Goal: Task Accomplishment & Management: Manage account settings

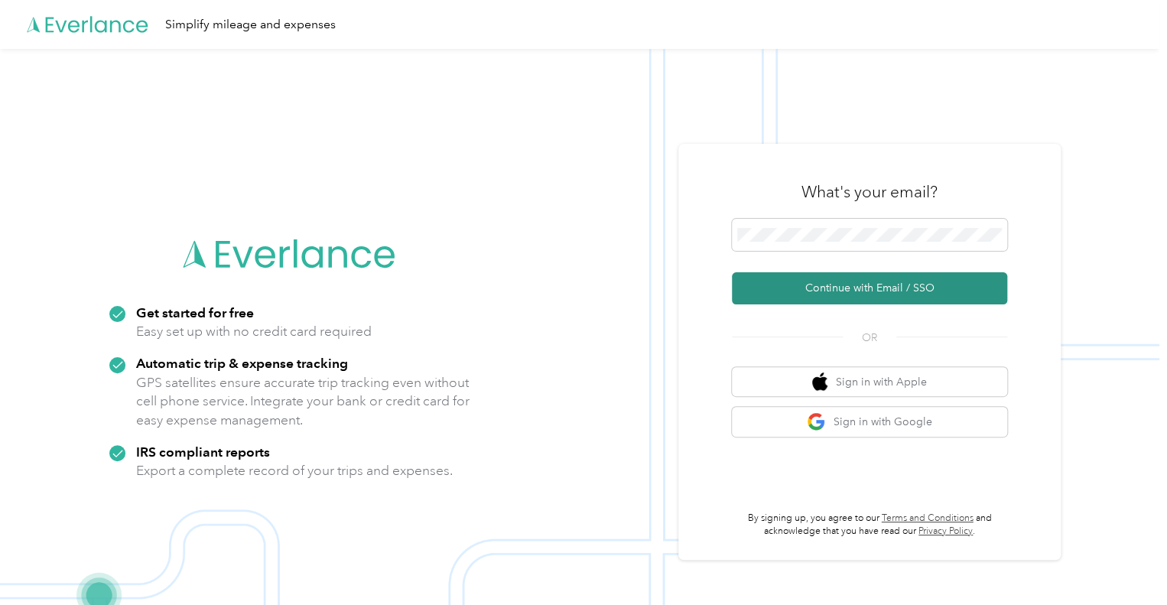
click at [887, 286] on button "Continue with Email / SSO" at bounding box center [869, 288] width 275 height 32
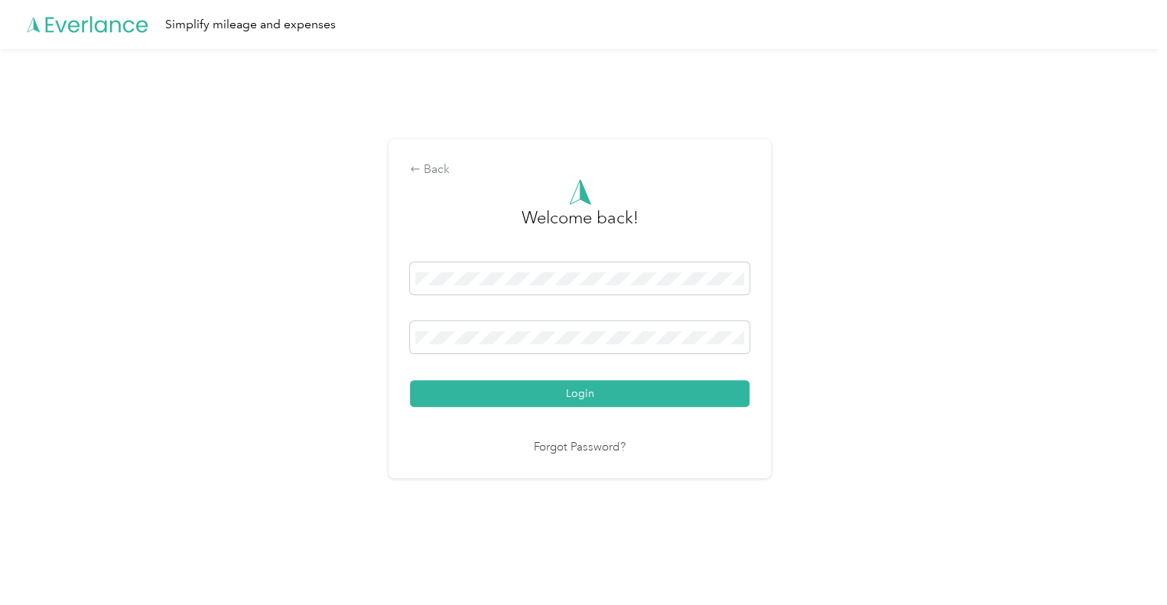
click at [550, 373] on div "Login" at bounding box center [579, 334] width 339 height 144
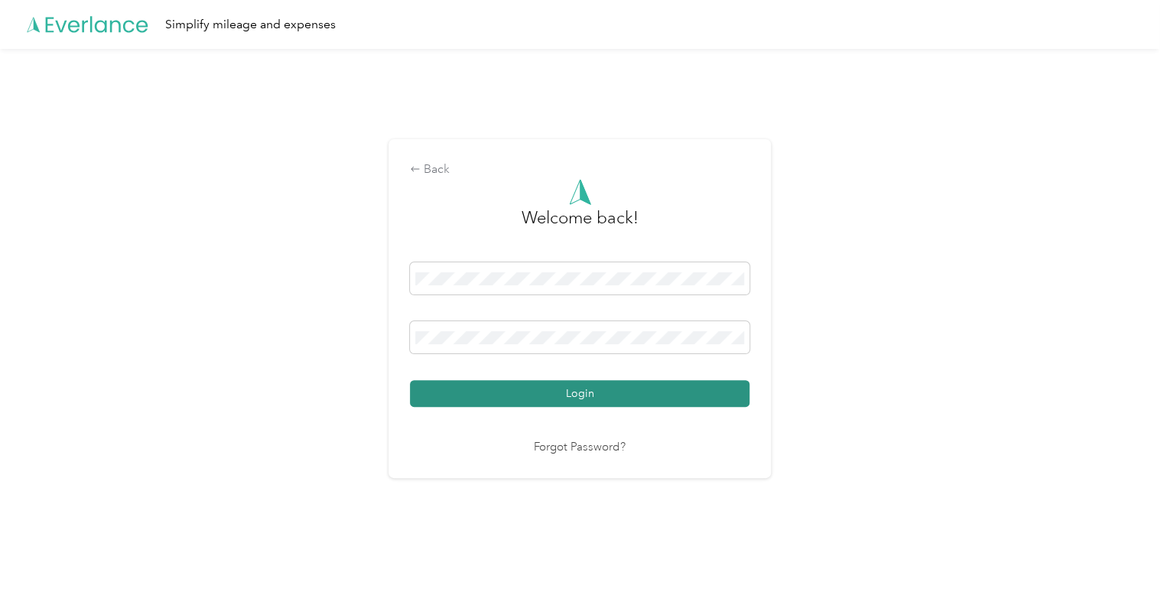
click at [557, 398] on button "Login" at bounding box center [579, 393] width 339 height 27
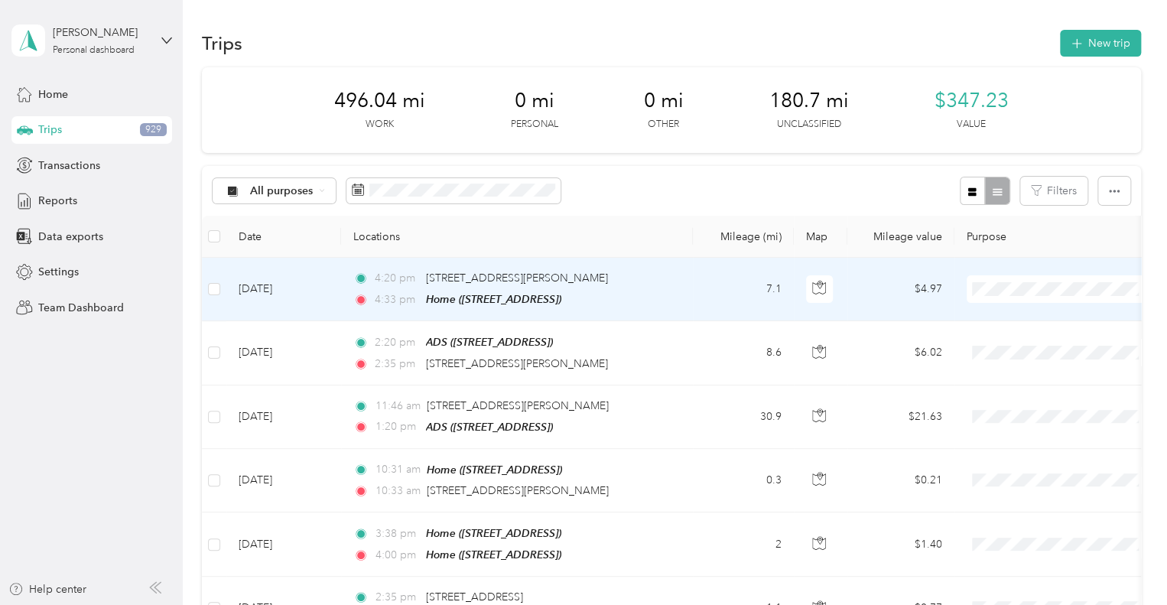
click at [318, 287] on td "[DATE]" at bounding box center [283, 289] width 115 height 63
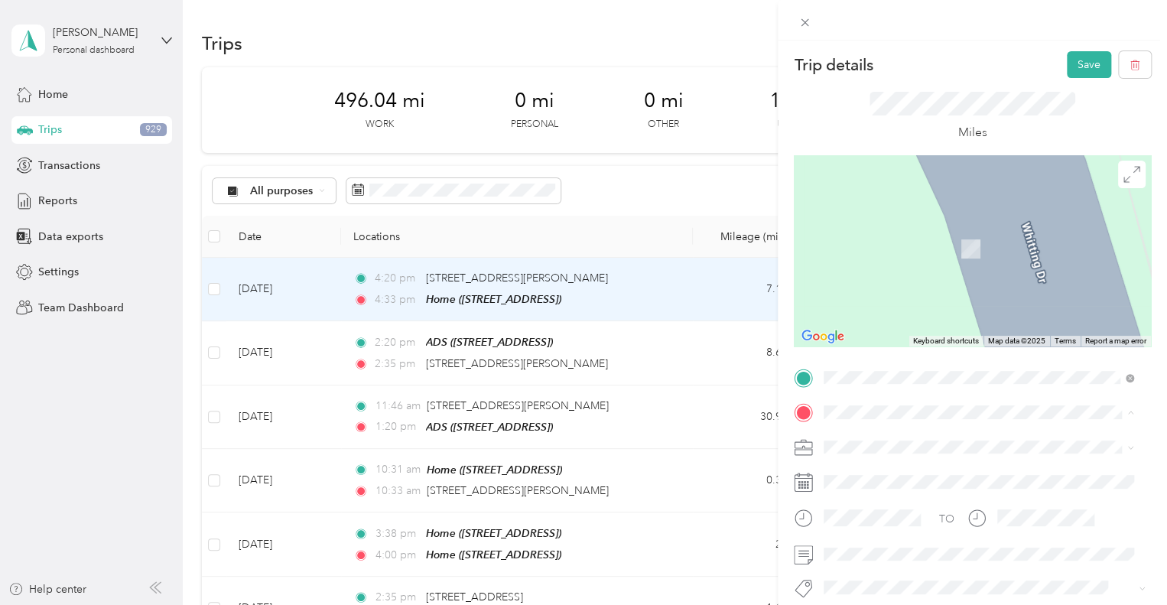
click at [634, 184] on div "Trip details Save This trip cannot be edited because it is either under review,…" at bounding box center [583, 302] width 1167 height 605
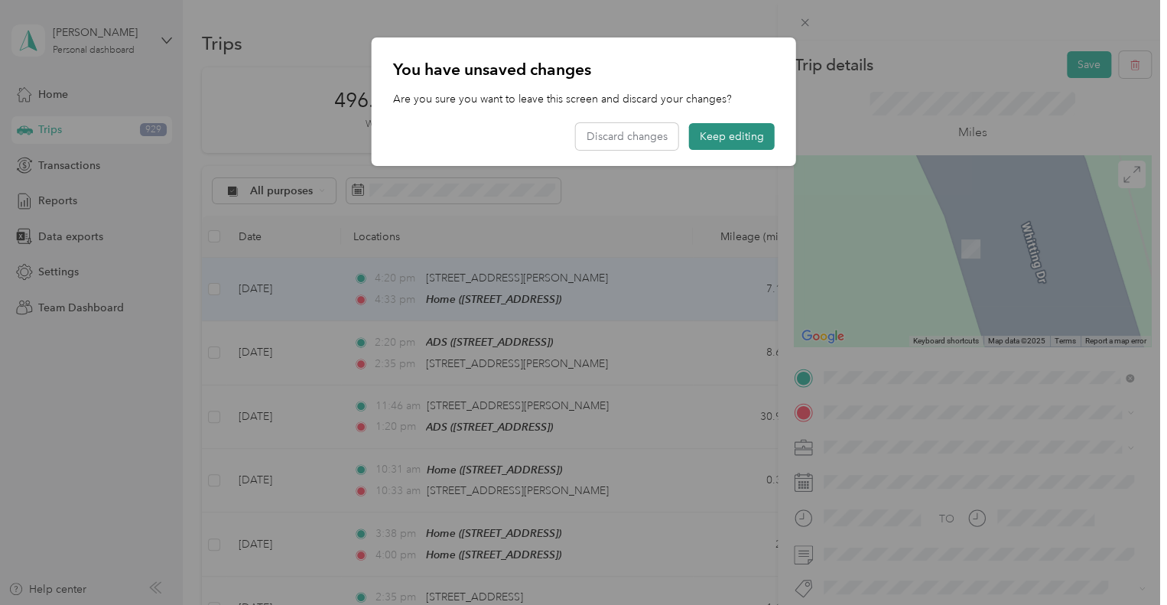
click at [726, 131] on button "Keep editing" at bounding box center [732, 136] width 86 height 27
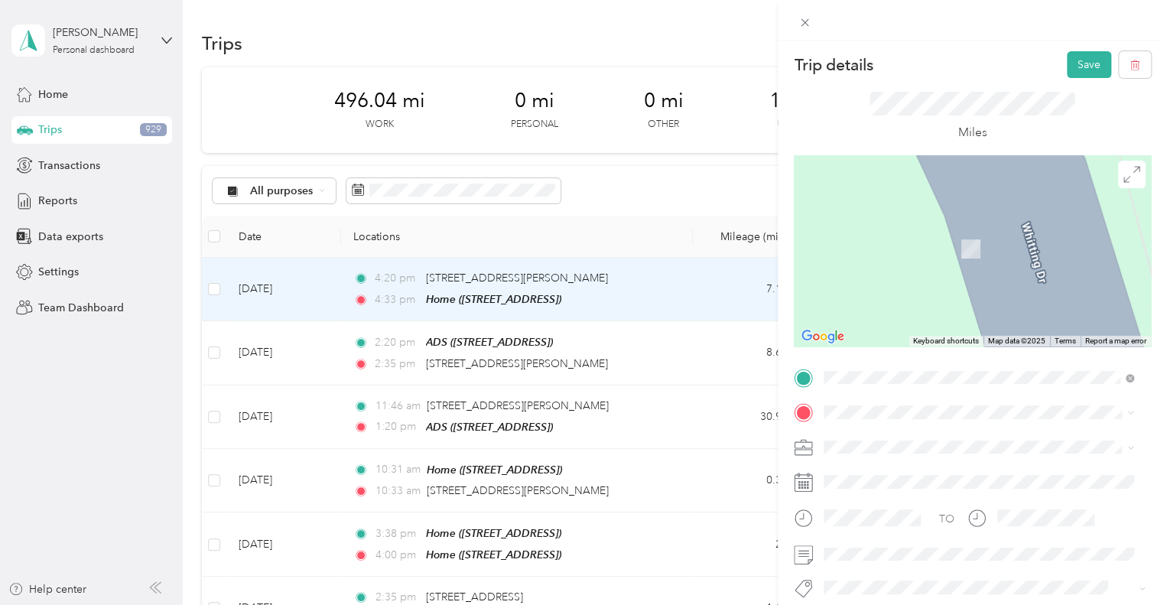
click at [874, 287] on li "American Disposal" at bounding box center [978, 284] width 320 height 27
click at [1080, 58] on button "Save" at bounding box center [1089, 64] width 44 height 27
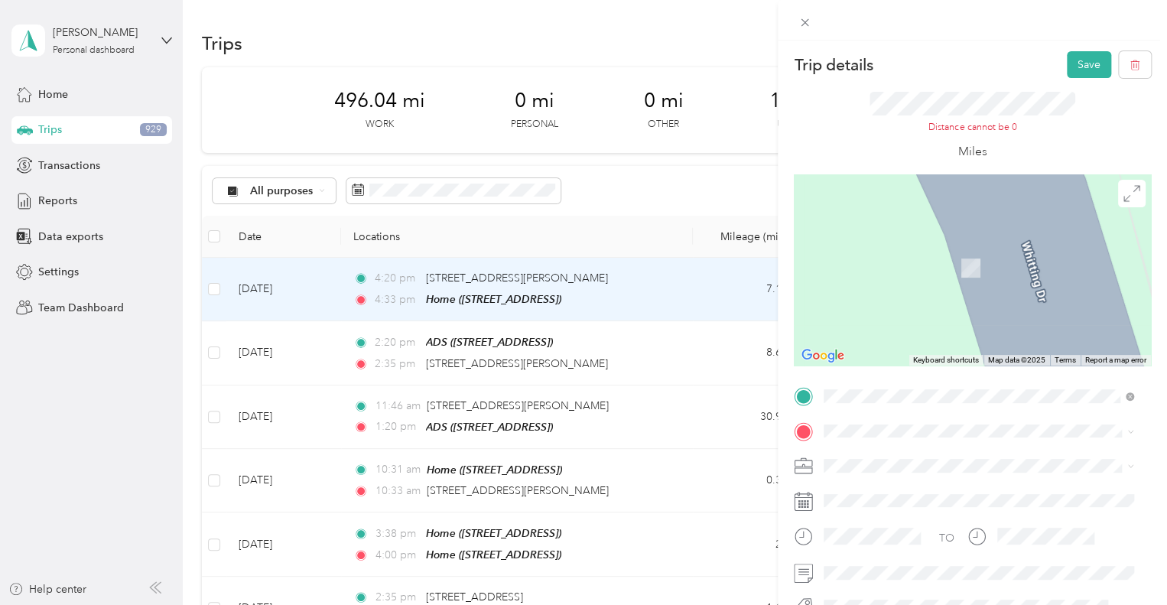
click at [319, 288] on div "Trip details Save This trip cannot be edited because it is either under review,…" at bounding box center [583, 302] width 1167 height 605
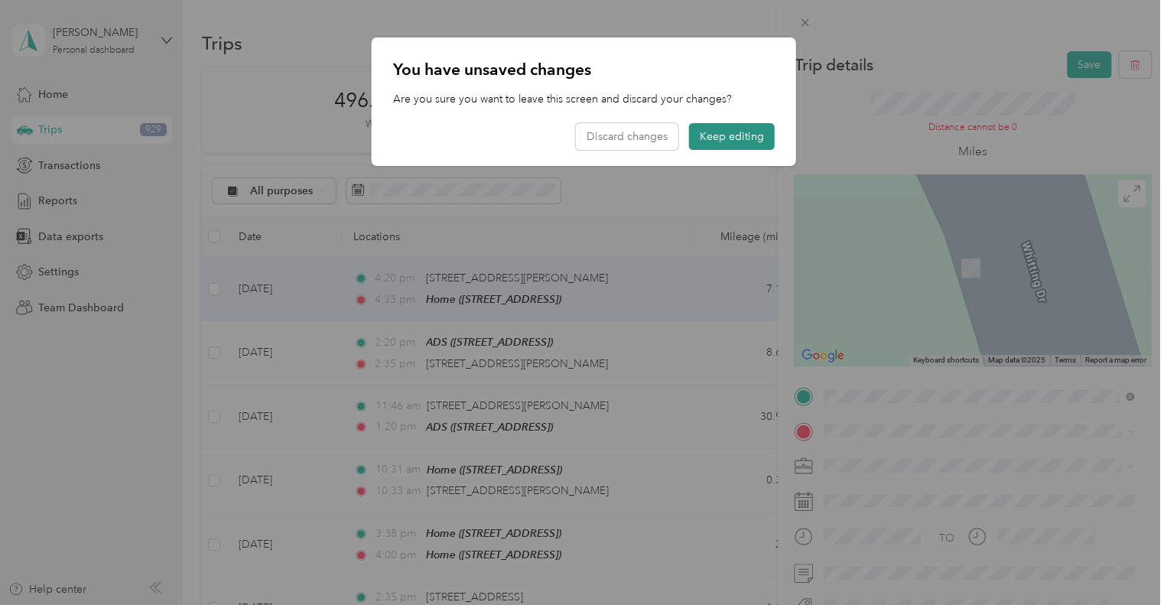
click at [737, 136] on button "Keep editing" at bounding box center [732, 136] width 86 height 27
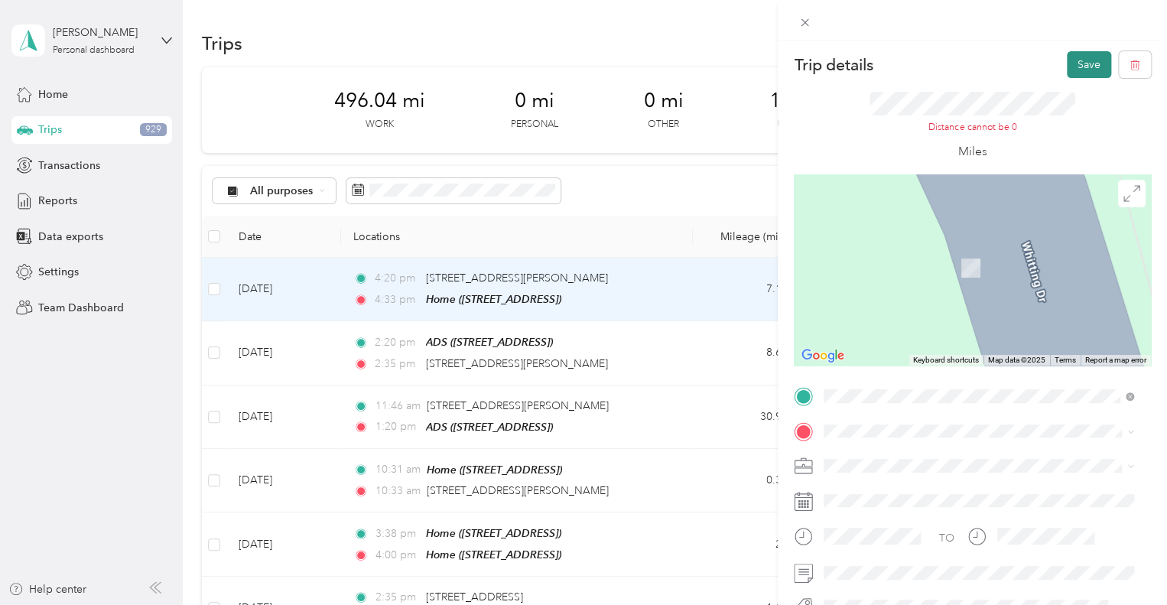
click at [1073, 61] on button "Save" at bounding box center [1089, 64] width 44 height 27
click at [882, 419] on div at bounding box center [984, 431] width 333 height 24
click at [593, 213] on div "Trip details Save This trip cannot be edited because it is either under review,…" at bounding box center [583, 302] width 1167 height 605
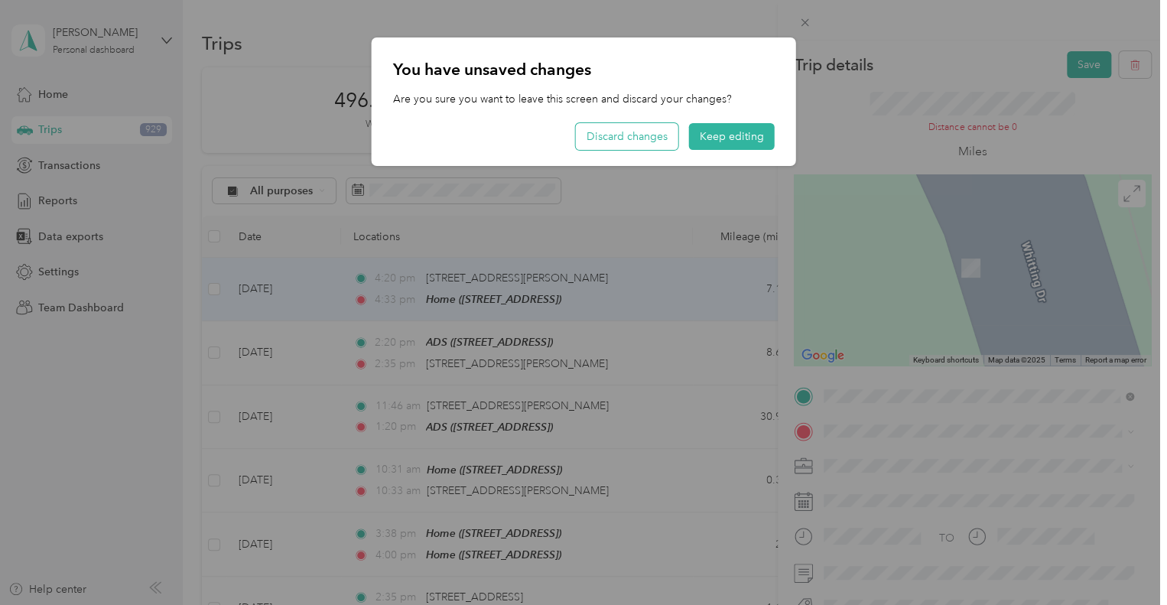
click at [632, 137] on button "Discard changes" at bounding box center [627, 136] width 102 height 27
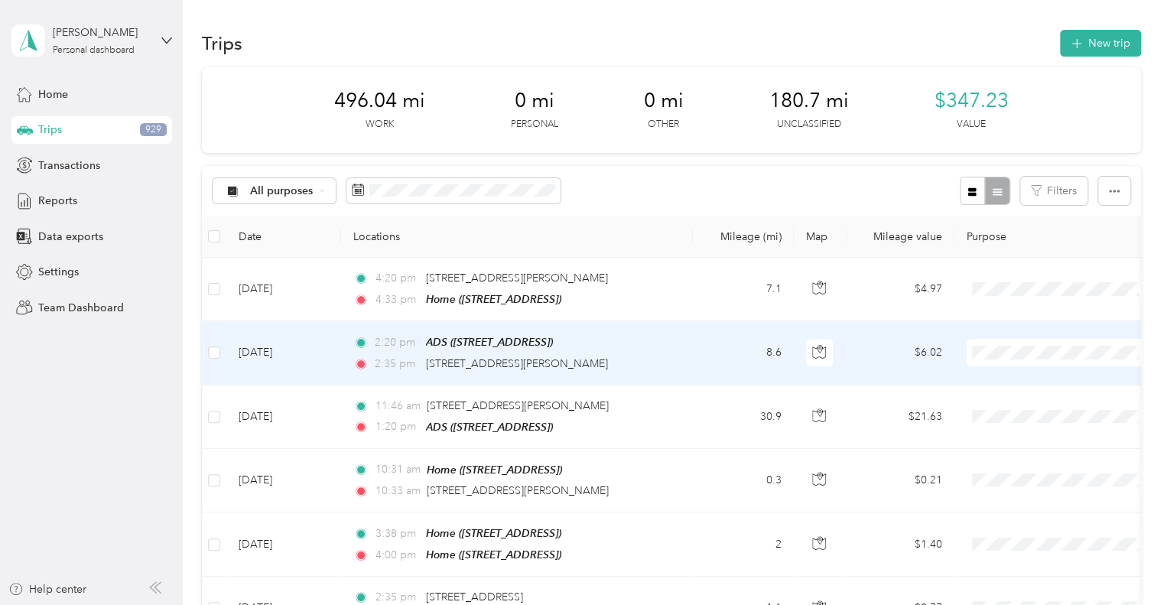
click at [327, 346] on td "[DATE]" at bounding box center [283, 352] width 115 height 63
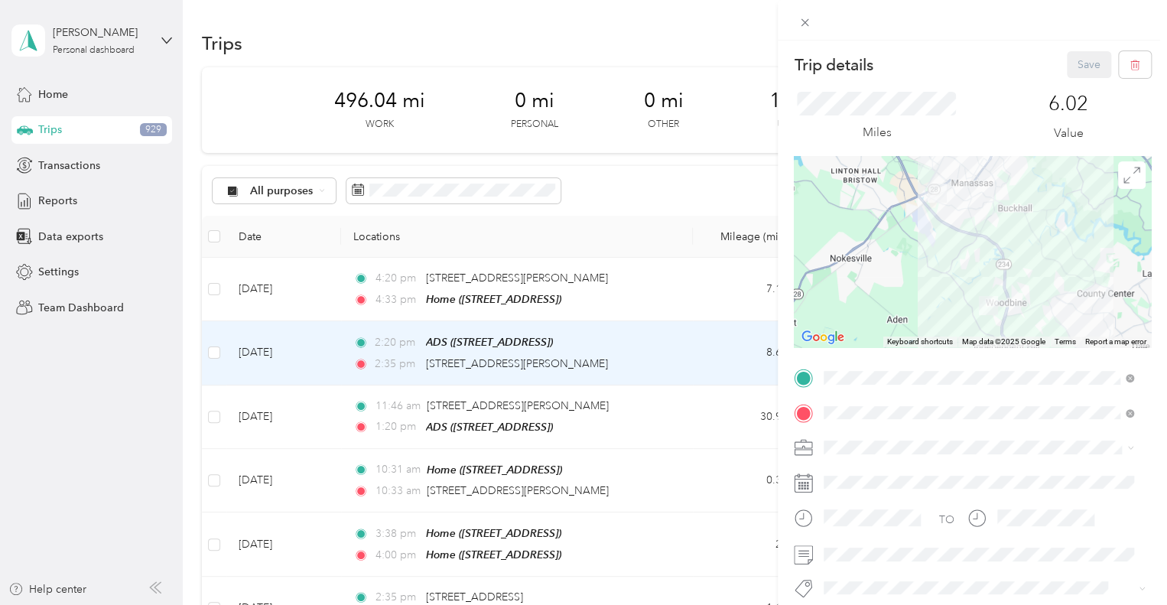
click at [865, 287] on li "American Disposal" at bounding box center [978, 285] width 320 height 27
click at [326, 413] on div "Trip details Save This trip cannot be edited because it is either under review,…" at bounding box center [583, 302] width 1167 height 605
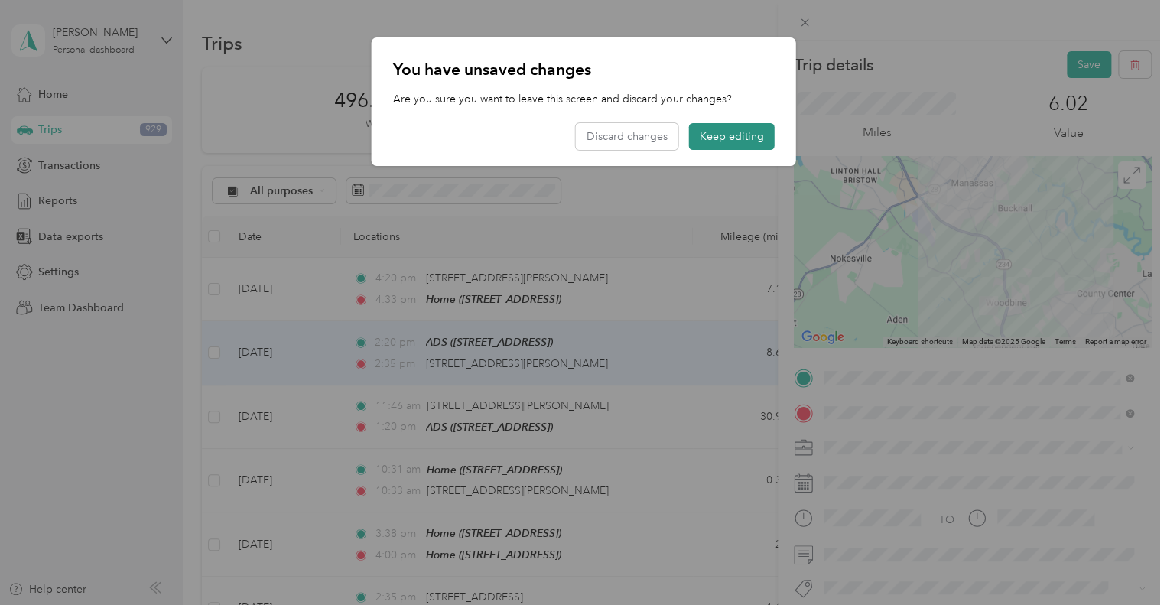
click at [733, 133] on button "Keep editing" at bounding box center [732, 136] width 86 height 27
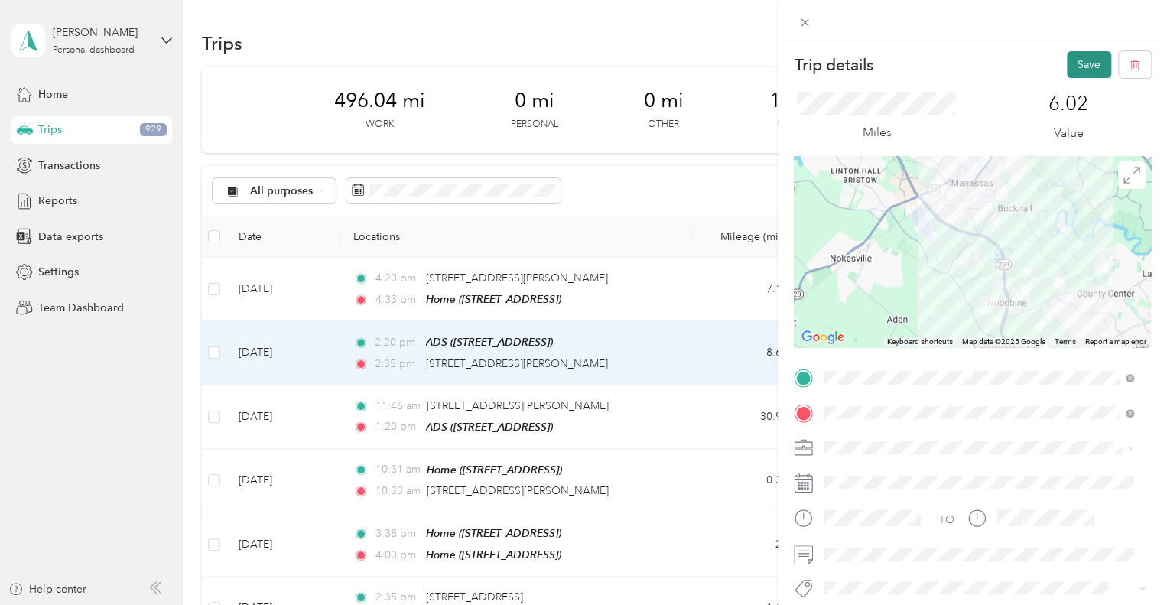
click at [1081, 60] on button "Save" at bounding box center [1089, 64] width 44 height 27
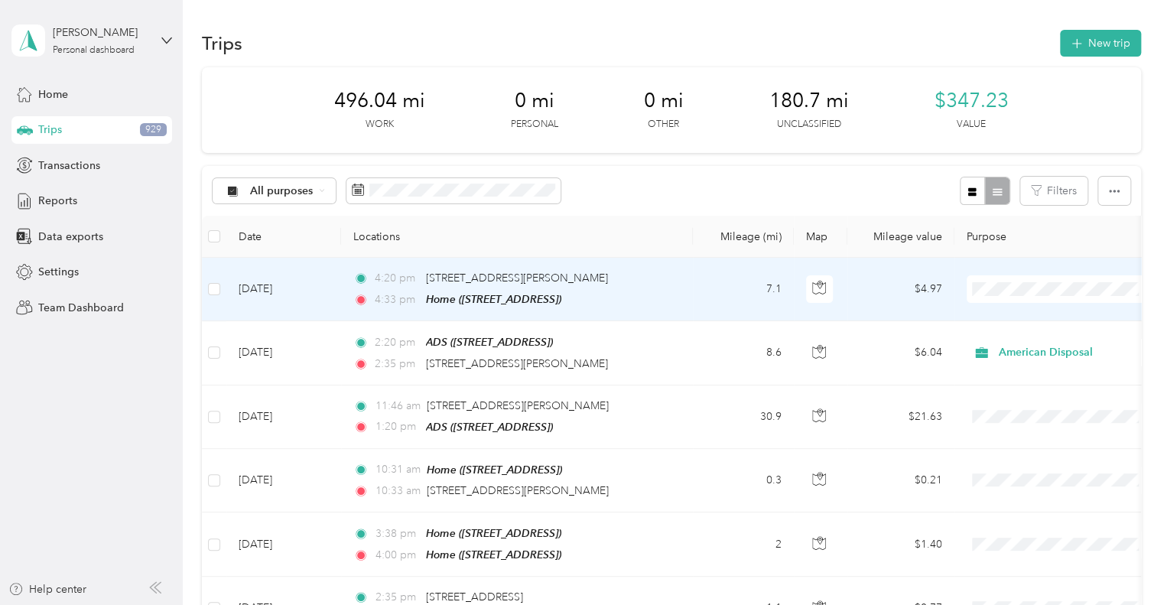
click at [1022, 372] on li "American Disposal" at bounding box center [1061, 370] width 190 height 27
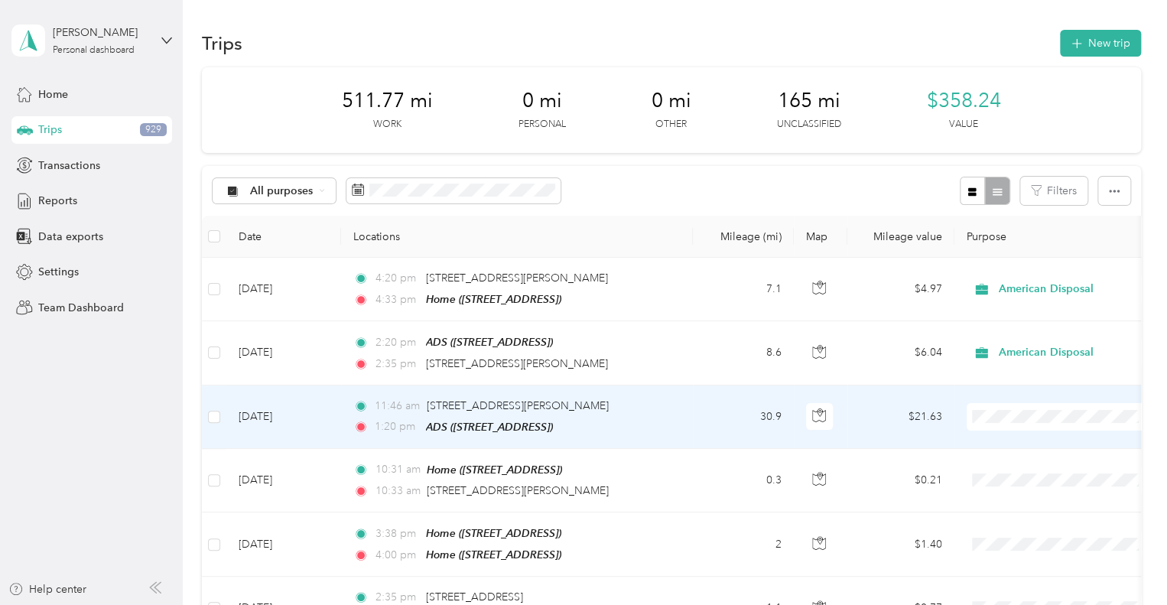
click at [1037, 247] on span "American Disposal" at bounding box center [1074, 247] width 141 height 16
drag, startPoint x: 336, startPoint y: 472, endPoint x: 312, endPoint y: 433, distance: 46.3
click at [312, 433] on td "[DATE]" at bounding box center [283, 416] width 115 height 63
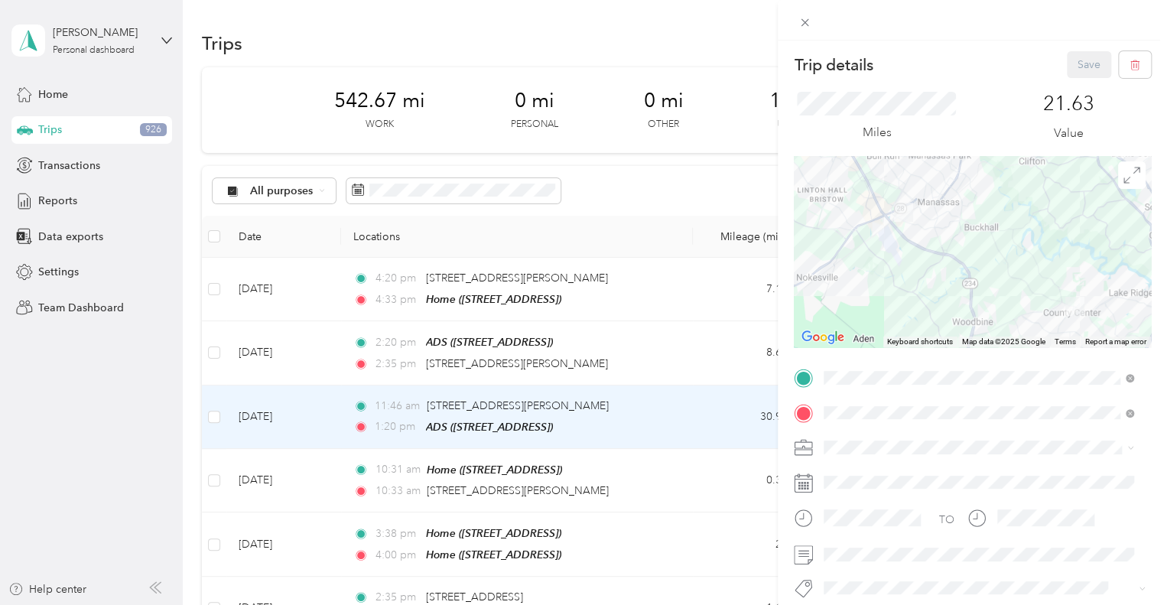
click at [525, 486] on div "Trip details Save This trip cannot be edited because it is either under review,…" at bounding box center [583, 302] width 1167 height 605
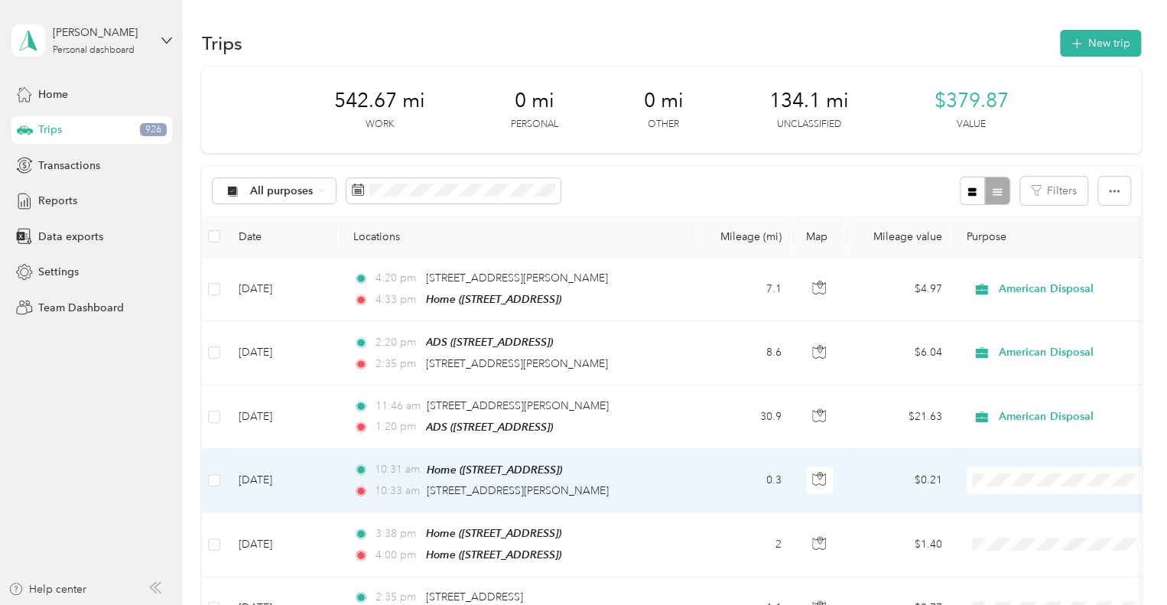
click at [325, 473] on td "[DATE]" at bounding box center [283, 480] width 115 height 63
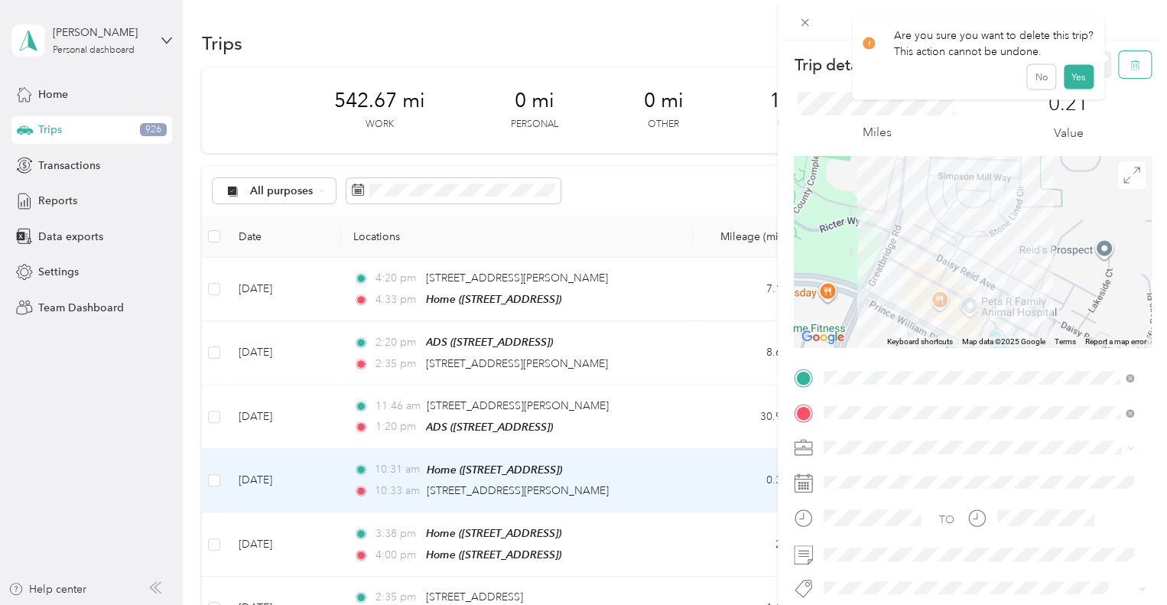
click at [1129, 60] on icon "button" at bounding box center [1134, 65] width 11 height 11
click at [1083, 82] on button "Yes" at bounding box center [1078, 83] width 30 height 24
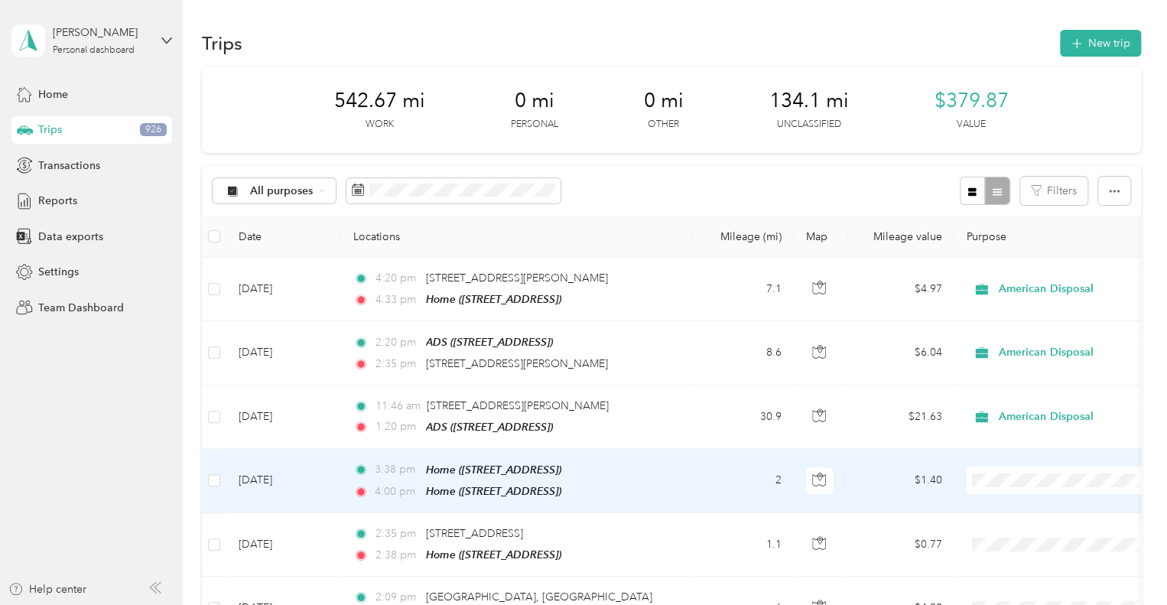
click at [269, 482] on td "[DATE]" at bounding box center [283, 481] width 115 height 64
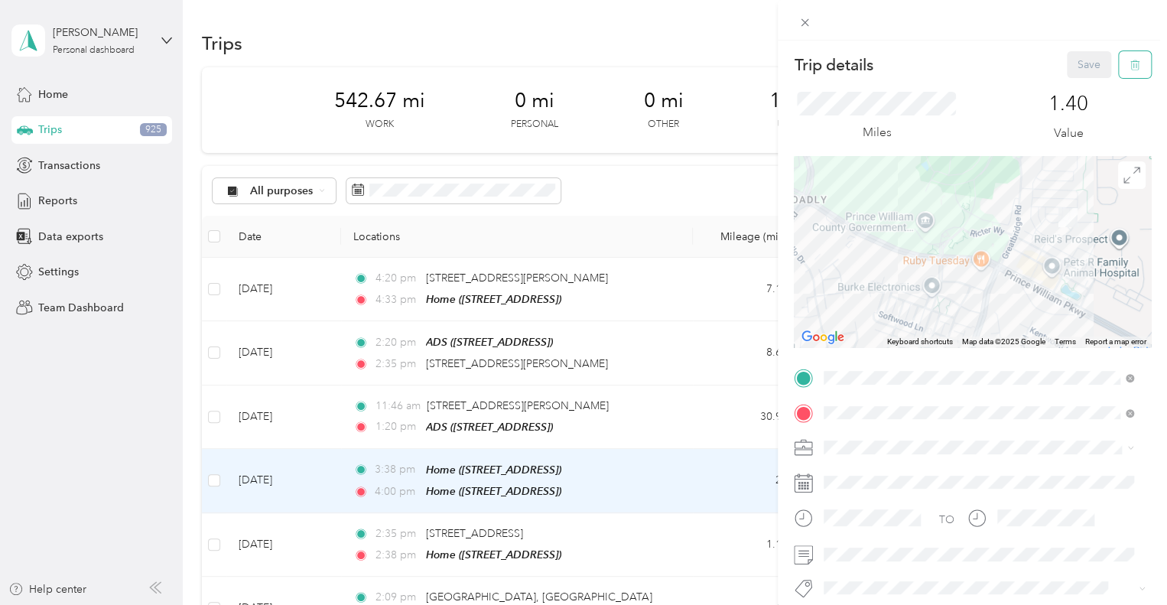
click at [1129, 63] on icon "button" at bounding box center [1134, 65] width 11 height 11
click at [1080, 82] on button "Yes" at bounding box center [1078, 83] width 30 height 24
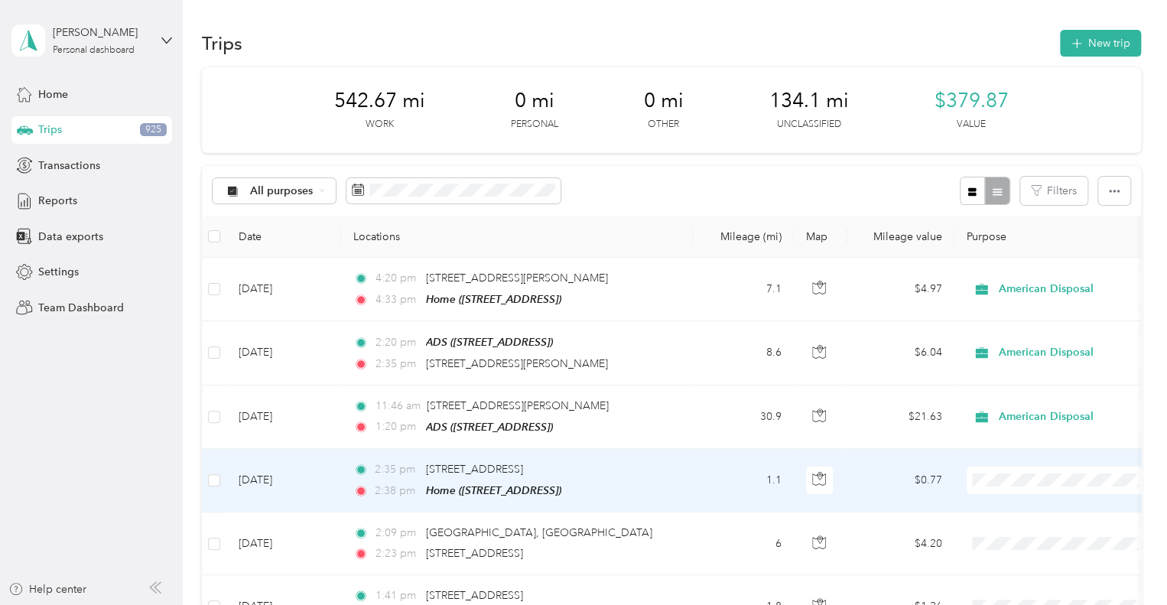
click at [277, 473] on td "[DATE]" at bounding box center [283, 480] width 115 height 63
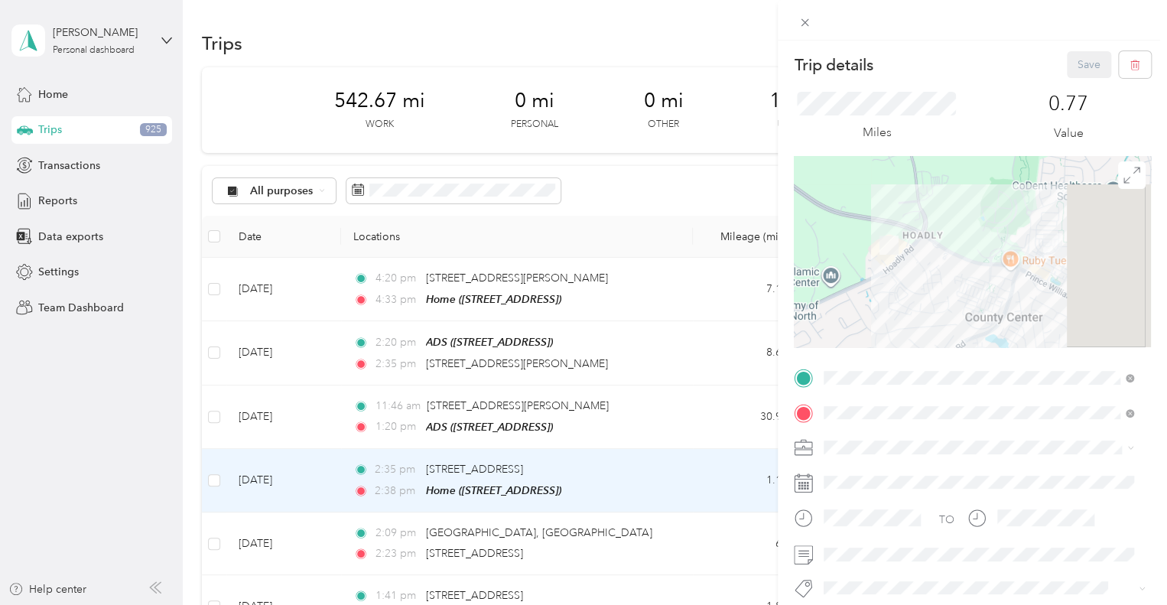
click at [277, 473] on div "Trip details Save This trip cannot be edited because it is either under review,…" at bounding box center [583, 302] width 1167 height 605
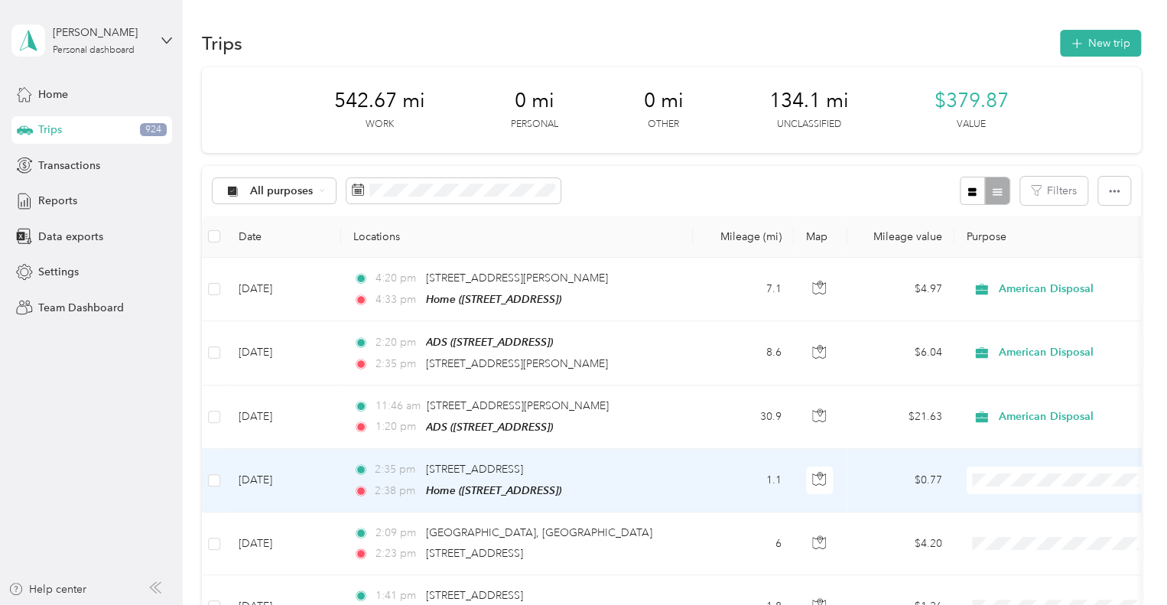
click at [330, 477] on td "[DATE]" at bounding box center [283, 480] width 115 height 63
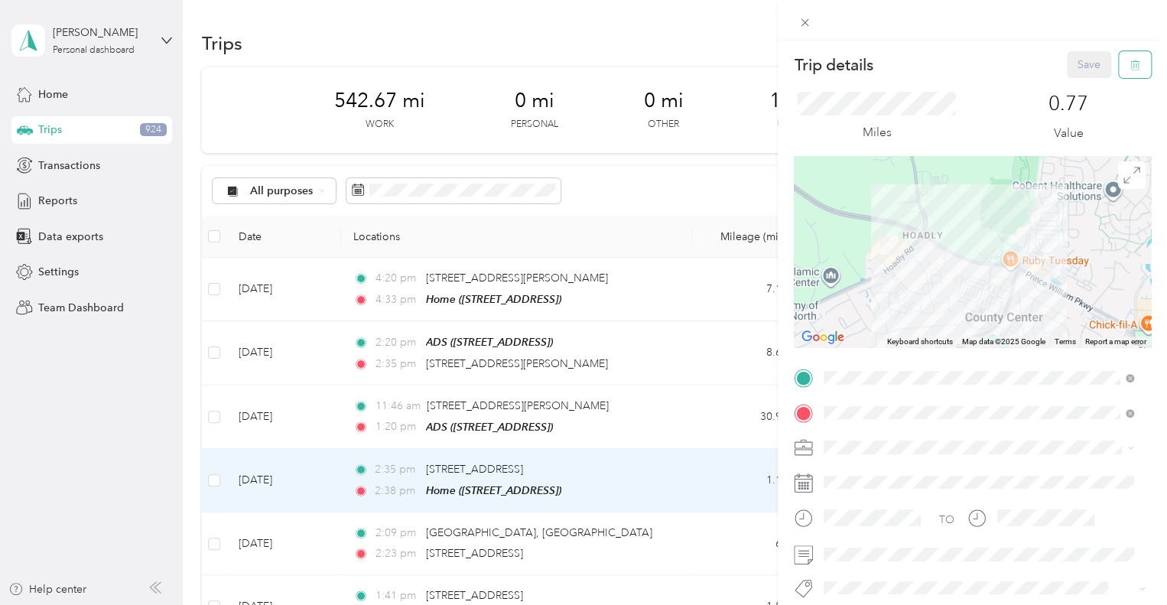
click at [1129, 63] on icon "button" at bounding box center [1134, 65] width 11 height 11
click at [1070, 86] on button "Yes" at bounding box center [1078, 83] width 30 height 24
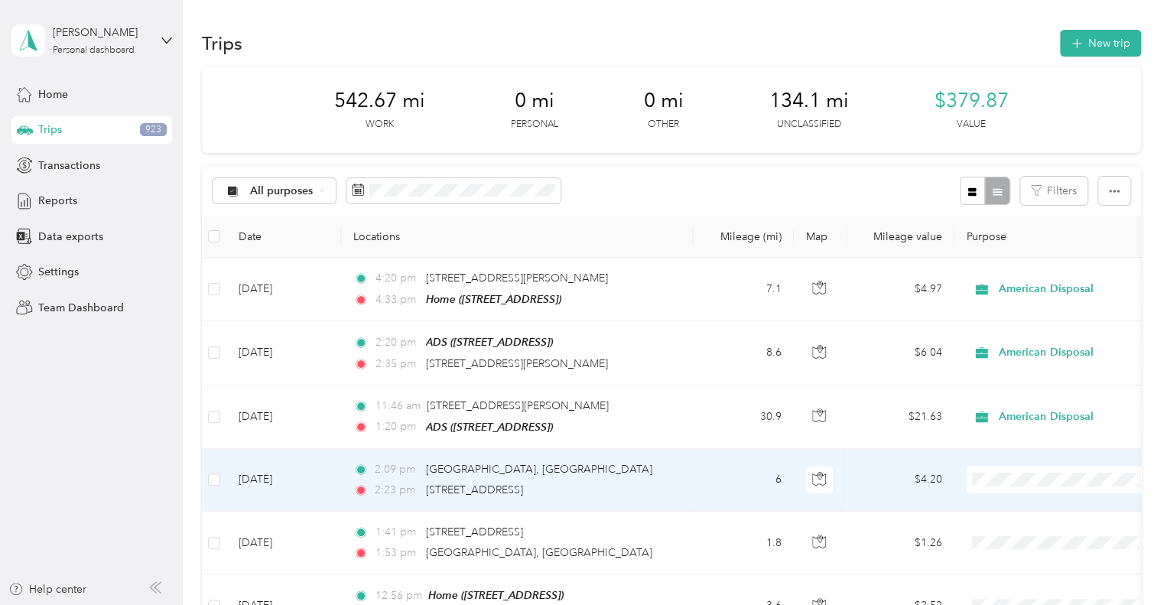
click at [327, 478] on td "[DATE]" at bounding box center [283, 480] width 115 height 63
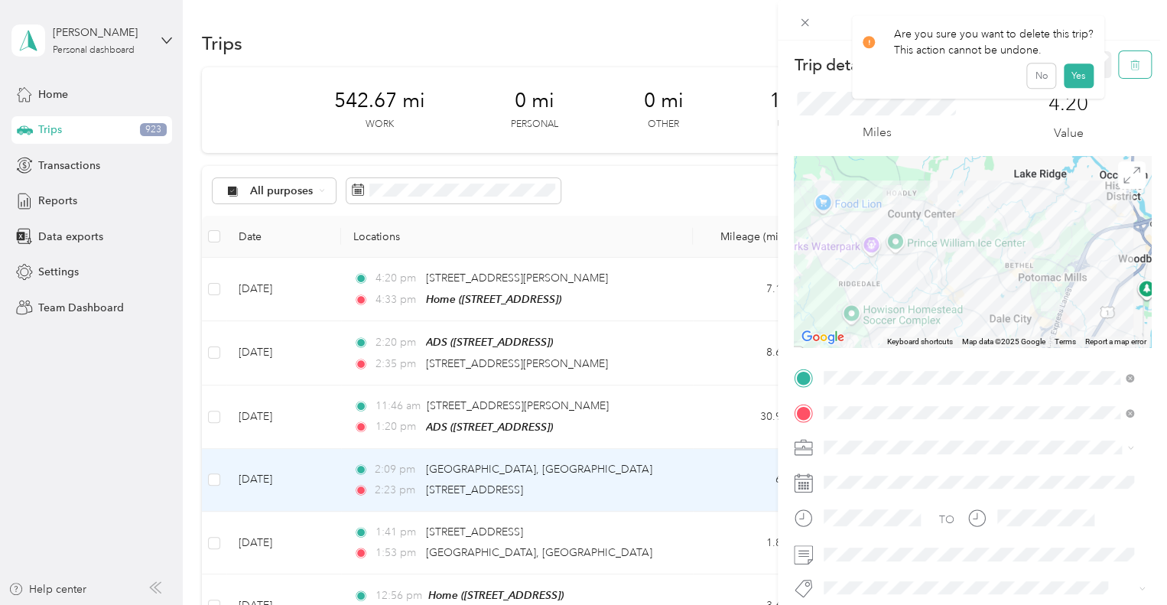
click at [1129, 70] on span "button" at bounding box center [1134, 64] width 11 height 13
click at [1072, 84] on button "Yes" at bounding box center [1078, 83] width 30 height 24
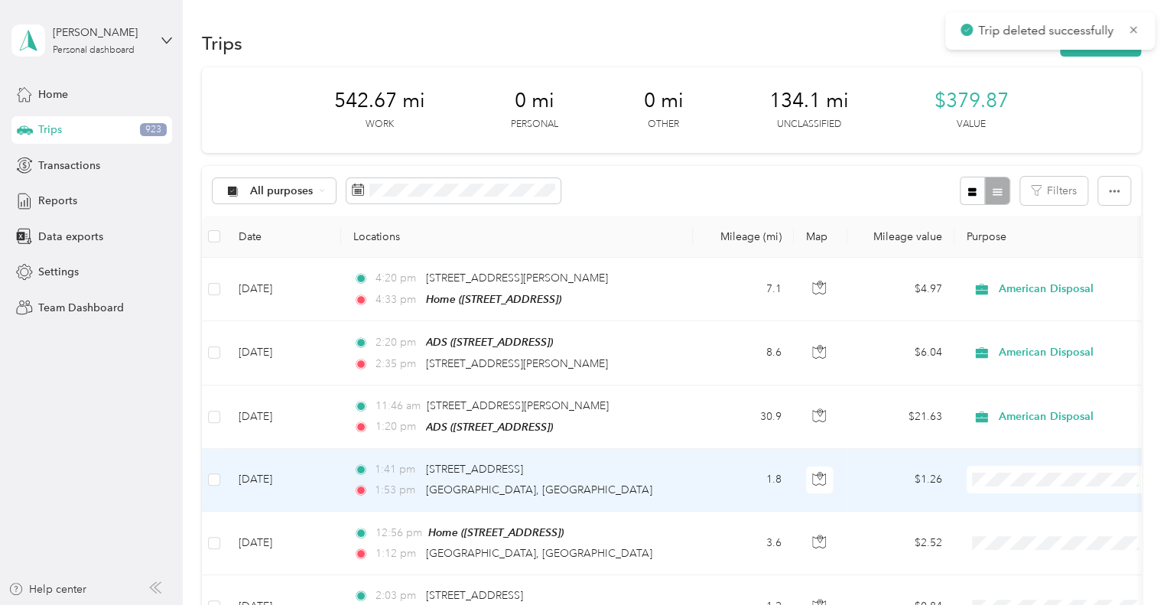
click at [323, 476] on td "[DATE]" at bounding box center [283, 480] width 115 height 63
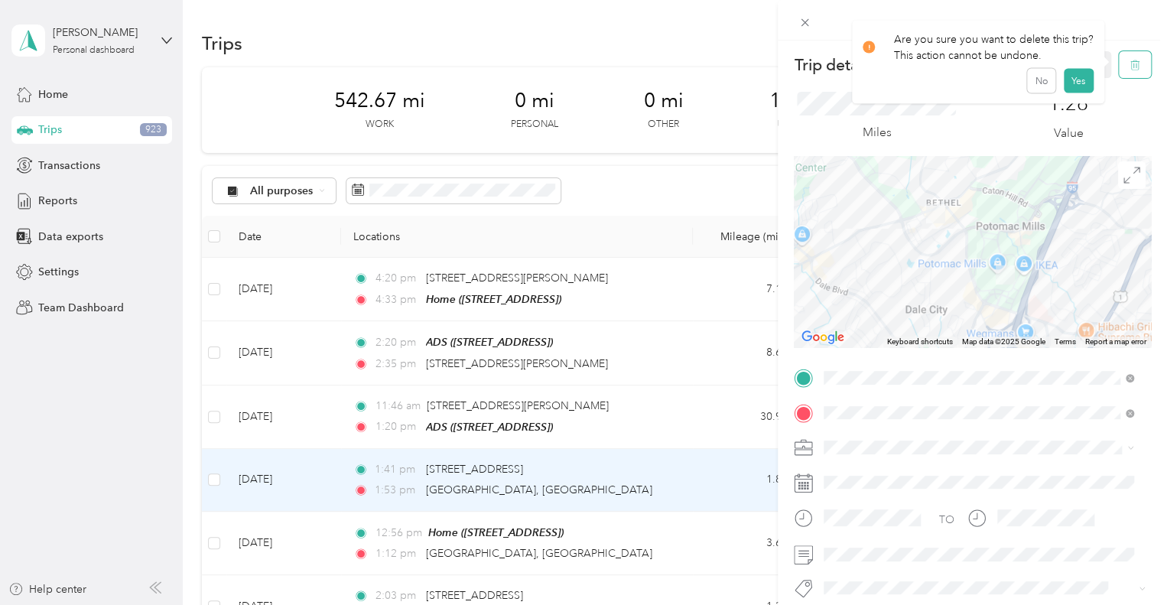
click at [1122, 72] on button "button" at bounding box center [1135, 64] width 32 height 27
click at [1083, 81] on button "Yes" at bounding box center [1078, 83] width 30 height 24
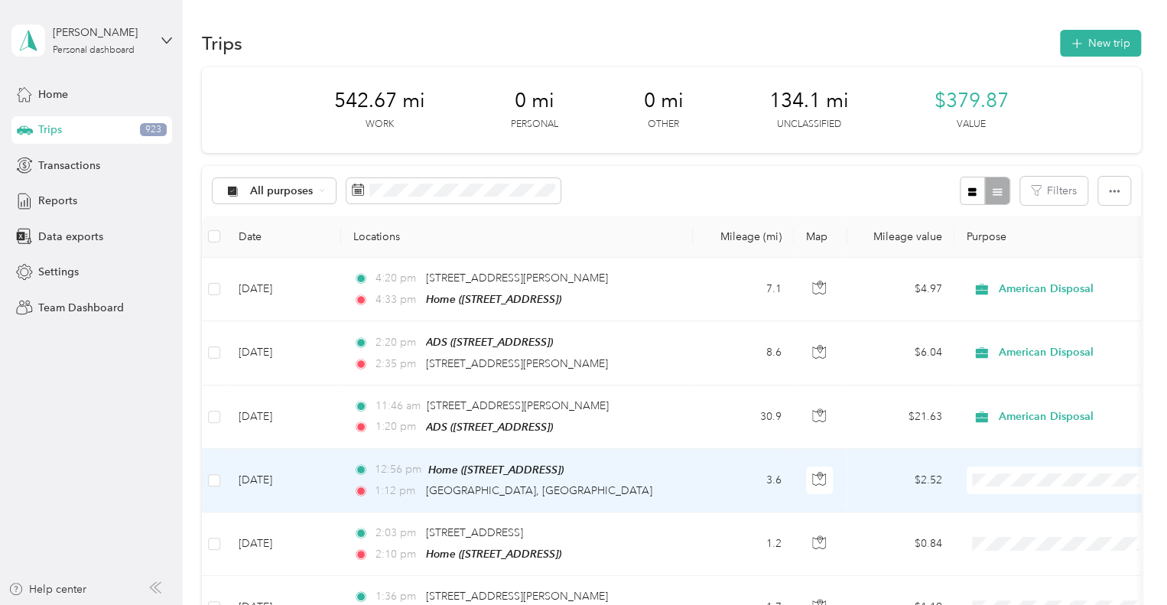
click at [318, 481] on td "[DATE]" at bounding box center [283, 480] width 115 height 63
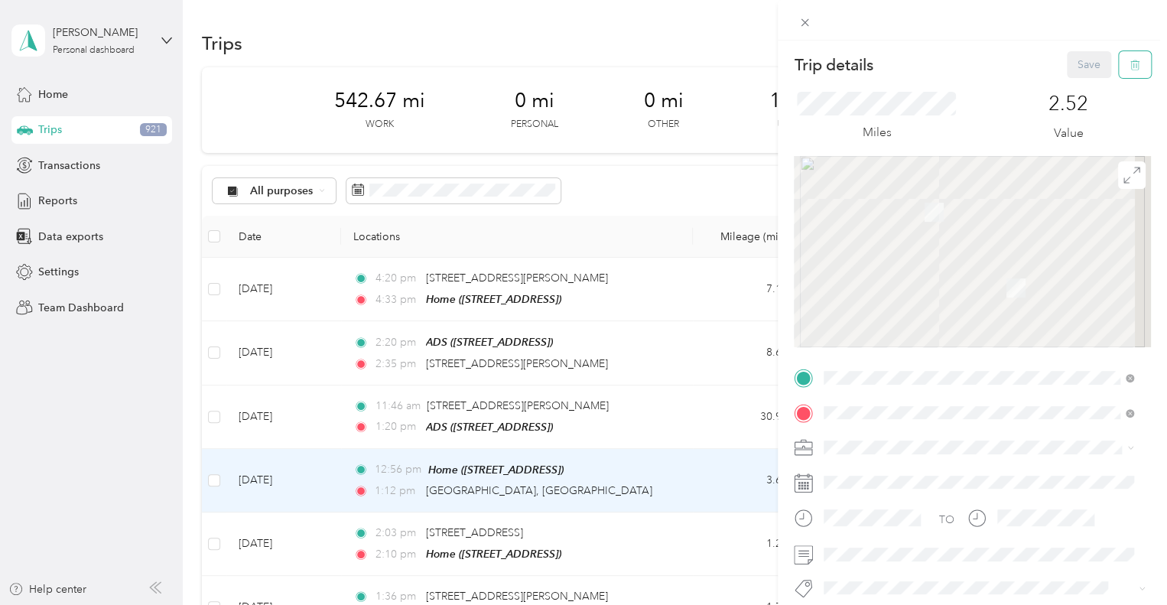
click at [1129, 61] on icon "button" at bounding box center [1134, 65] width 11 height 11
click at [1074, 79] on button "Yes" at bounding box center [1078, 83] width 30 height 24
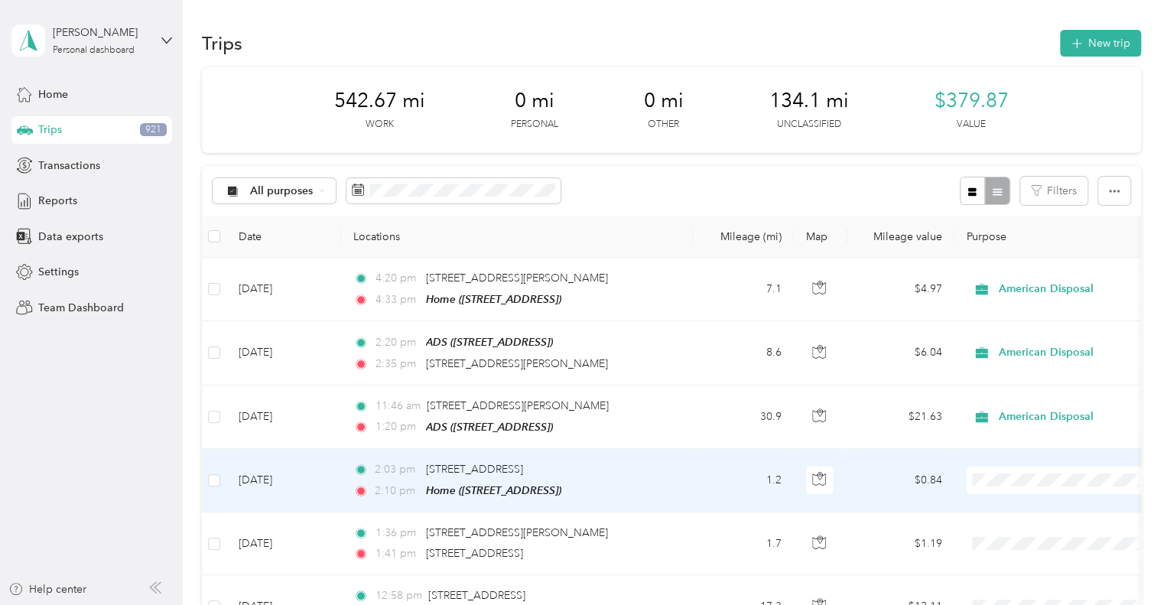
click at [323, 479] on td "[DATE]" at bounding box center [283, 480] width 115 height 63
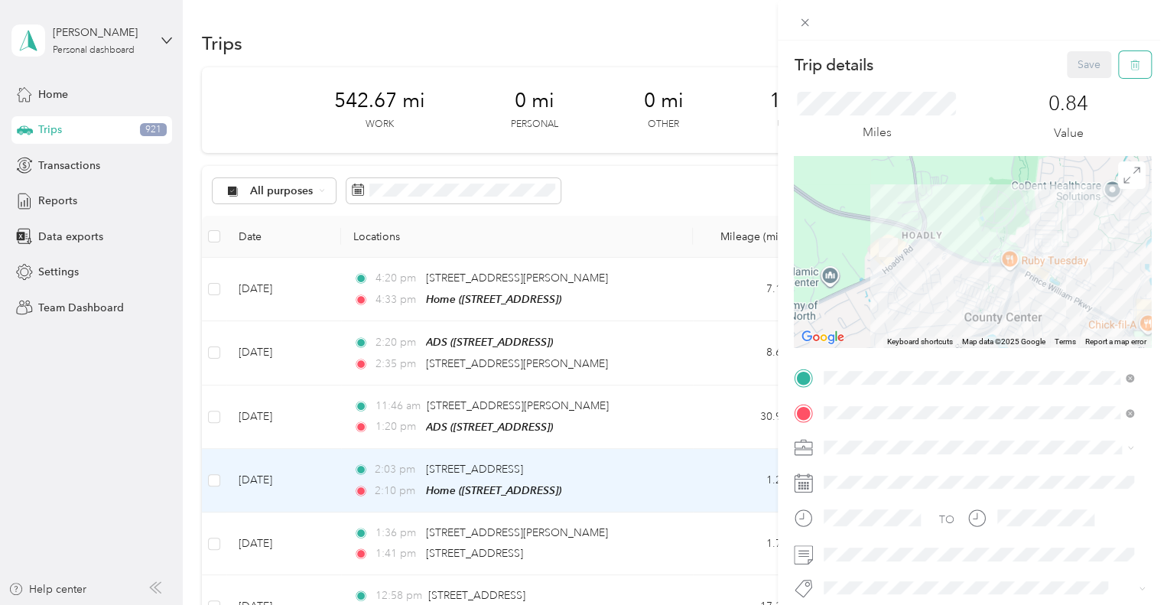
click at [1129, 59] on span "button" at bounding box center [1134, 64] width 11 height 13
click at [1077, 83] on button "Yes" at bounding box center [1078, 83] width 30 height 24
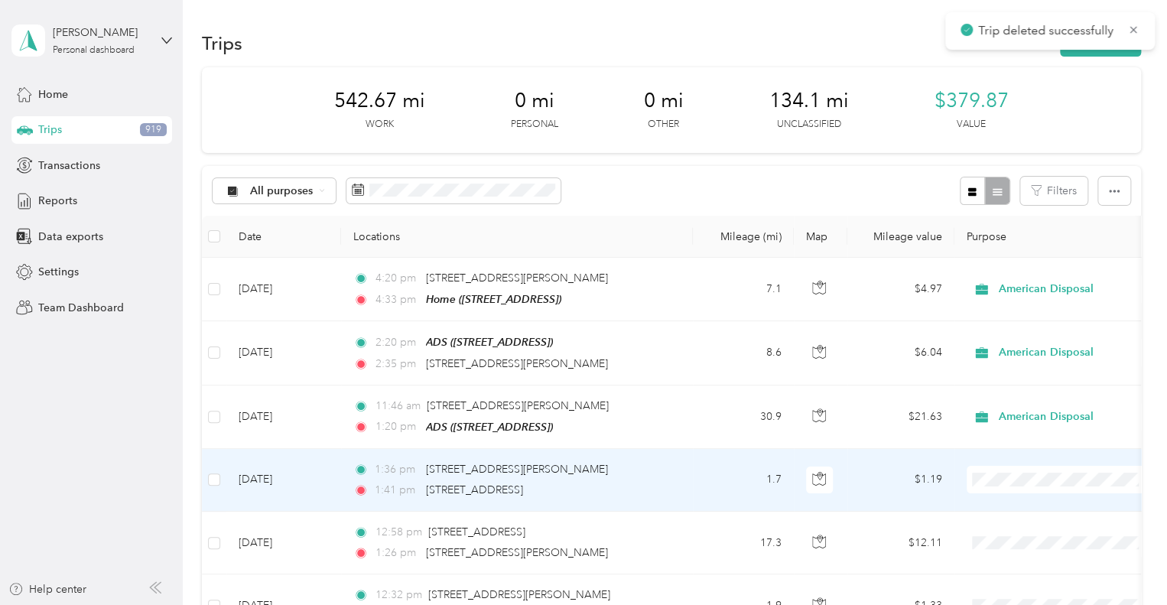
click at [297, 495] on td "[DATE]" at bounding box center [283, 480] width 115 height 63
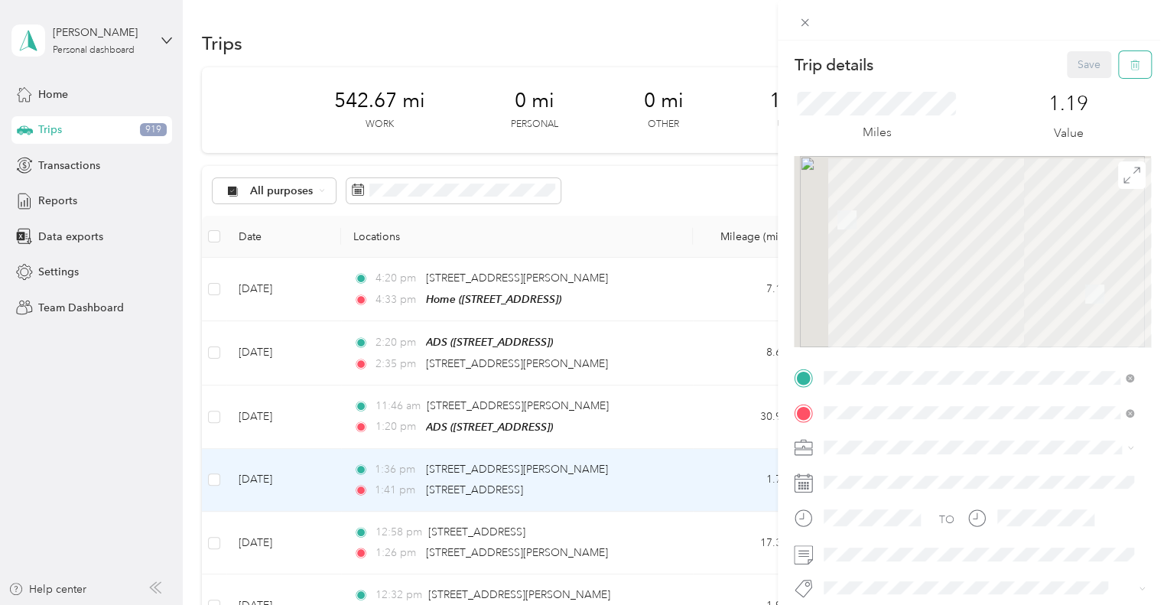
click at [1129, 67] on icon "button" at bounding box center [1134, 65] width 11 height 11
click at [1073, 85] on button "Yes" at bounding box center [1078, 83] width 30 height 24
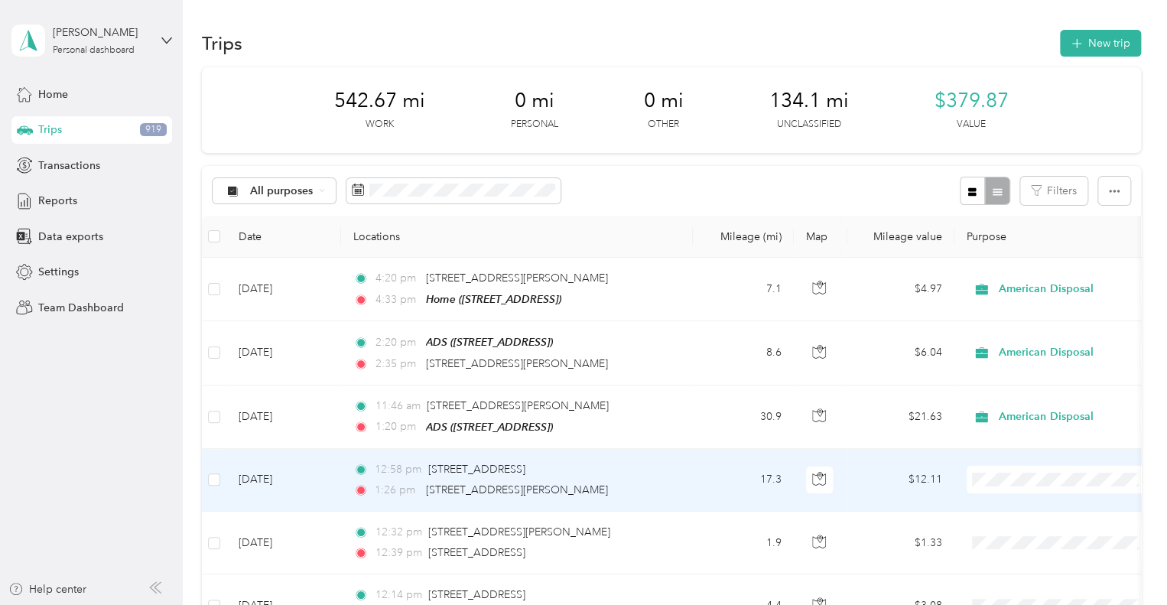
click at [312, 479] on td "[DATE]" at bounding box center [283, 480] width 115 height 63
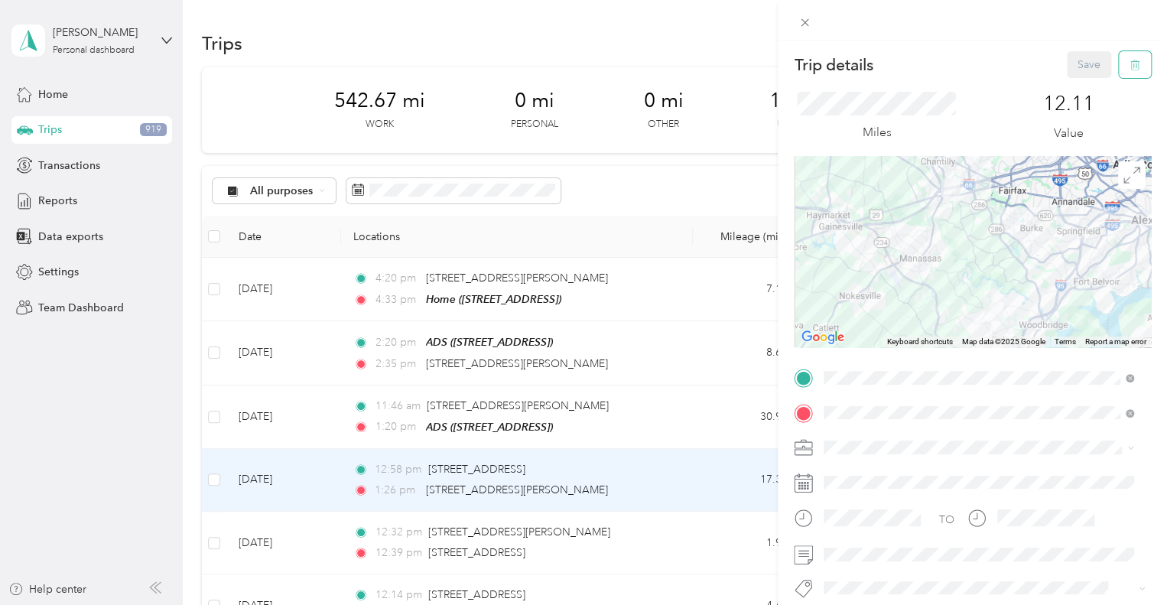
click at [1130, 63] on icon "button" at bounding box center [1134, 65] width 9 height 10
click at [1080, 81] on button "Yes" at bounding box center [1078, 83] width 30 height 24
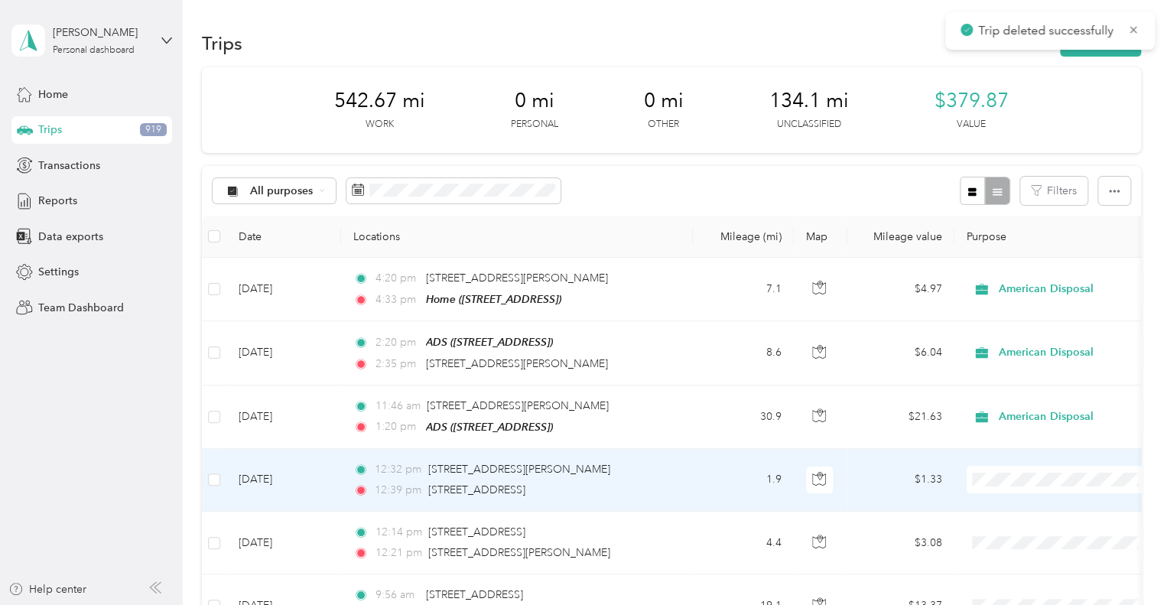
click at [310, 480] on td "[DATE]" at bounding box center [283, 480] width 115 height 63
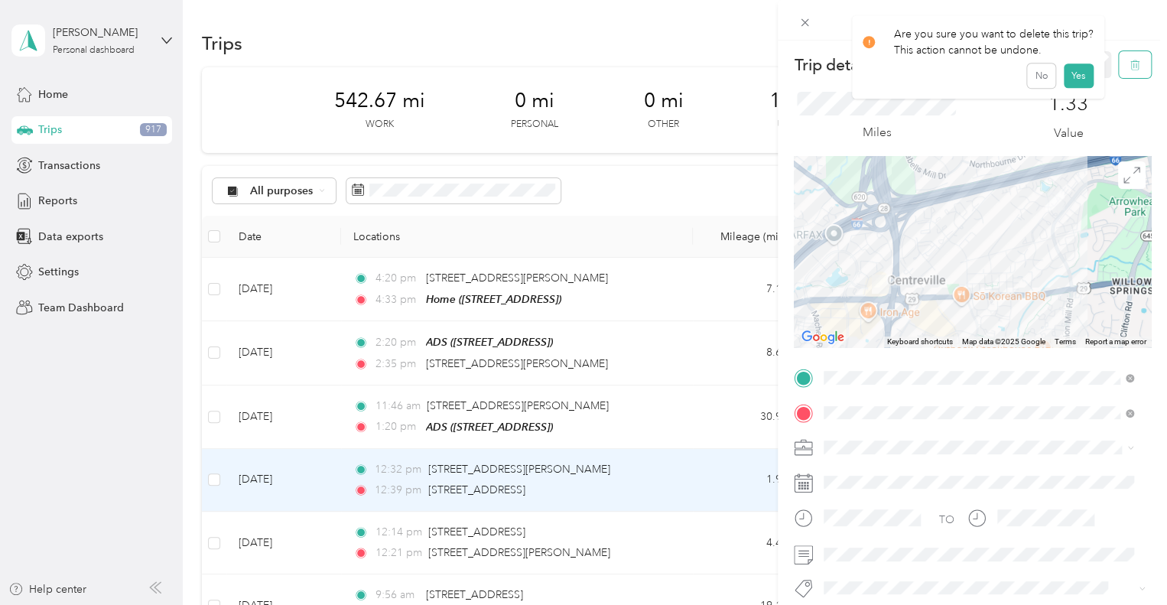
click at [1129, 70] on span "button" at bounding box center [1134, 64] width 11 height 13
click at [1070, 83] on button "Yes" at bounding box center [1078, 83] width 30 height 24
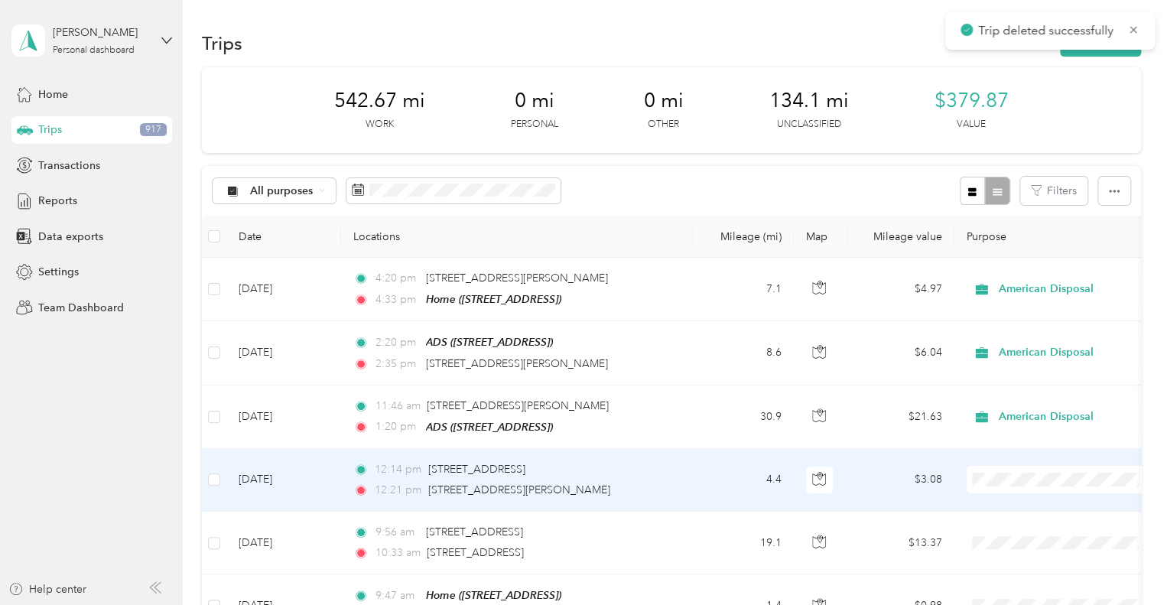
click at [324, 476] on td "[DATE]" at bounding box center [283, 480] width 115 height 63
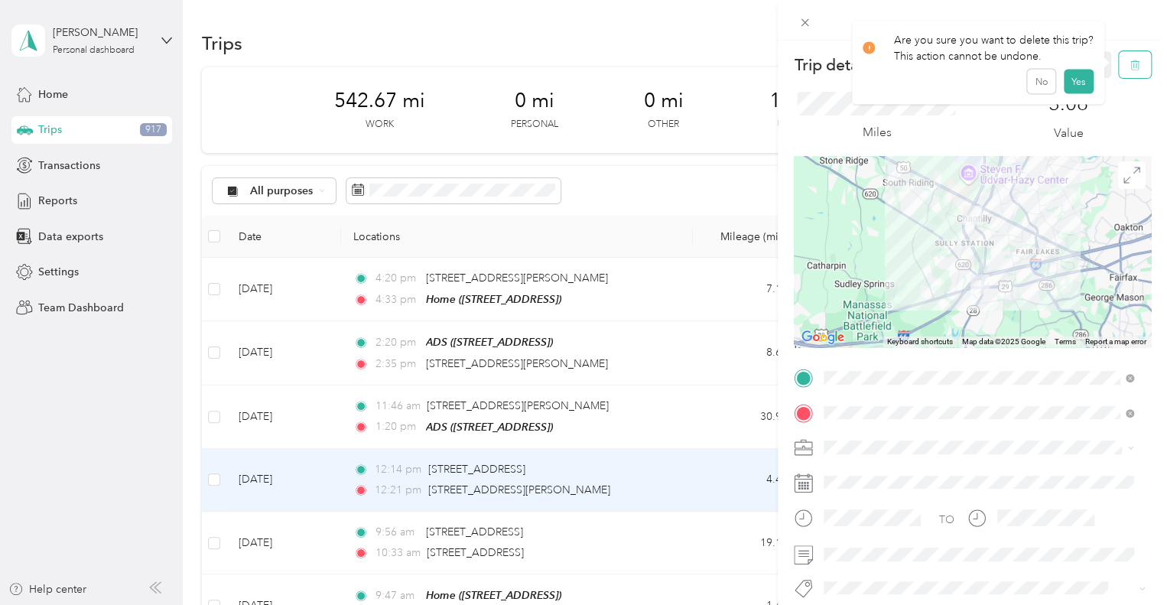
click at [1129, 70] on span "button" at bounding box center [1134, 64] width 11 height 13
click at [1073, 84] on button "Yes" at bounding box center [1078, 83] width 30 height 24
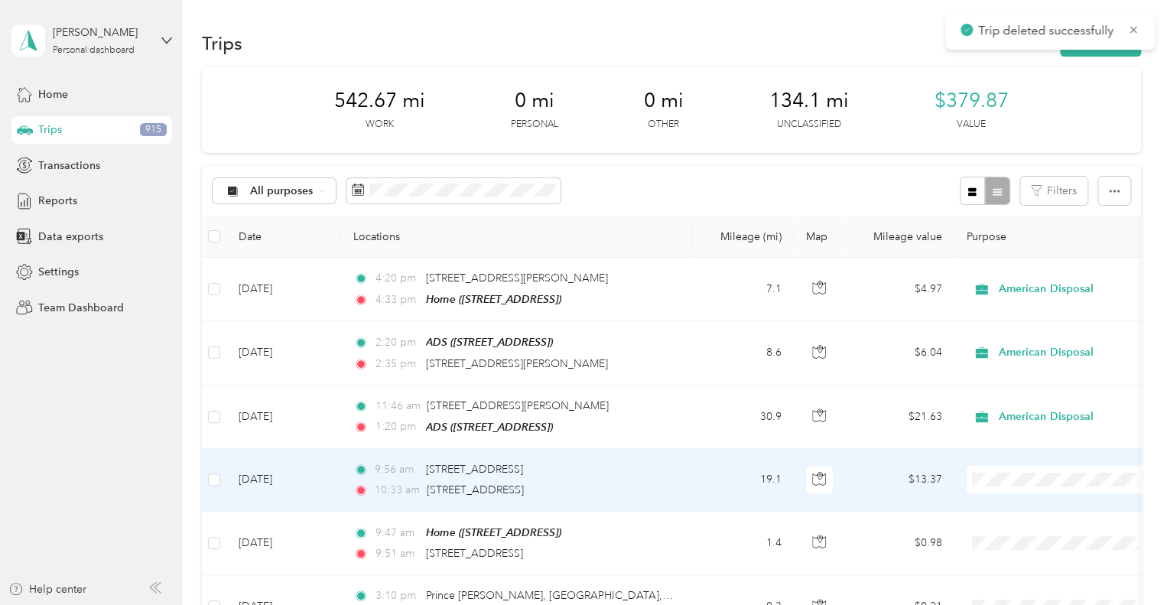
click at [320, 478] on td "[DATE]" at bounding box center [283, 480] width 115 height 63
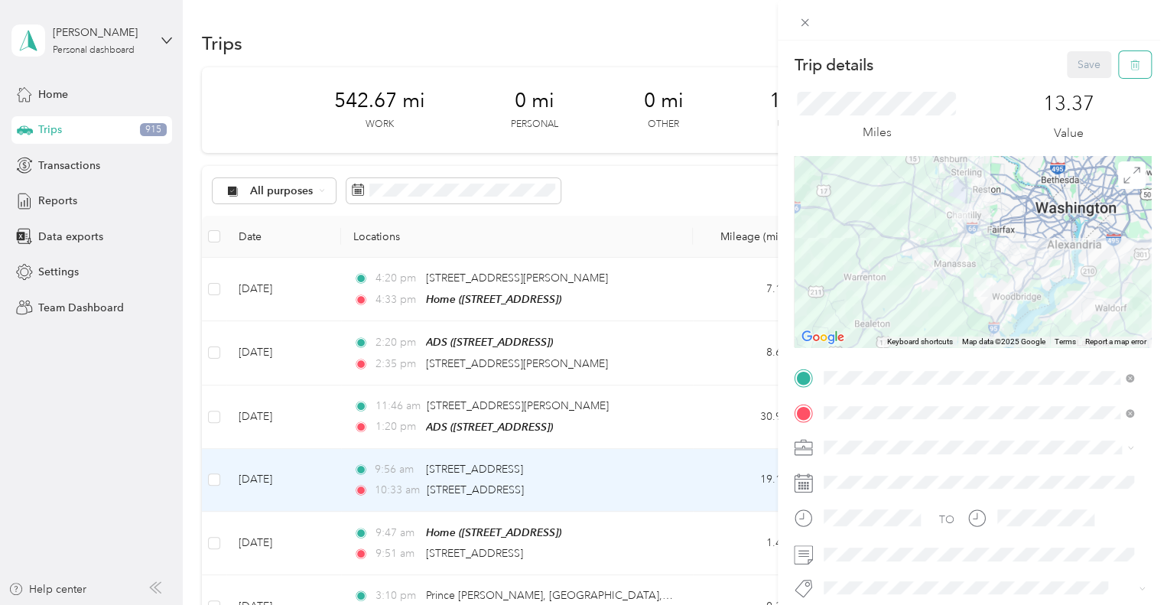
click at [1129, 69] on icon "button" at bounding box center [1134, 65] width 11 height 11
click at [1078, 80] on button "Yes" at bounding box center [1078, 83] width 30 height 24
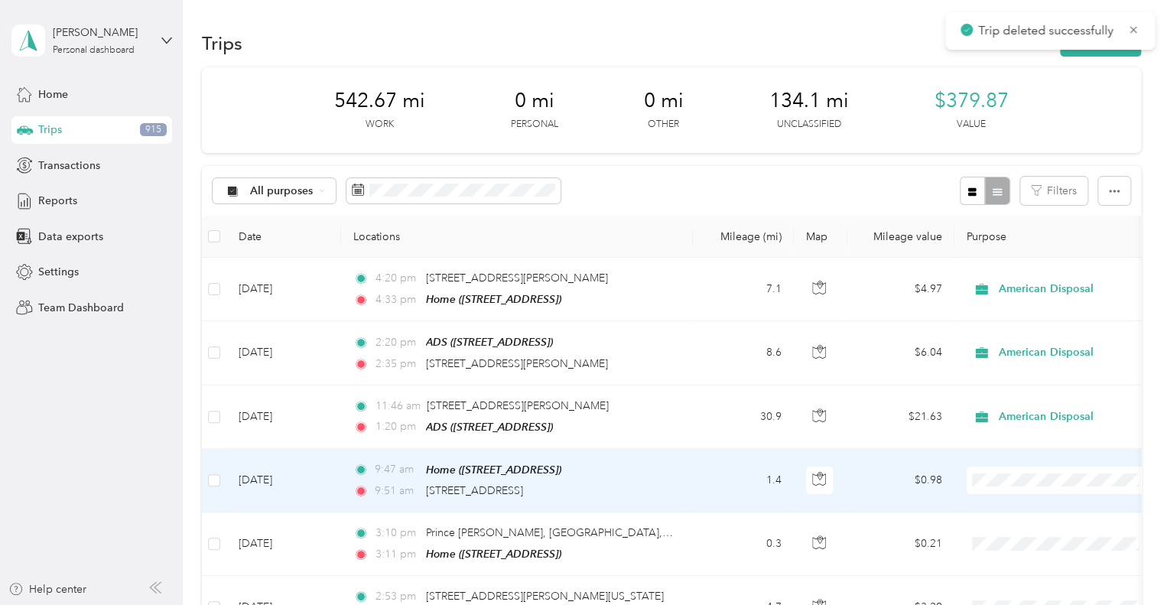
click at [335, 476] on td "[DATE]" at bounding box center [283, 480] width 115 height 63
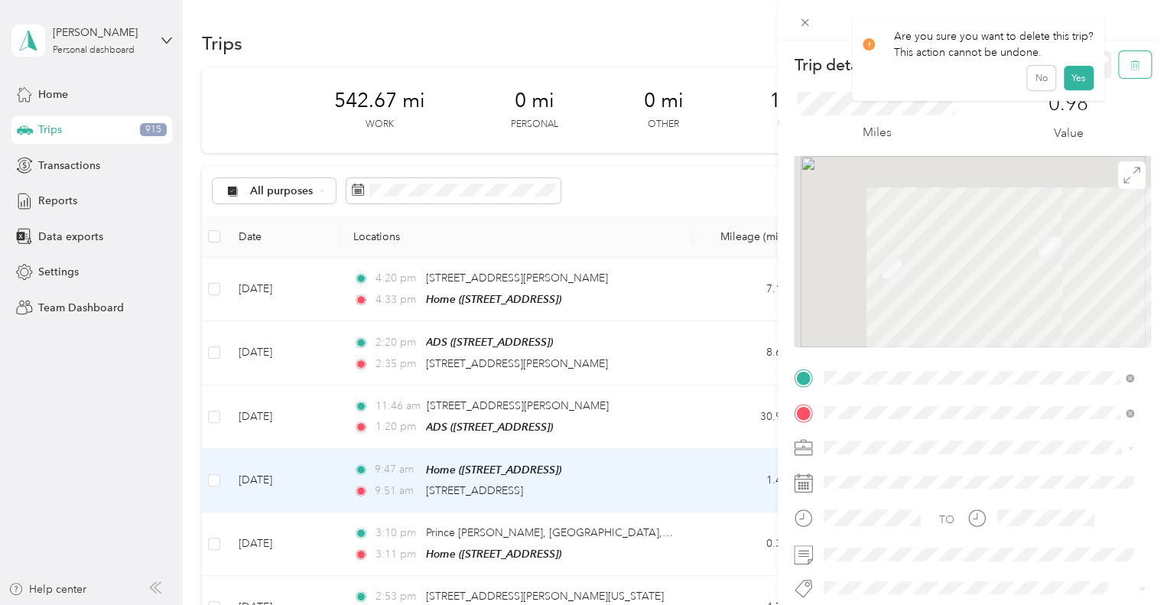
click at [1133, 66] on icon "button" at bounding box center [1133, 65] width 0 height 4
click at [1076, 85] on button "Yes" at bounding box center [1078, 83] width 30 height 24
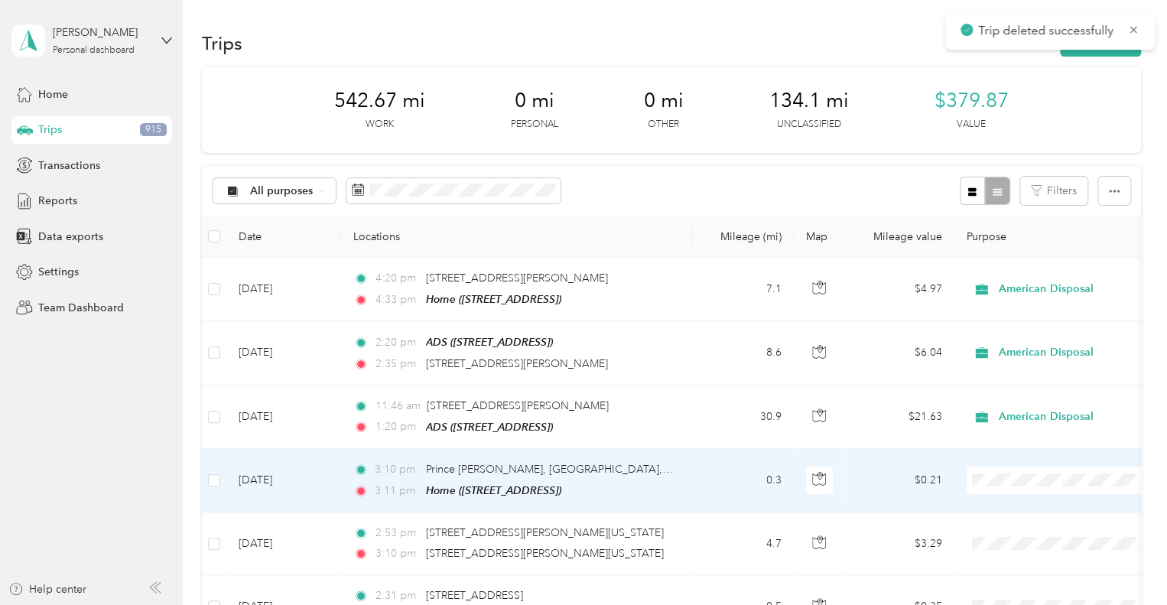
click at [318, 475] on td "[DATE]" at bounding box center [283, 480] width 115 height 63
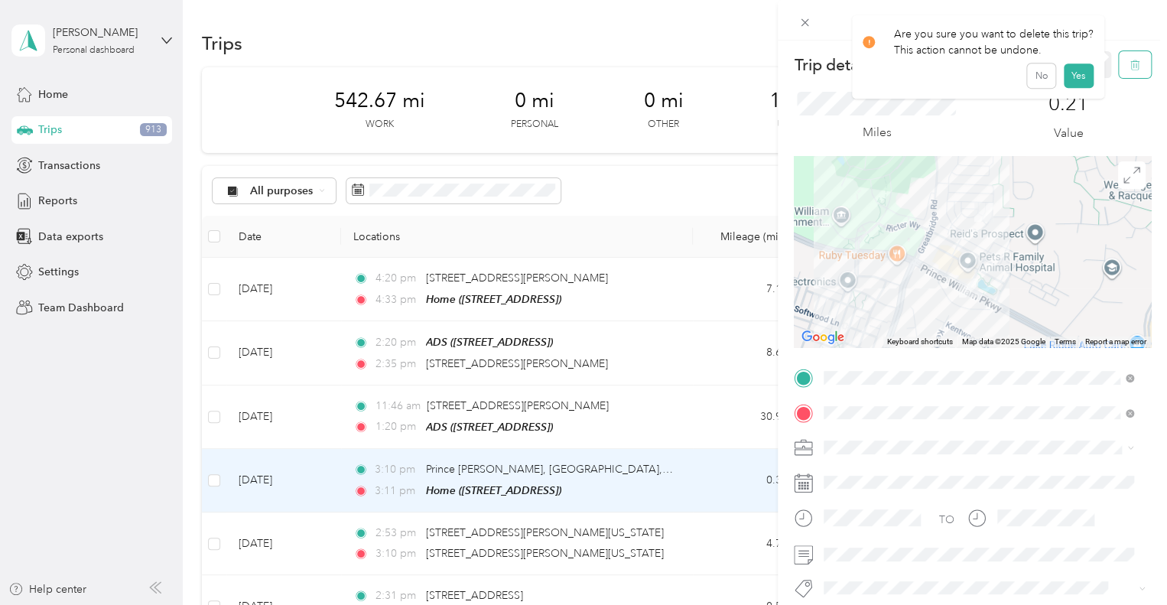
click at [1119, 67] on button "button" at bounding box center [1135, 64] width 32 height 27
click at [1078, 85] on button "Yes" at bounding box center [1078, 83] width 30 height 24
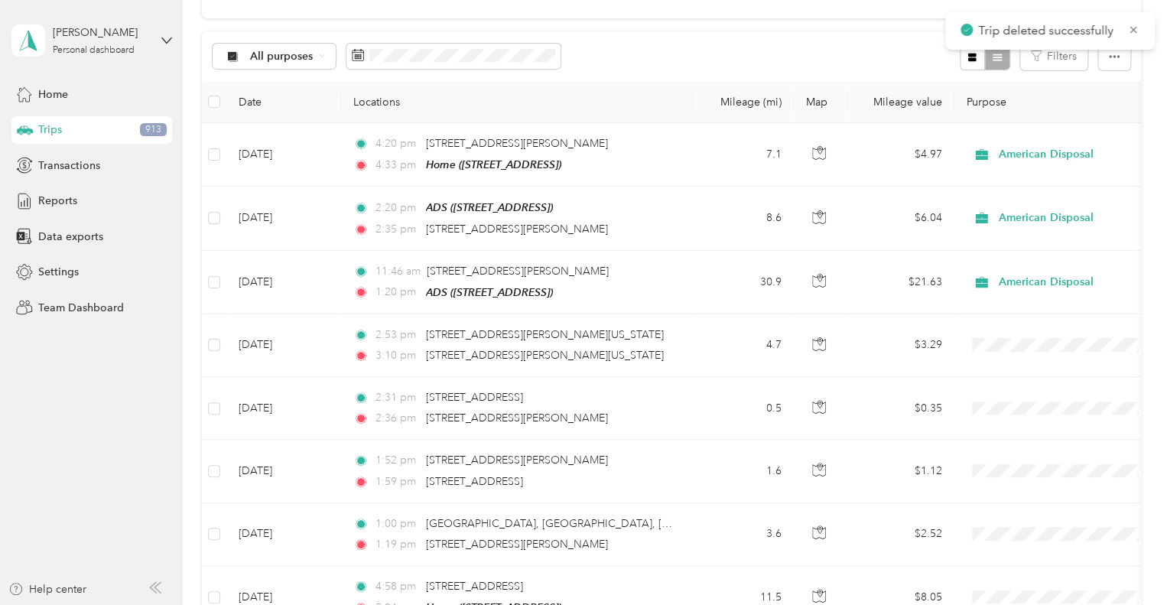
scroll to position [147, 0]
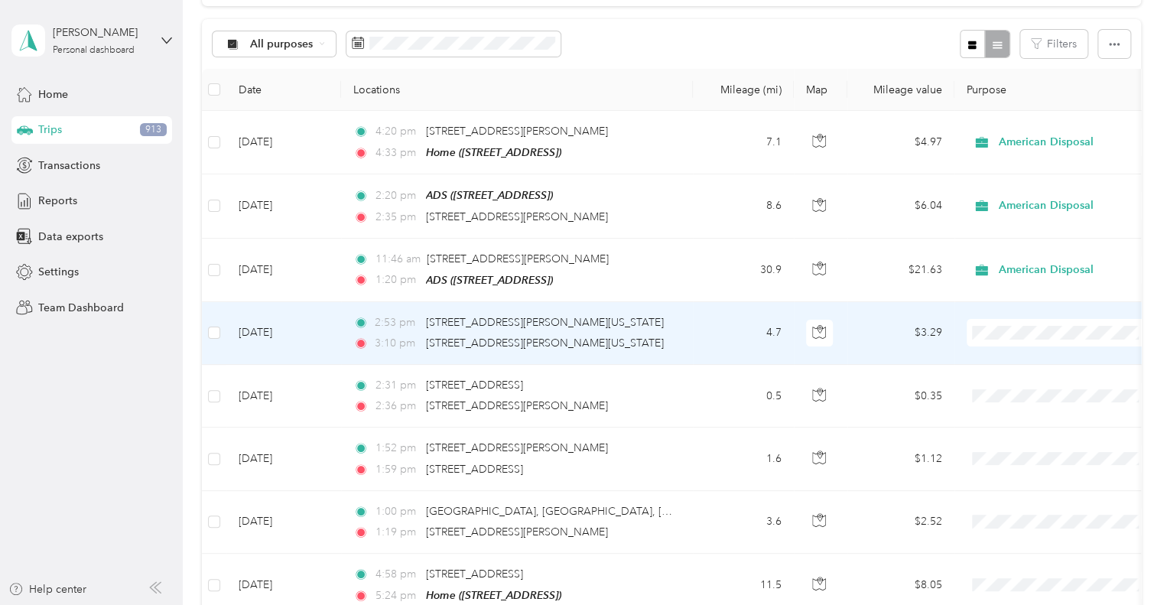
click at [1031, 408] on span "American Disposal" at bounding box center [1074, 412] width 141 height 16
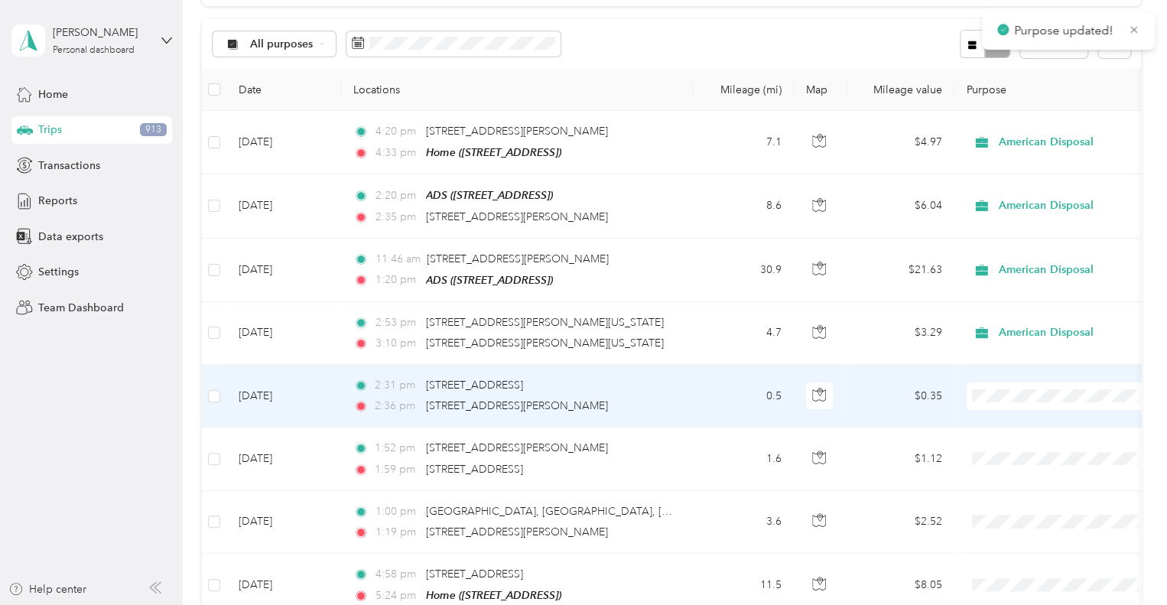
click at [1015, 227] on span "American Disposal" at bounding box center [1074, 224] width 141 height 16
click at [1008, 391] on span "American Disposal" at bounding box center [1068, 396] width 140 height 17
click at [1037, 226] on span "American Disposal" at bounding box center [1066, 229] width 124 height 16
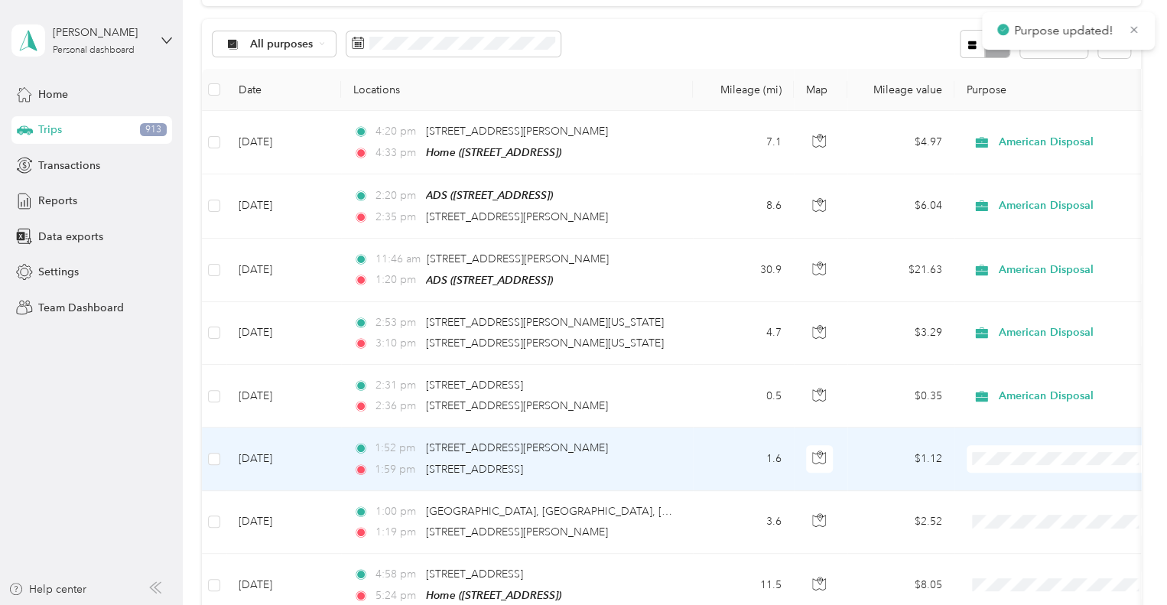
click at [1059, 291] on span "American Disposal" at bounding box center [1074, 292] width 141 height 16
click at [1011, 450] on span "American Disposal" at bounding box center [1068, 458] width 140 height 17
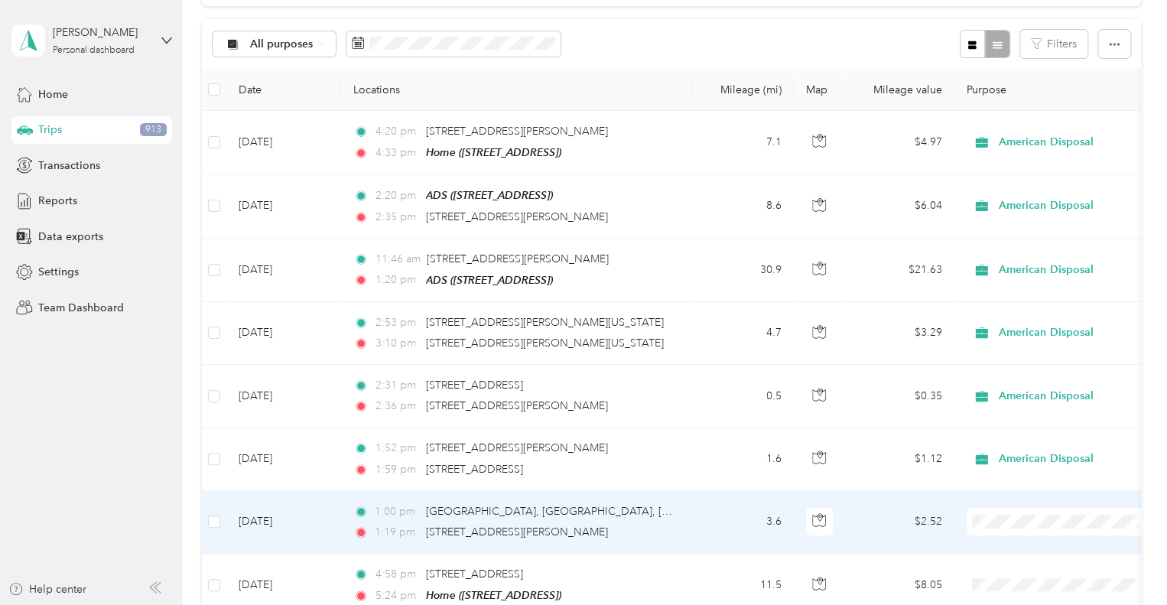
click at [1052, 354] on span "American Disposal" at bounding box center [1074, 355] width 141 height 16
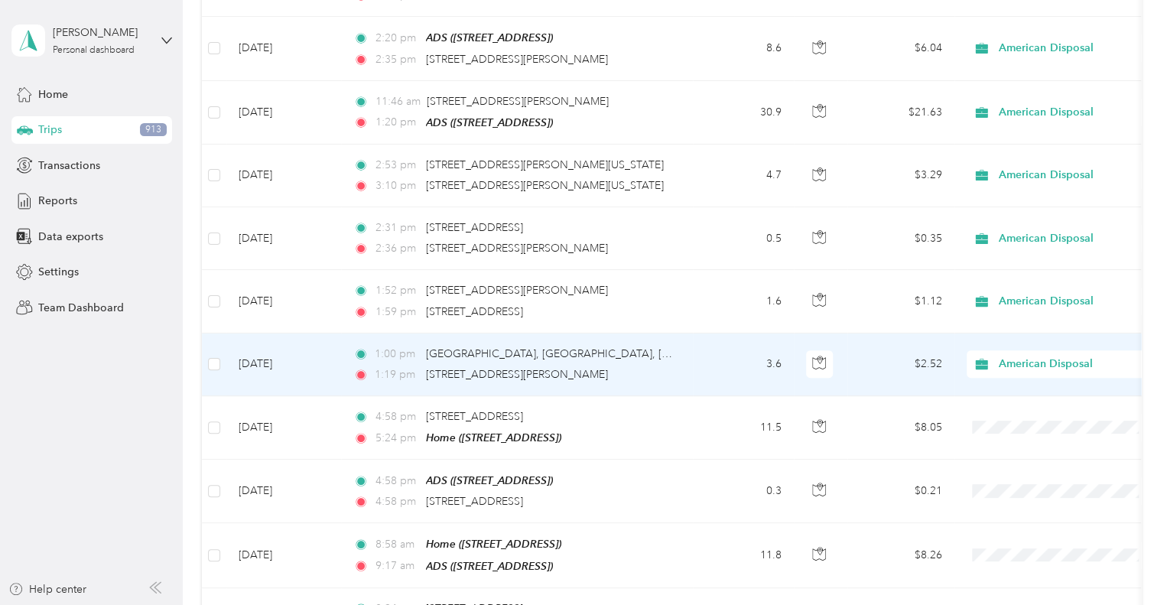
scroll to position [306, 0]
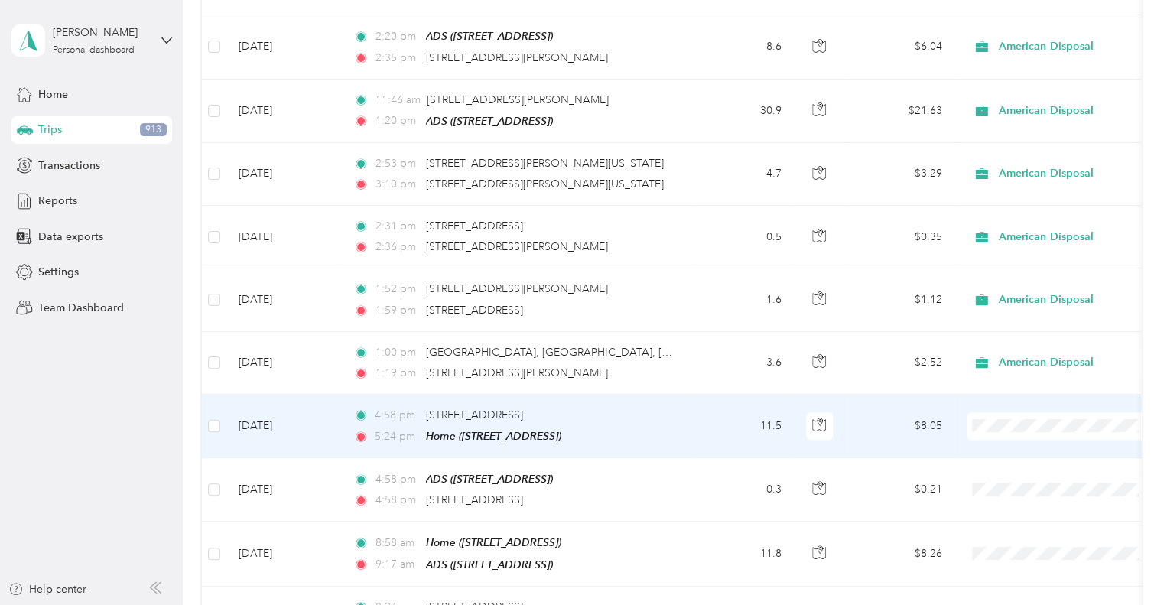
click at [336, 418] on td "[DATE]" at bounding box center [283, 425] width 115 height 63
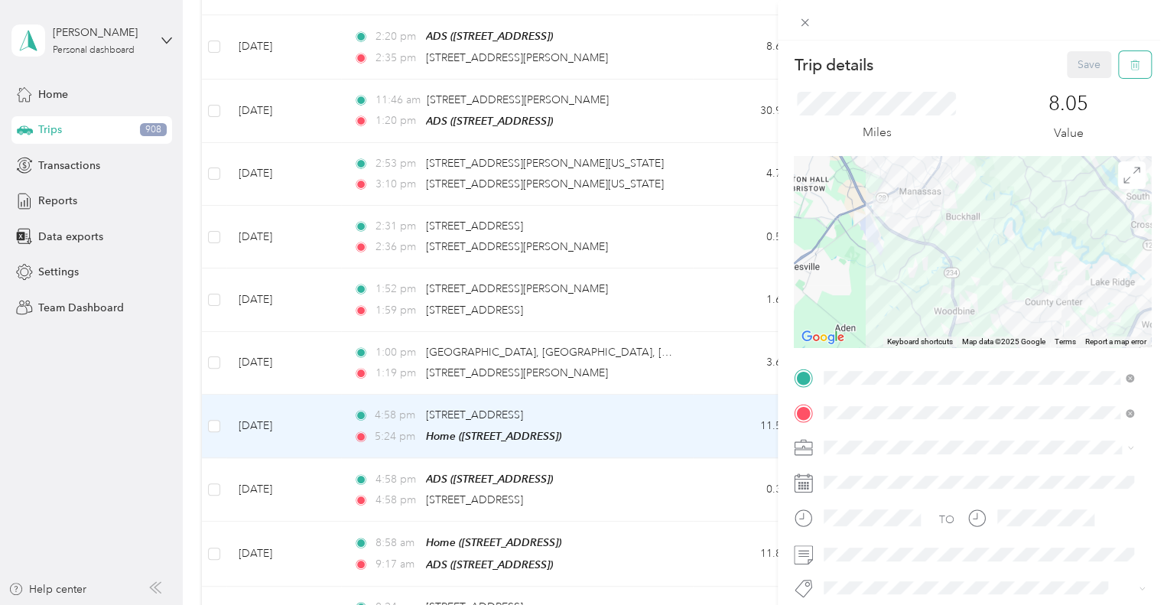
click at [1129, 70] on span "button" at bounding box center [1134, 64] width 11 height 13
click at [1080, 83] on button "Yes" at bounding box center [1078, 83] width 30 height 24
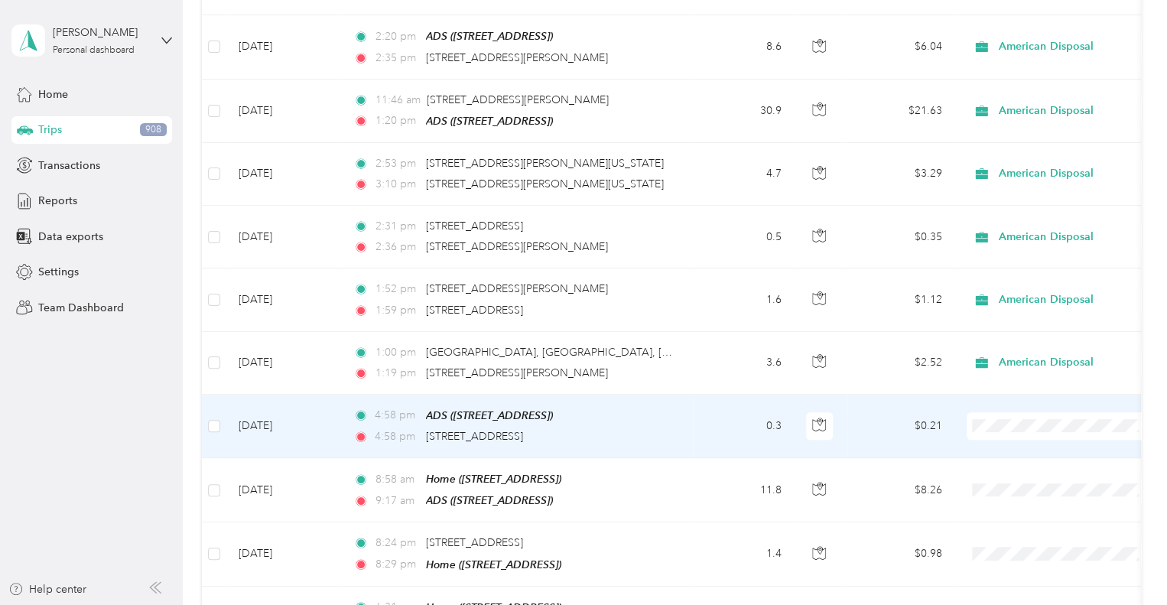
click at [319, 427] on td "[DATE]" at bounding box center [283, 425] width 115 height 63
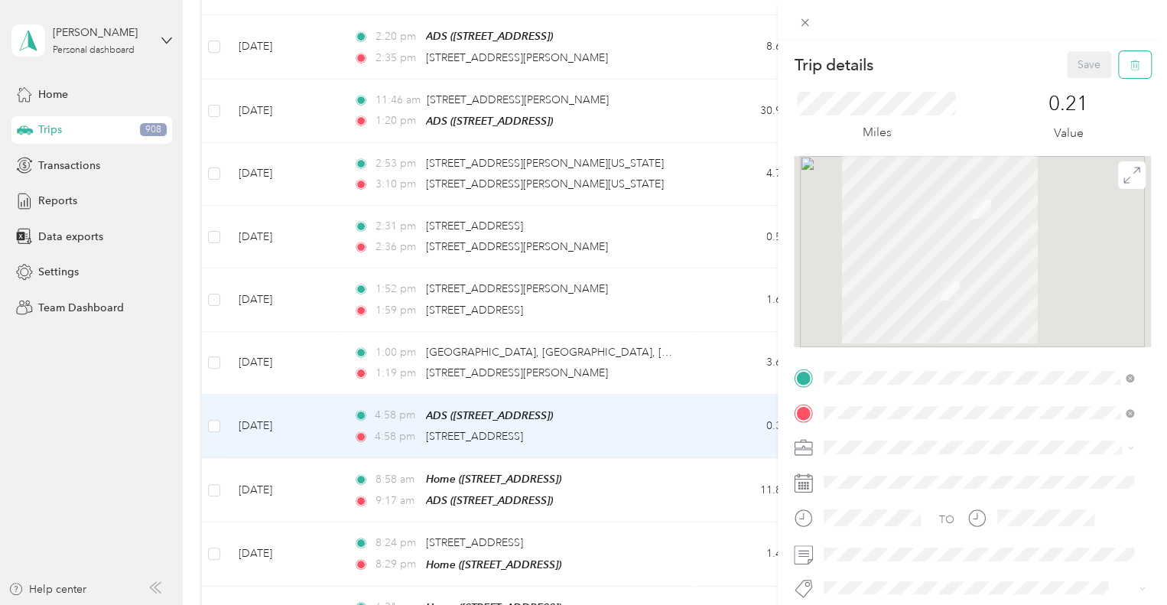
click at [1129, 67] on icon "button" at bounding box center [1134, 65] width 11 height 11
click at [1072, 80] on button "Yes" at bounding box center [1078, 83] width 30 height 24
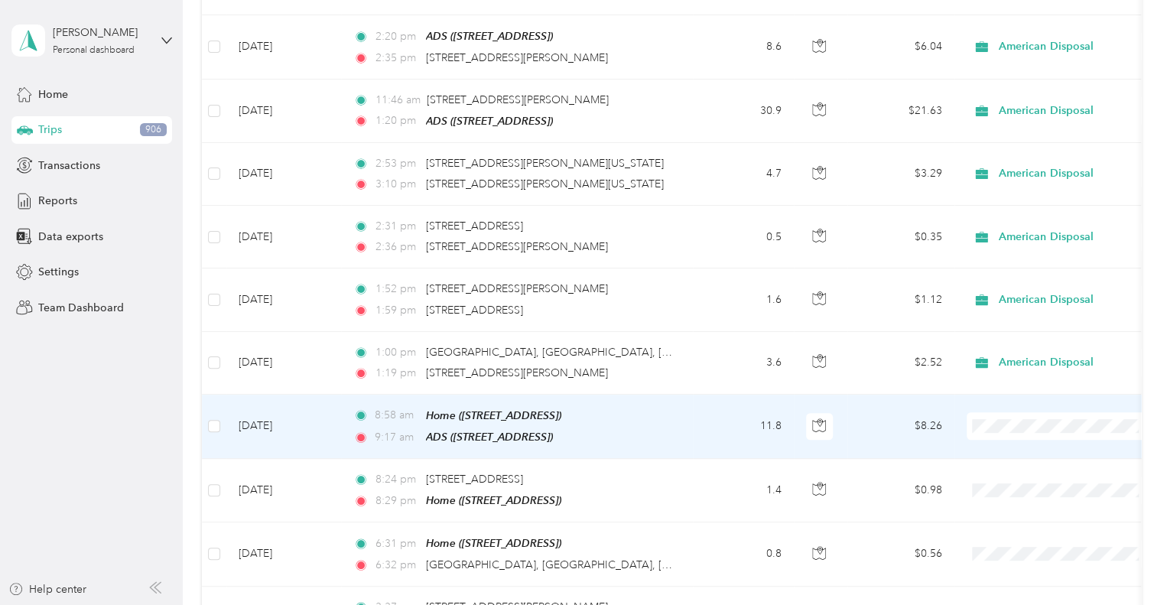
click at [321, 426] on td "[DATE]" at bounding box center [283, 426] width 115 height 64
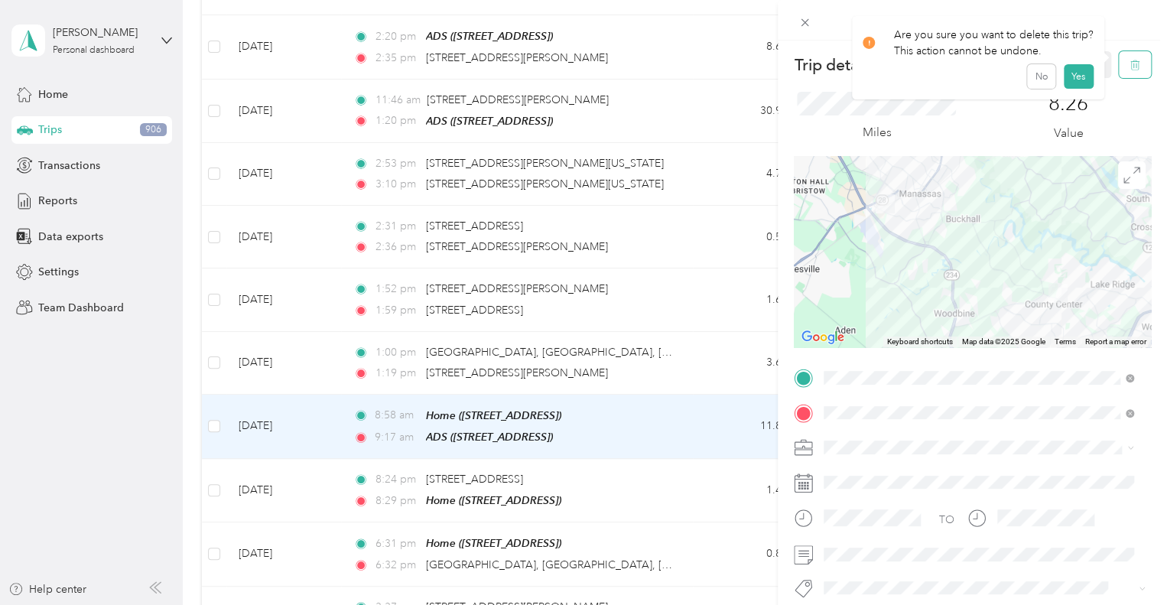
click at [1130, 70] on icon "button" at bounding box center [1134, 65] width 9 height 10
click at [1083, 80] on button "Yes" at bounding box center [1078, 83] width 30 height 24
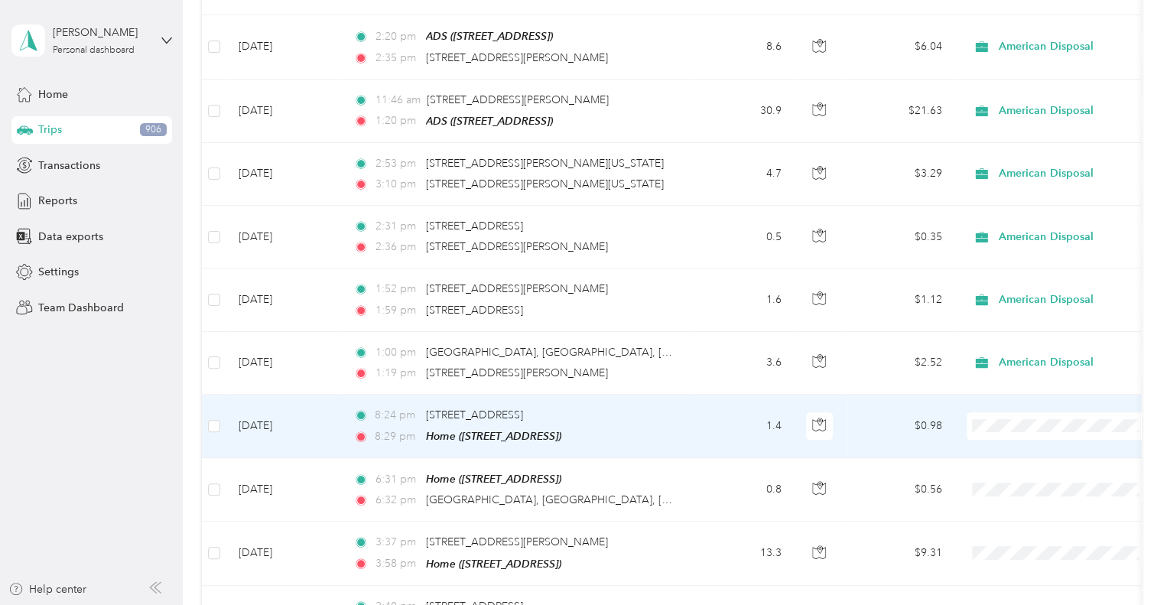
click at [320, 421] on td "[DATE]" at bounding box center [283, 425] width 115 height 63
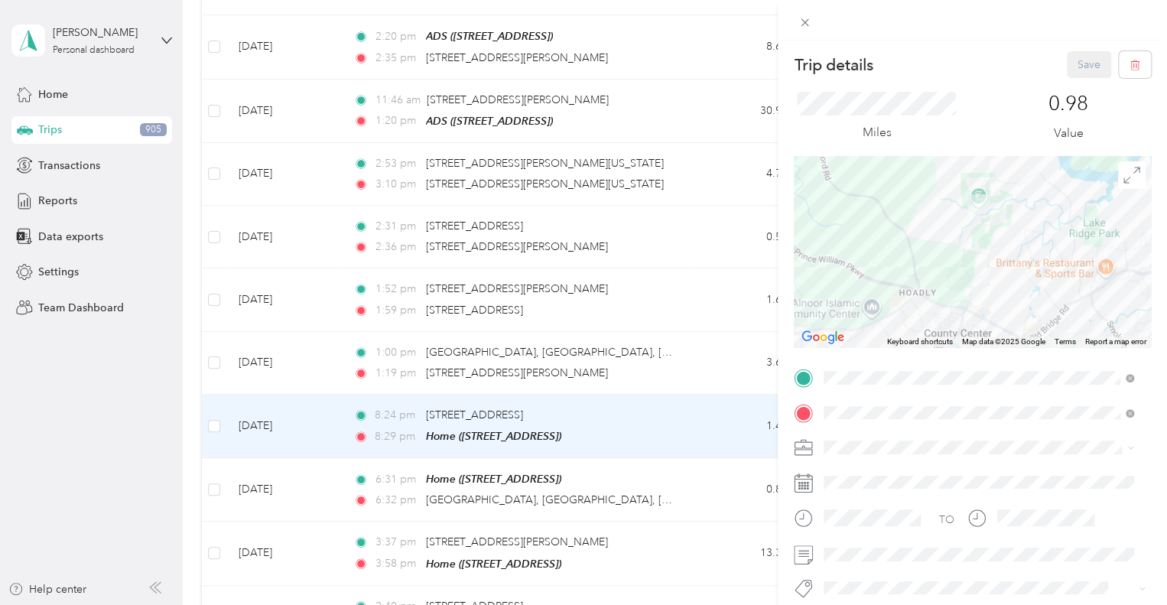
click at [1138, 60] on form "Trip details Save This trip cannot be edited because it is either under review,…" at bounding box center [972, 375] width 389 height 649
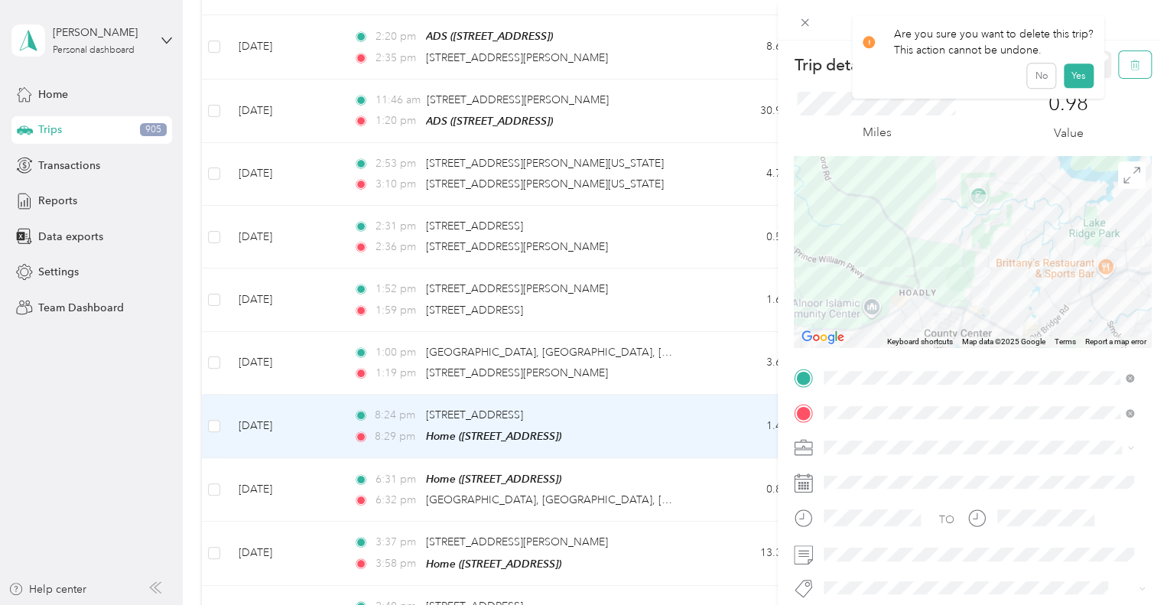
click at [1129, 63] on icon "button" at bounding box center [1134, 65] width 11 height 11
click at [1076, 82] on button "Yes" at bounding box center [1078, 83] width 30 height 24
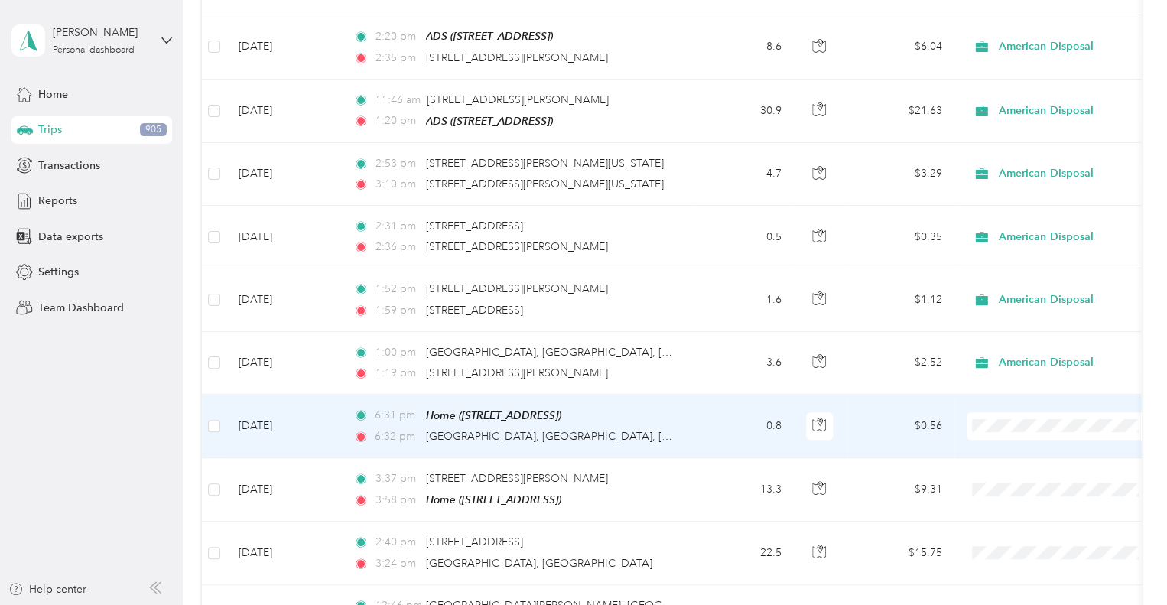
click at [330, 417] on td "[DATE]" at bounding box center [283, 425] width 115 height 63
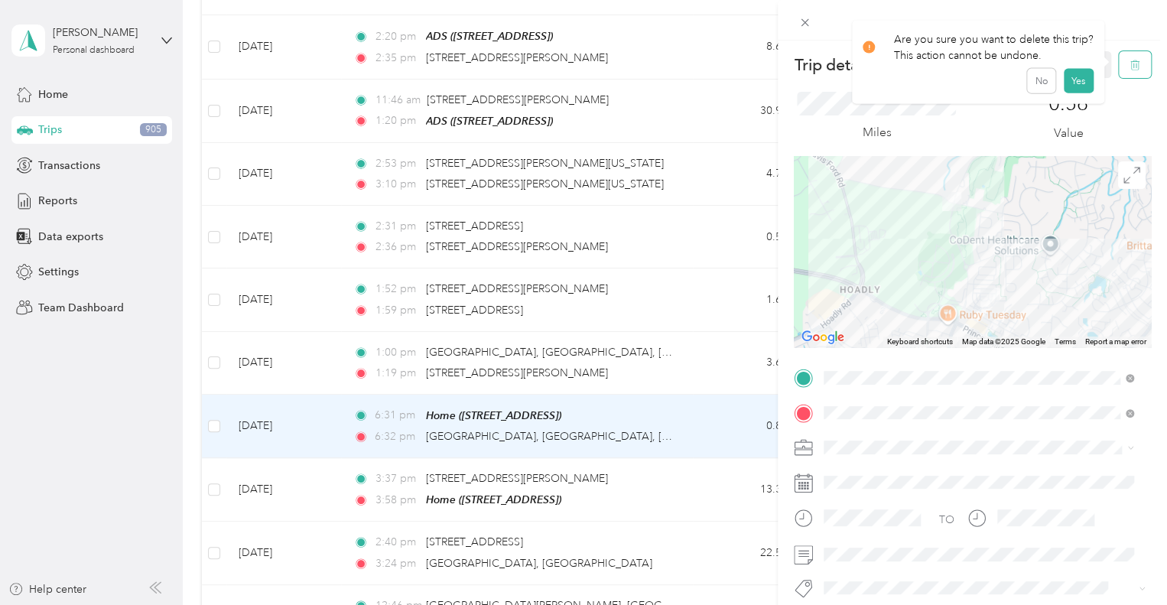
click at [1130, 67] on icon "button" at bounding box center [1134, 65] width 9 height 10
click at [1080, 83] on button "Yes" at bounding box center [1078, 83] width 30 height 24
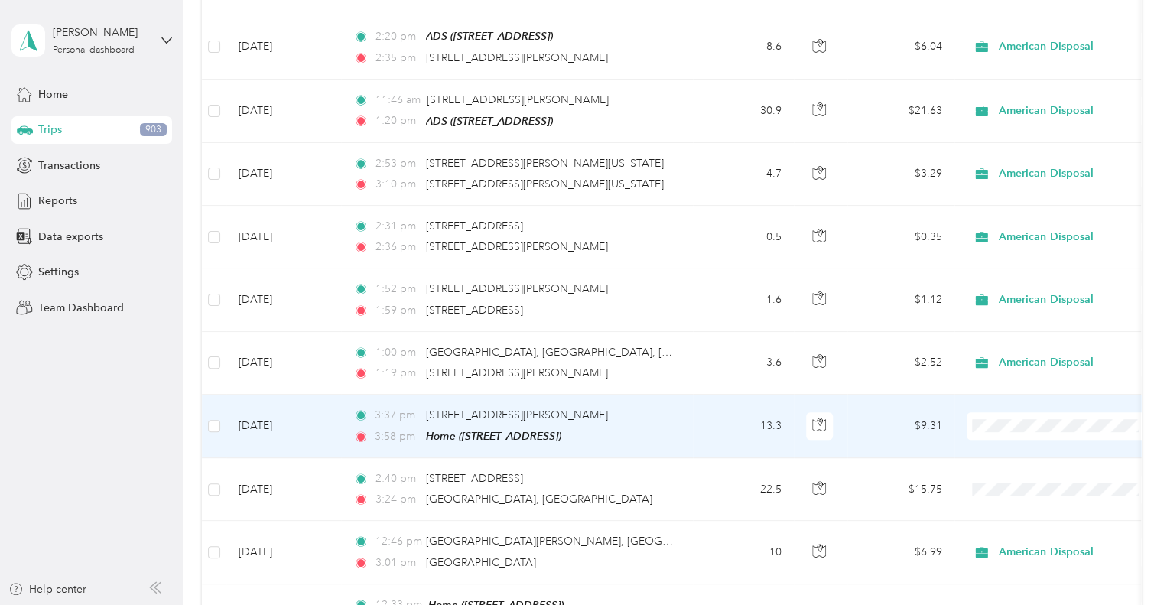
click at [1037, 258] on li "American Disposal" at bounding box center [1061, 256] width 190 height 27
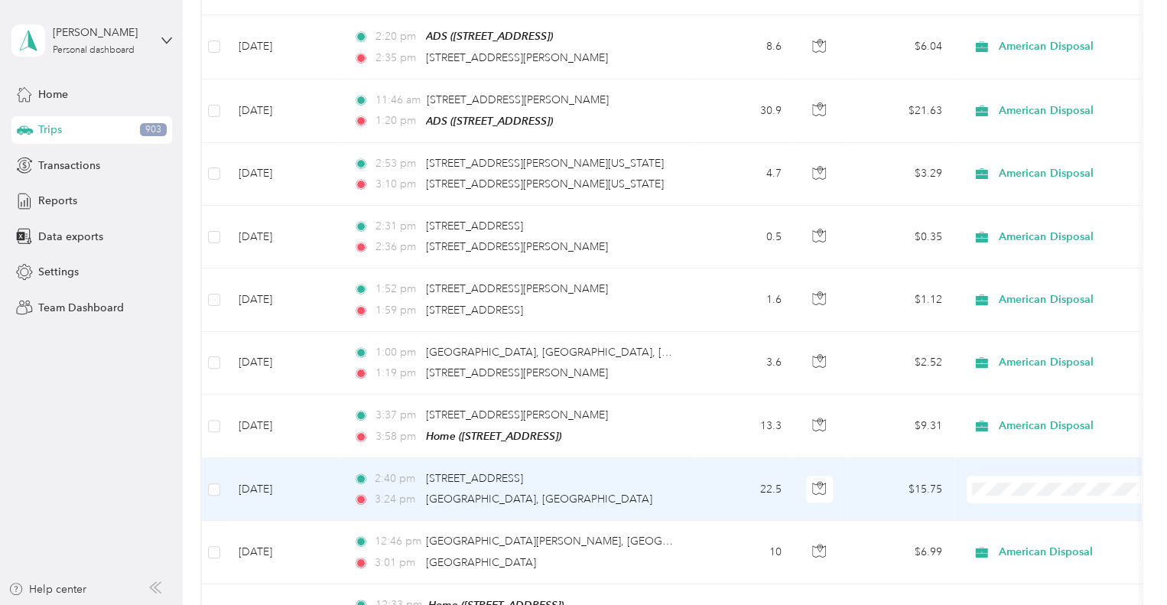
click at [1016, 318] on span "American Disposal" at bounding box center [1074, 321] width 141 height 16
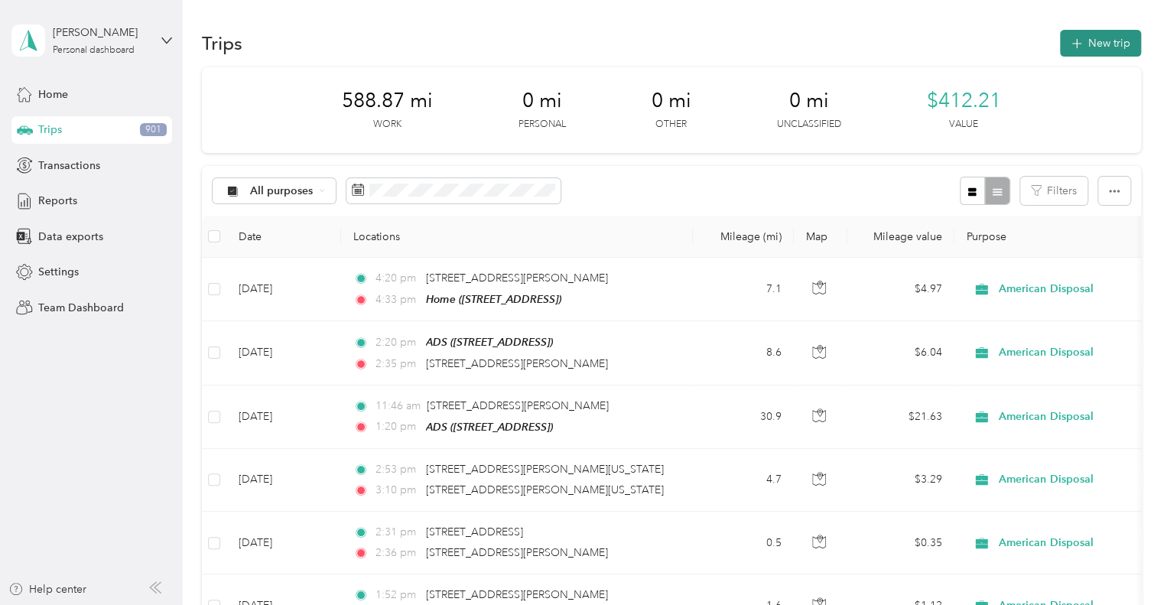
click at [1083, 39] on button "New trip" at bounding box center [1100, 43] width 81 height 27
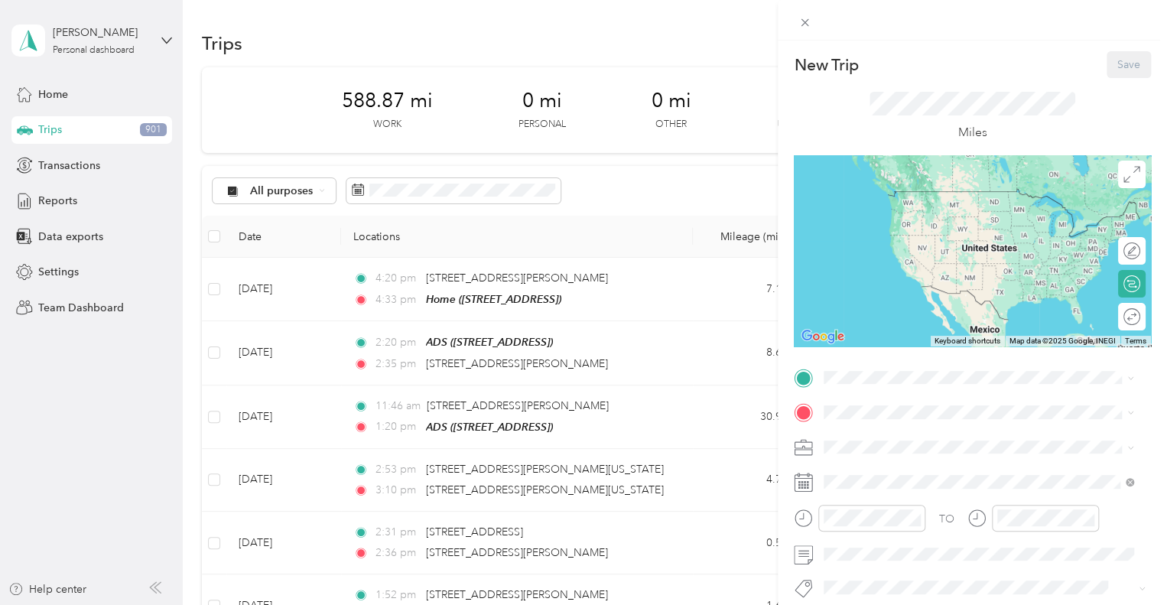
click at [884, 452] on span "[STREET_ADDRESS]" at bounding box center [900, 453] width 97 height 13
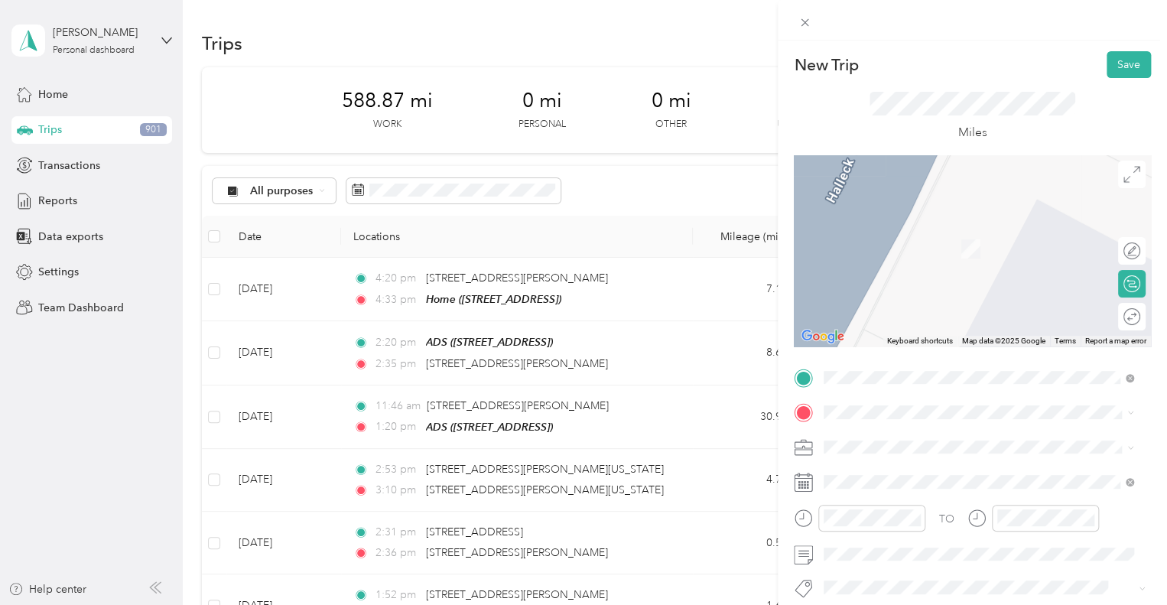
click at [889, 288] on li "American Disposal" at bounding box center [978, 285] width 320 height 27
click at [885, 265] on span "[STREET_ADDRESS][US_STATE][US_STATE]" at bounding box center [956, 258] width 209 height 14
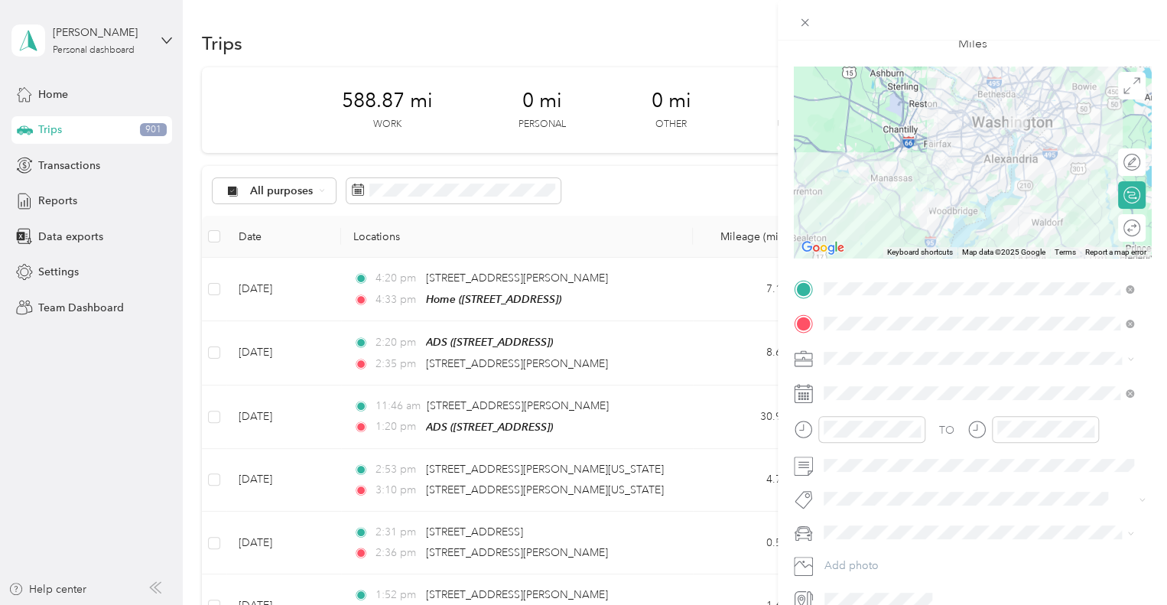
scroll to position [101, 0]
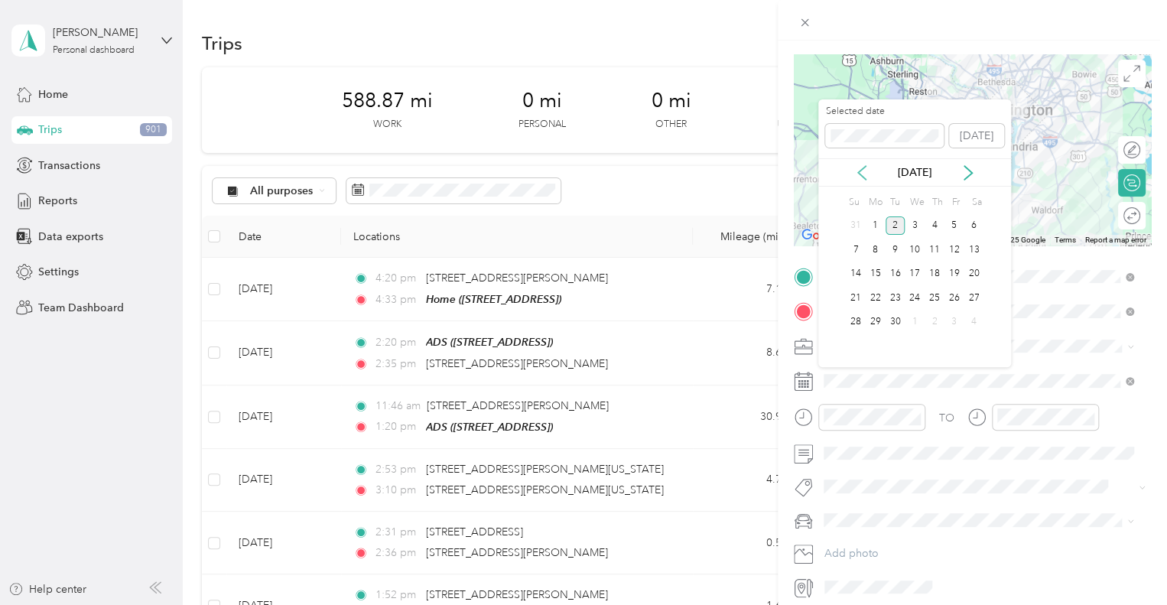
click at [856, 171] on icon at bounding box center [861, 172] width 15 height 15
click at [934, 270] on div "14" at bounding box center [934, 274] width 20 height 19
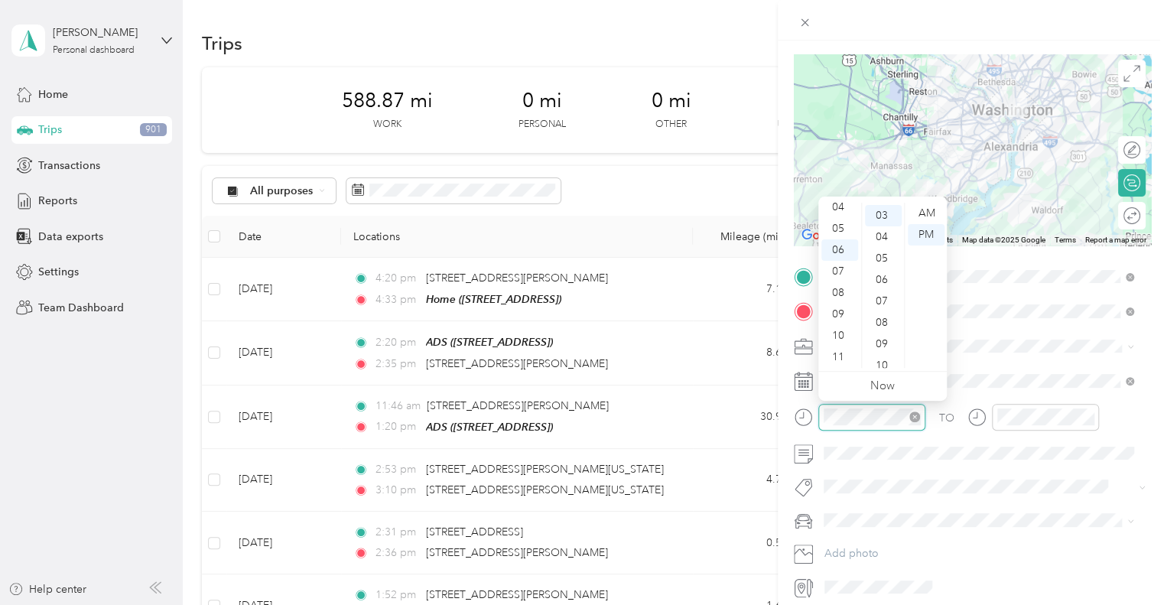
scroll to position [64, 0]
click at [839, 227] on div "05" at bounding box center [839, 228] width 37 height 21
click at [843, 207] on div "04" at bounding box center [839, 206] width 37 height 21
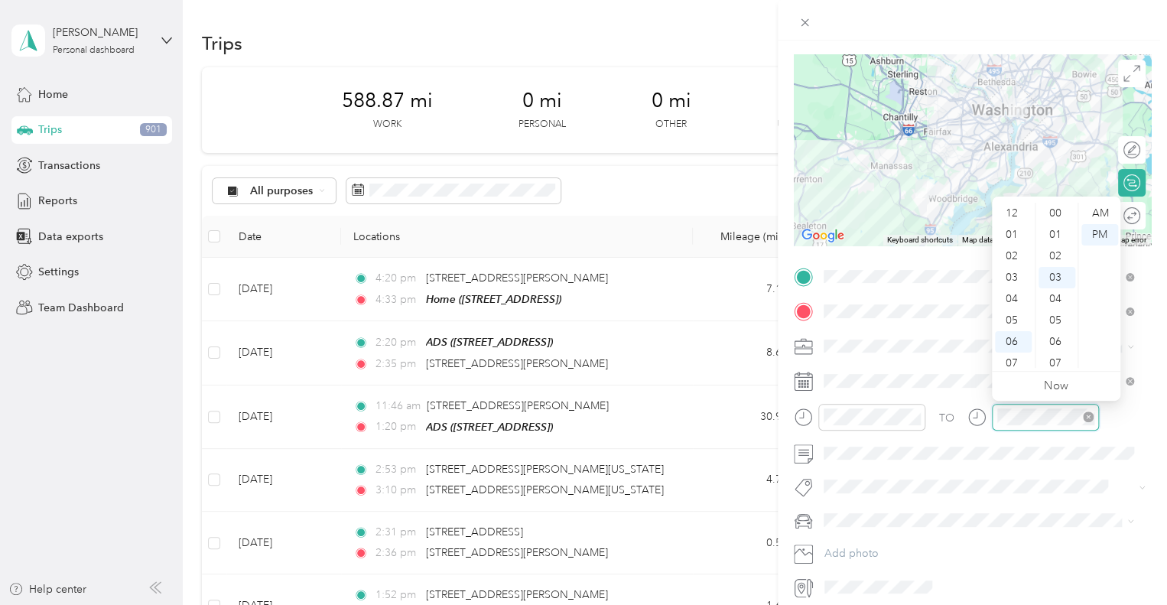
scroll to position [92, 0]
click at [1007, 206] on div "04" at bounding box center [1013, 206] width 37 height 21
click at [1054, 334] on div "23" at bounding box center [1056, 335] width 37 height 21
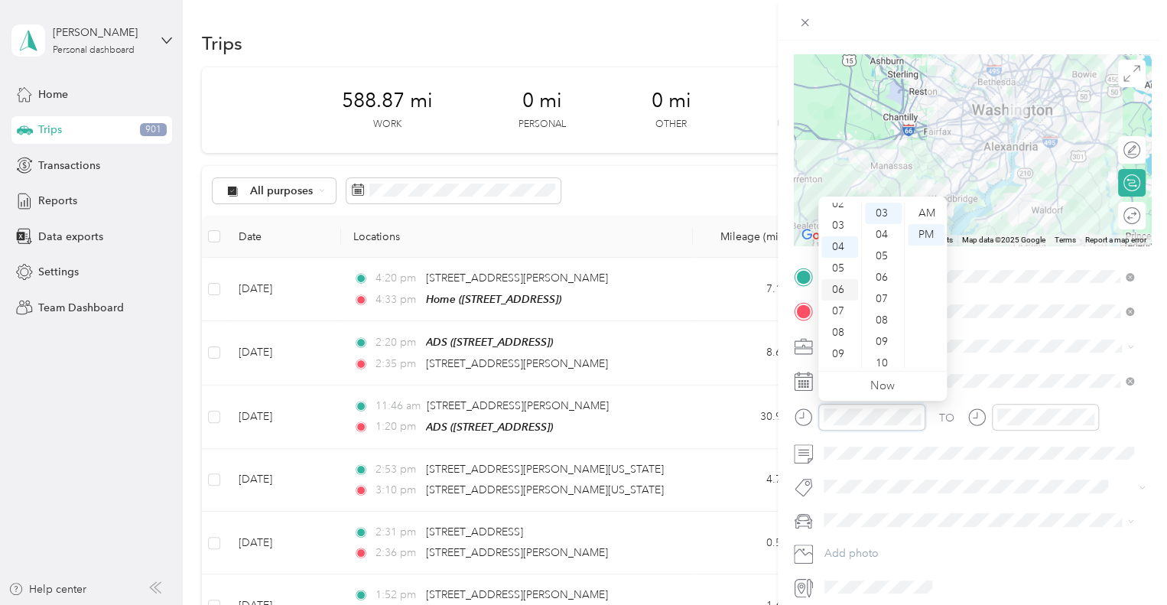
scroll to position [48, 0]
click at [835, 223] on div "03" at bounding box center [839, 229] width 37 height 21
click at [880, 343] on div "32" at bounding box center [883, 344] width 37 height 21
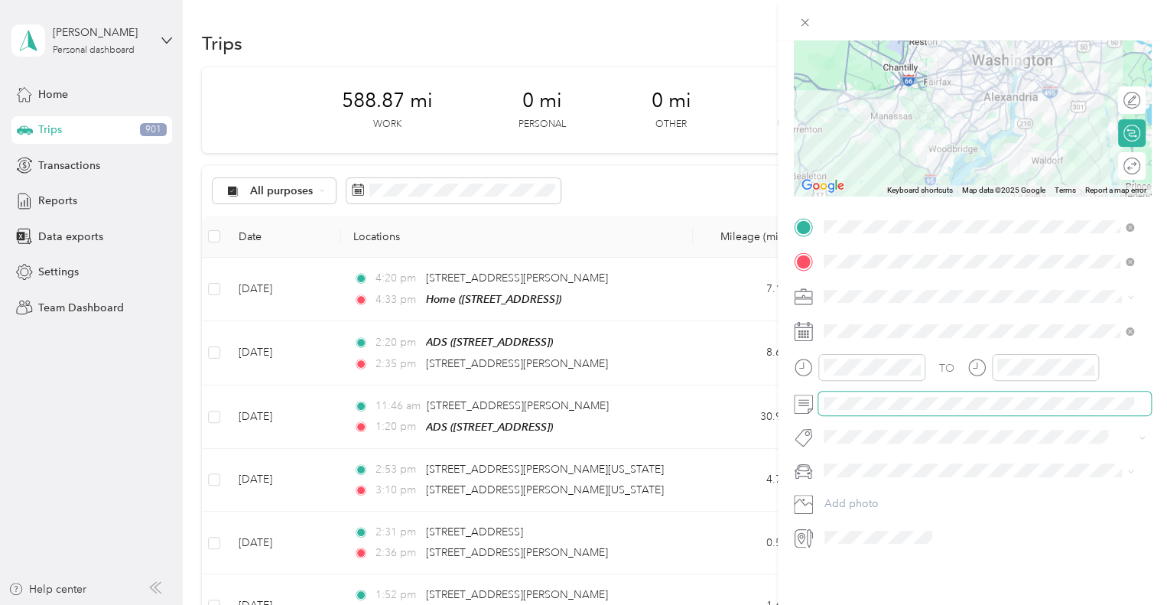
scroll to position [0, 0]
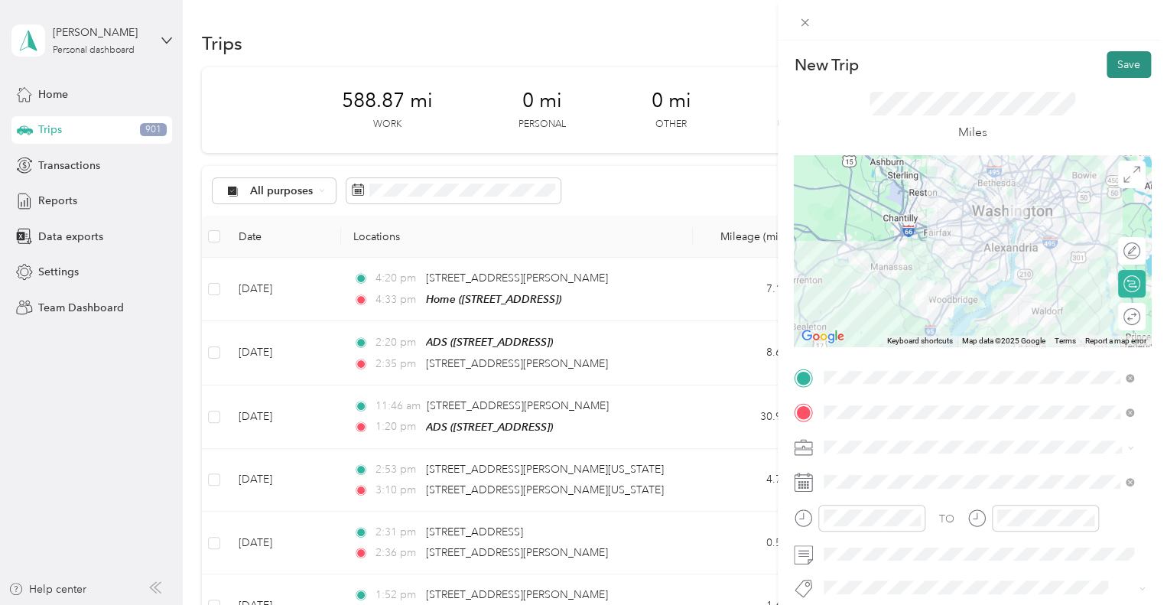
click at [1118, 60] on button "Save" at bounding box center [1128, 64] width 44 height 27
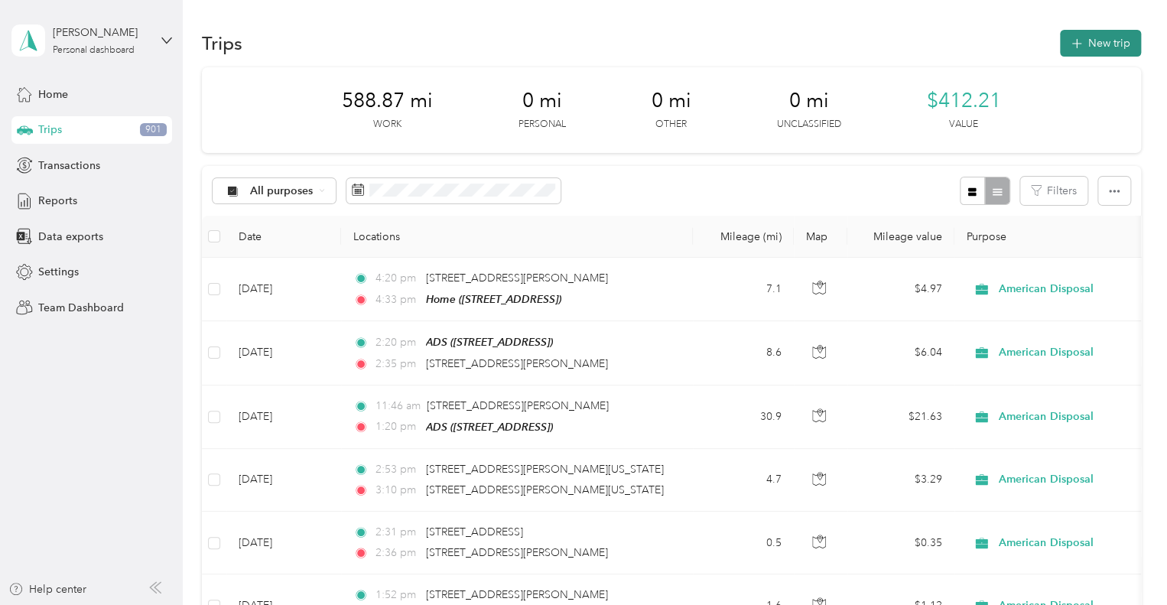
click at [1097, 39] on button "New trip" at bounding box center [1100, 43] width 81 height 27
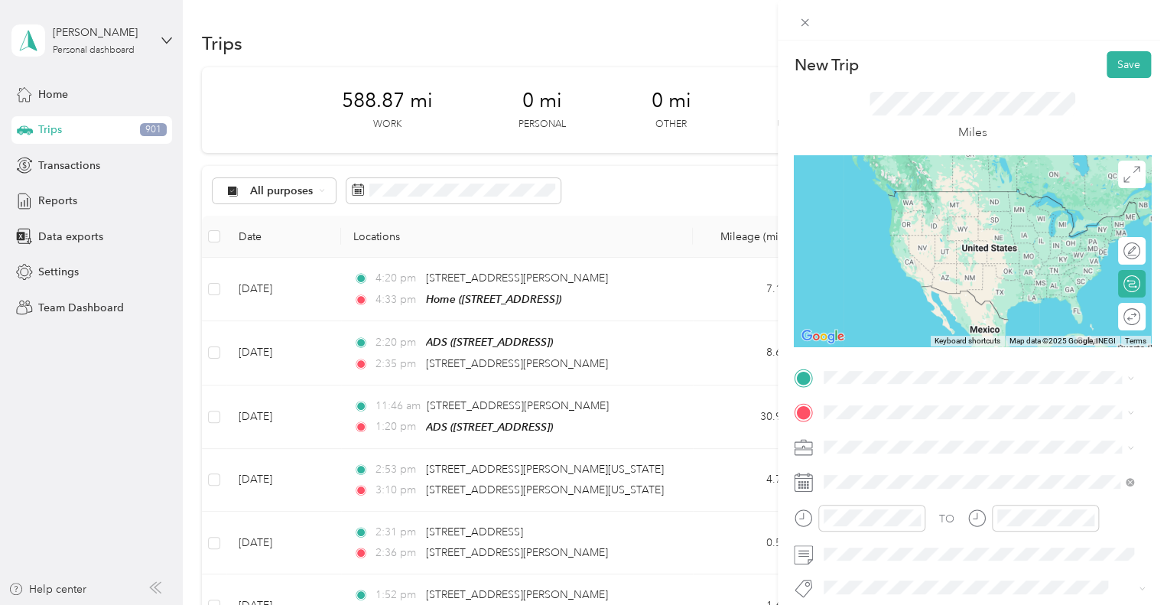
click at [976, 191] on span "[STREET_ADDRESS][US_STATE][US_STATE]" at bounding box center [956, 184] width 209 height 14
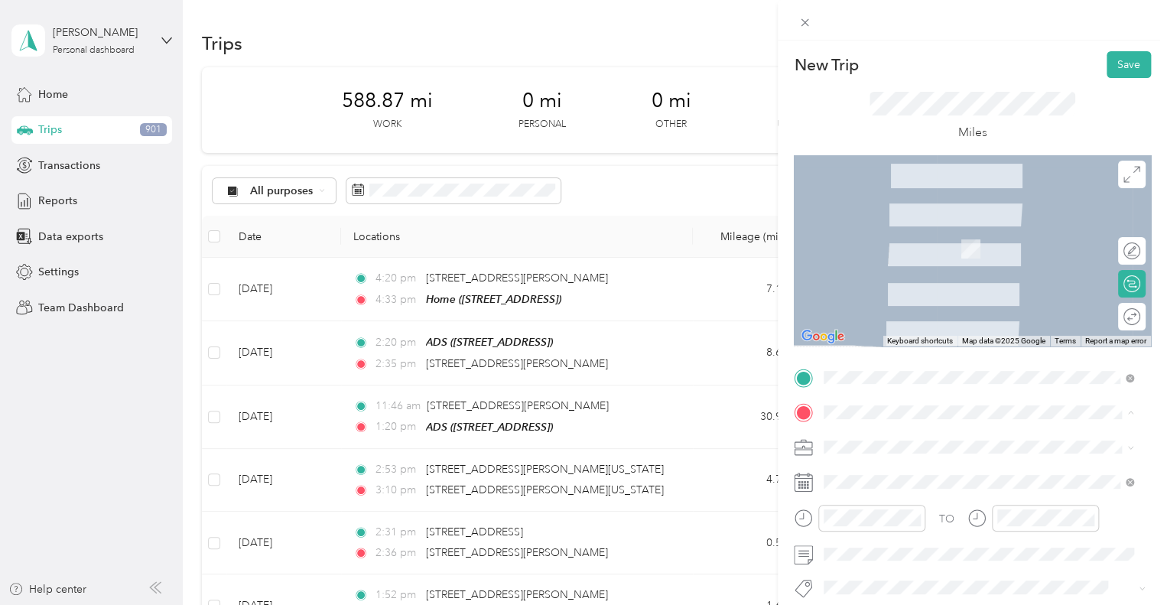
click at [881, 476] on div "Home [STREET_ADDRESS]" at bounding box center [900, 482] width 97 height 32
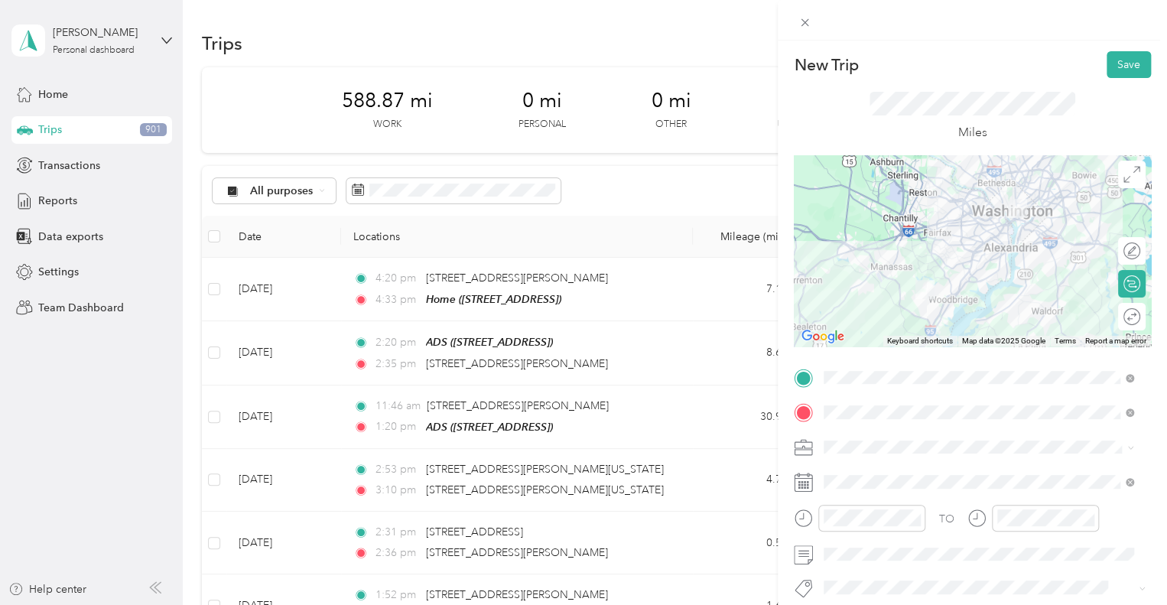
click at [880, 286] on div "American Disposal" at bounding box center [978, 283] width 299 height 16
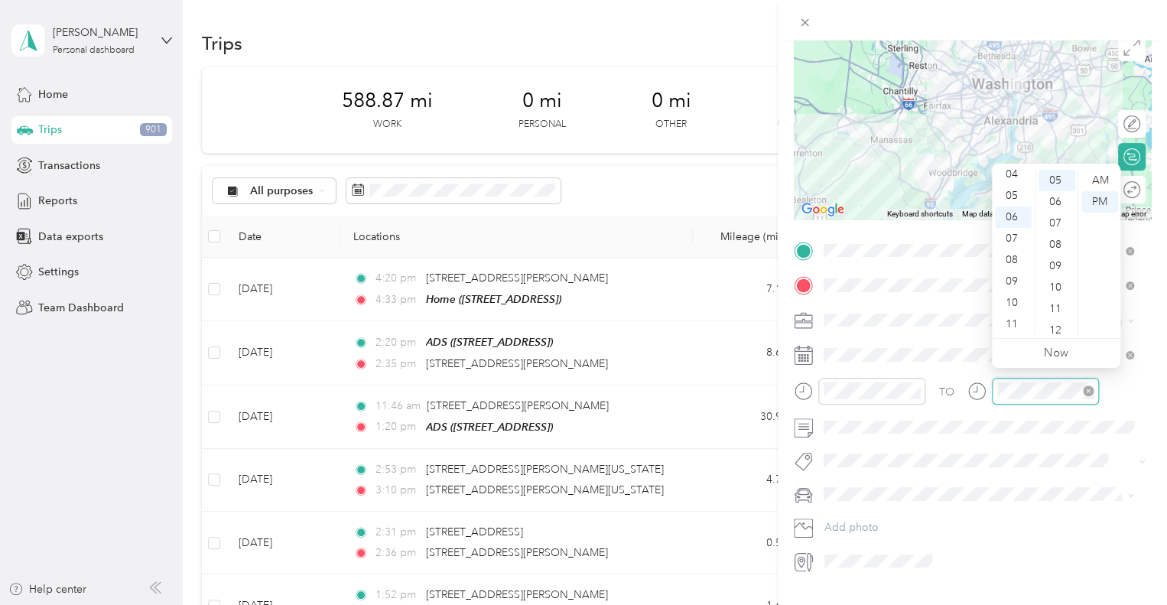
scroll to position [136, 0]
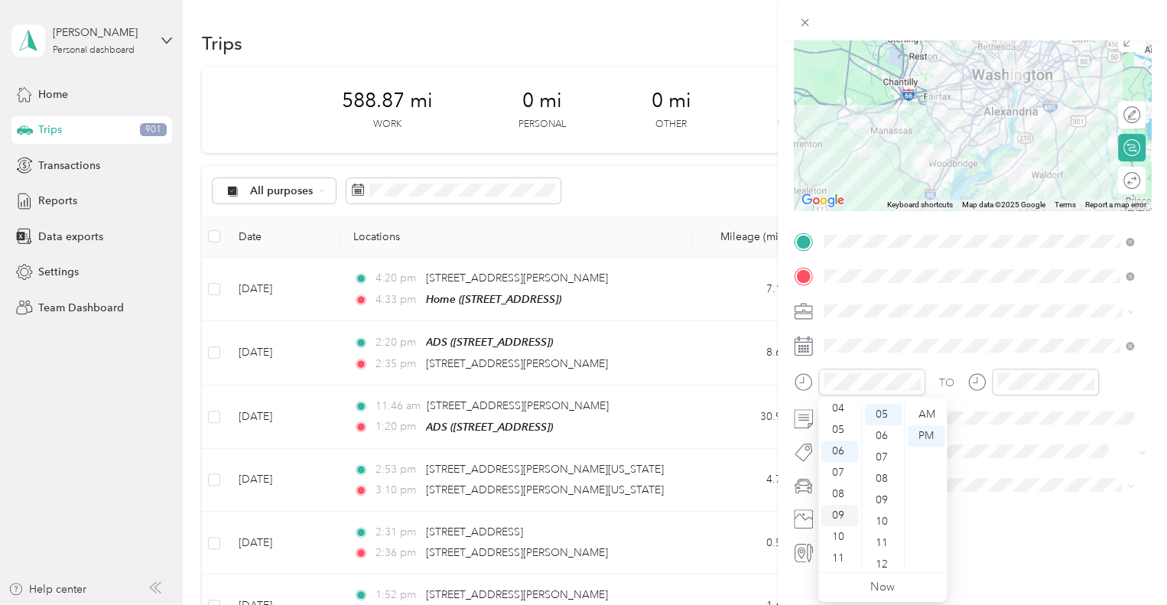
click at [841, 513] on div "09" at bounding box center [839, 515] width 37 height 21
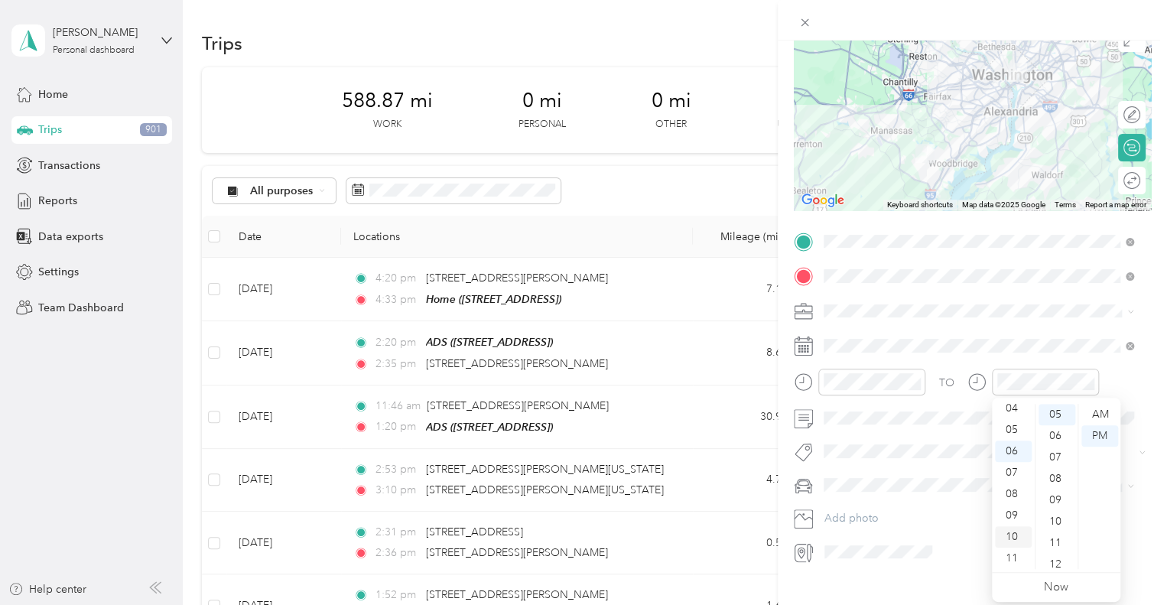
click at [1012, 534] on div "10" at bounding box center [1013, 536] width 37 height 21
click at [1059, 520] on div "10" at bounding box center [1056, 521] width 37 height 21
click at [1102, 430] on div "PM" at bounding box center [1099, 435] width 37 height 21
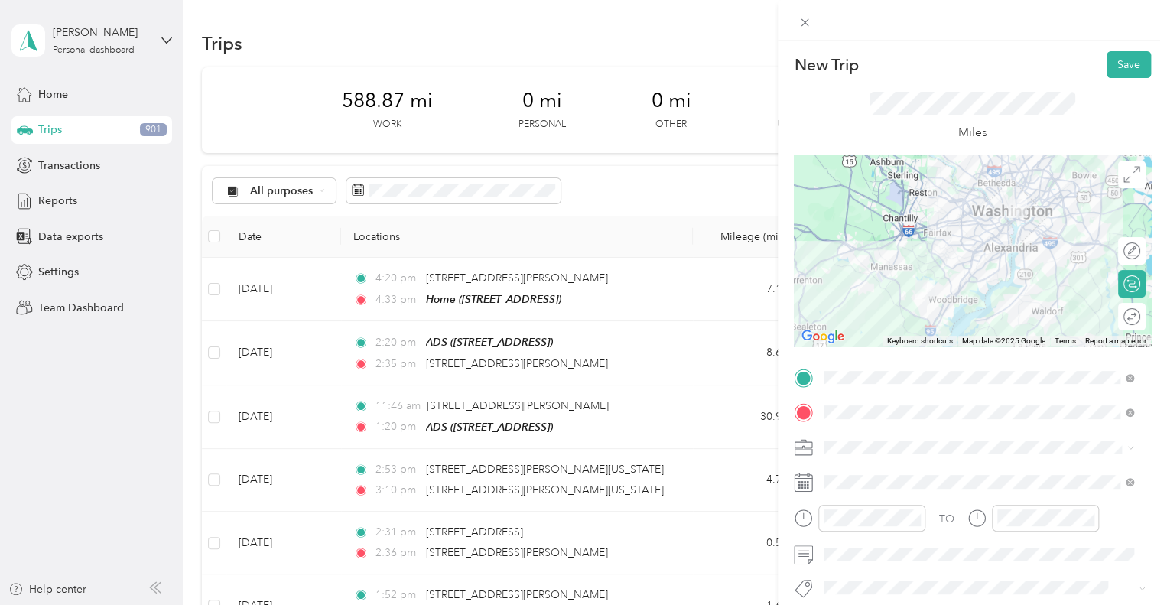
click at [1080, 326] on div at bounding box center [972, 250] width 357 height 191
click at [1132, 65] on button "Save" at bounding box center [1128, 64] width 44 height 27
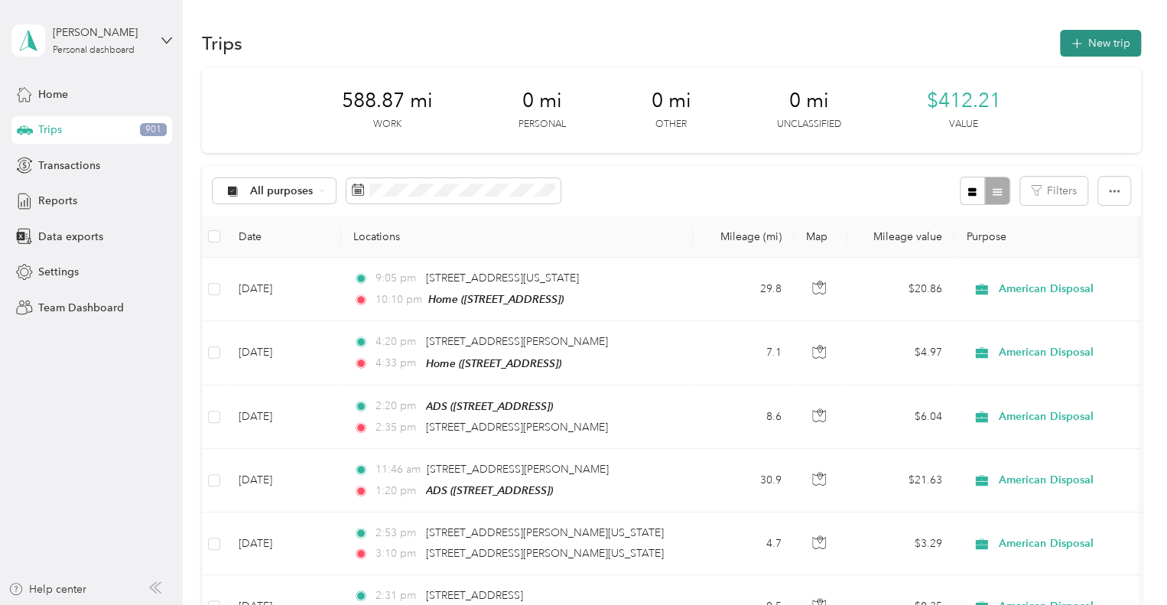
click at [1105, 42] on button "New trip" at bounding box center [1100, 43] width 81 height 27
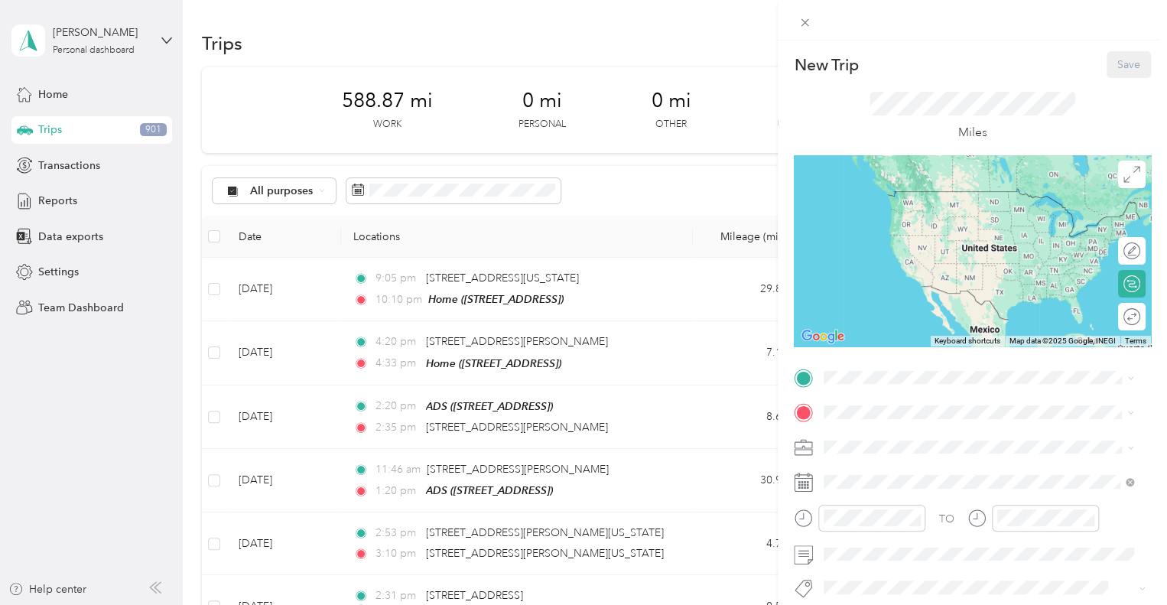
click at [872, 458] on span "[STREET_ADDRESS]" at bounding box center [900, 452] width 97 height 13
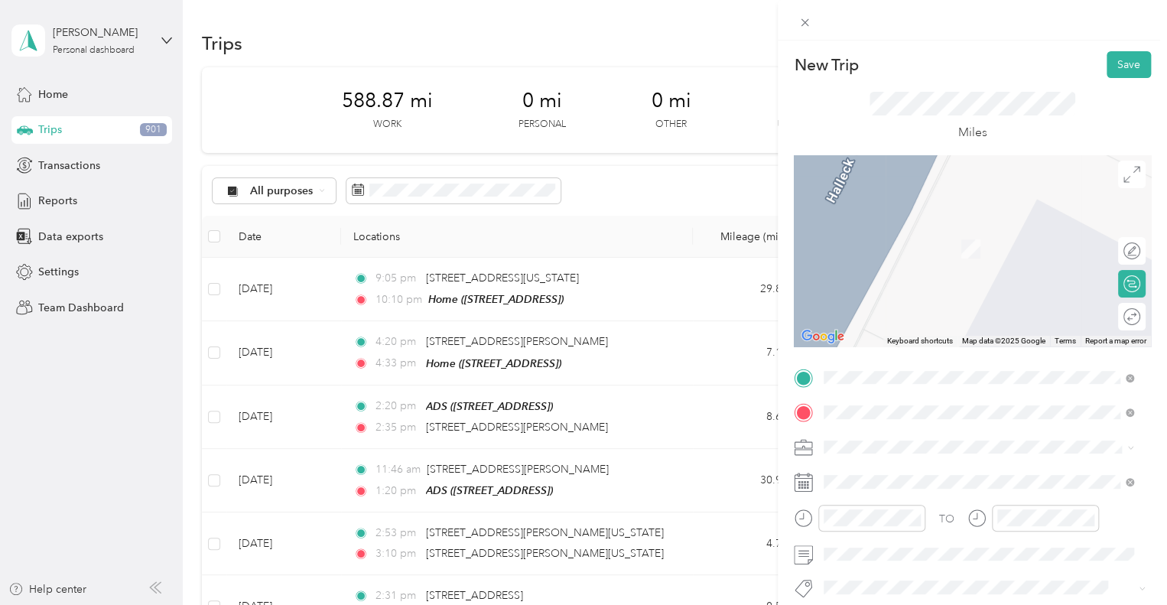
click at [911, 223] on span "[STREET_ADDRESS][US_STATE][US_STATE]" at bounding box center [956, 226] width 209 height 14
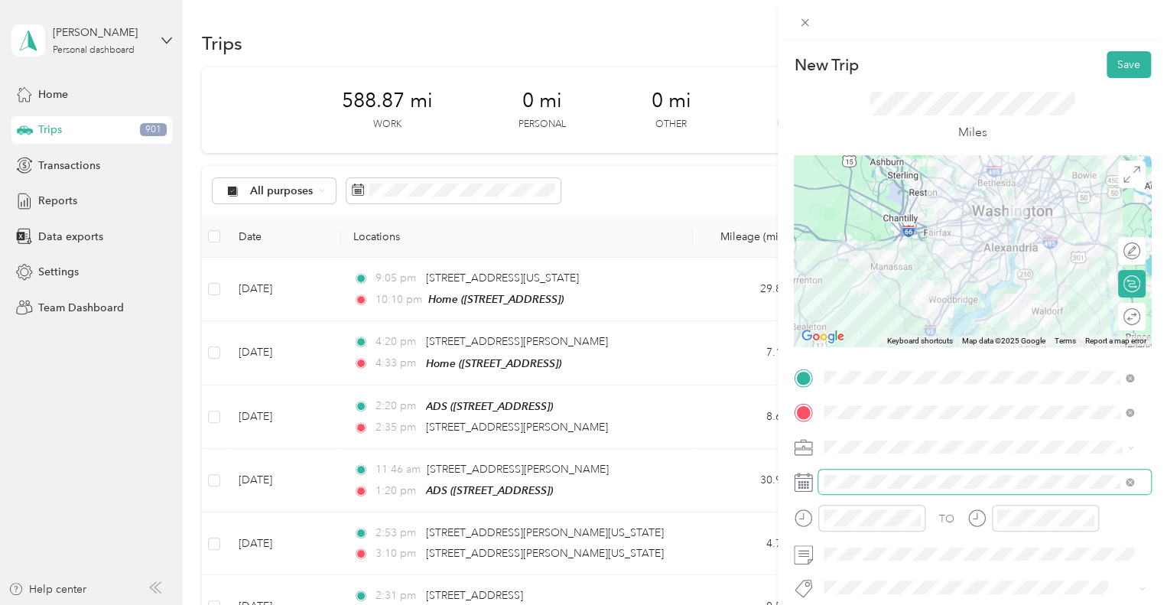
click at [917, 473] on span at bounding box center [984, 481] width 333 height 24
click at [881, 287] on li "American Disposal" at bounding box center [978, 282] width 320 height 27
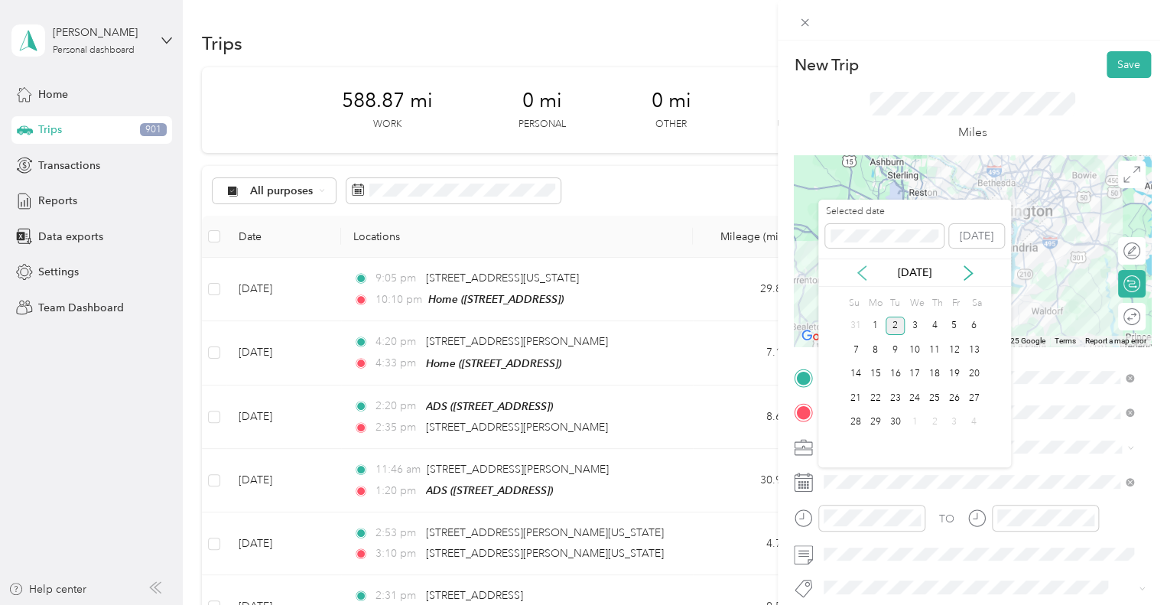
click at [856, 273] on icon at bounding box center [861, 272] width 15 height 15
click at [933, 394] on div "21" at bounding box center [934, 397] width 20 height 19
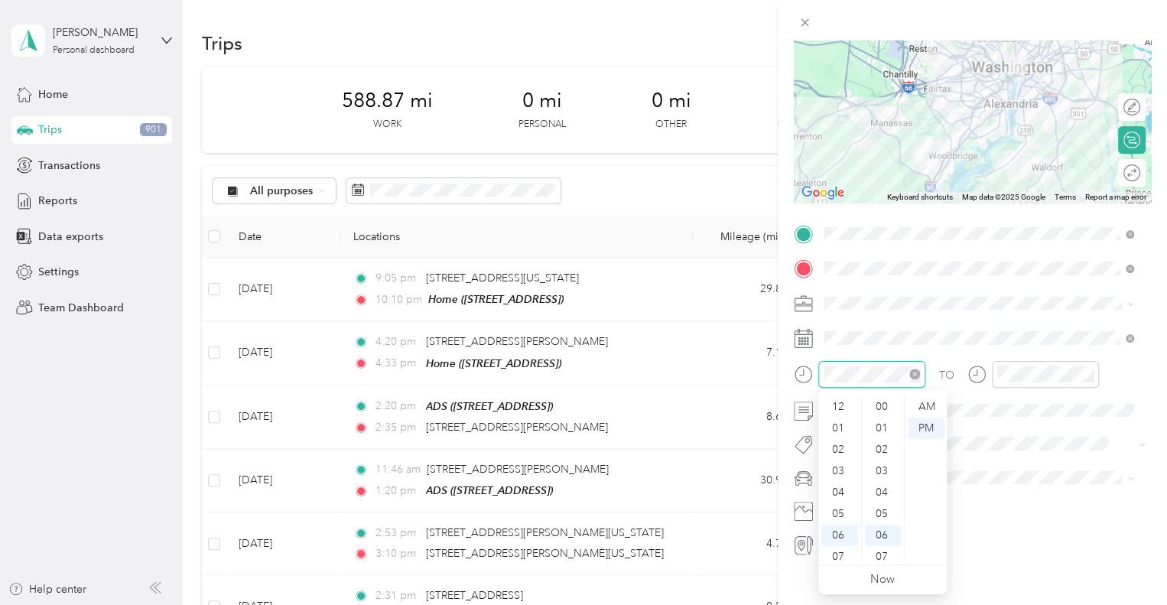
scroll to position [92, 0]
click at [838, 397] on div "04" at bounding box center [839, 400] width 37 height 21
click at [843, 415] on div "03" at bounding box center [839, 415] width 37 height 21
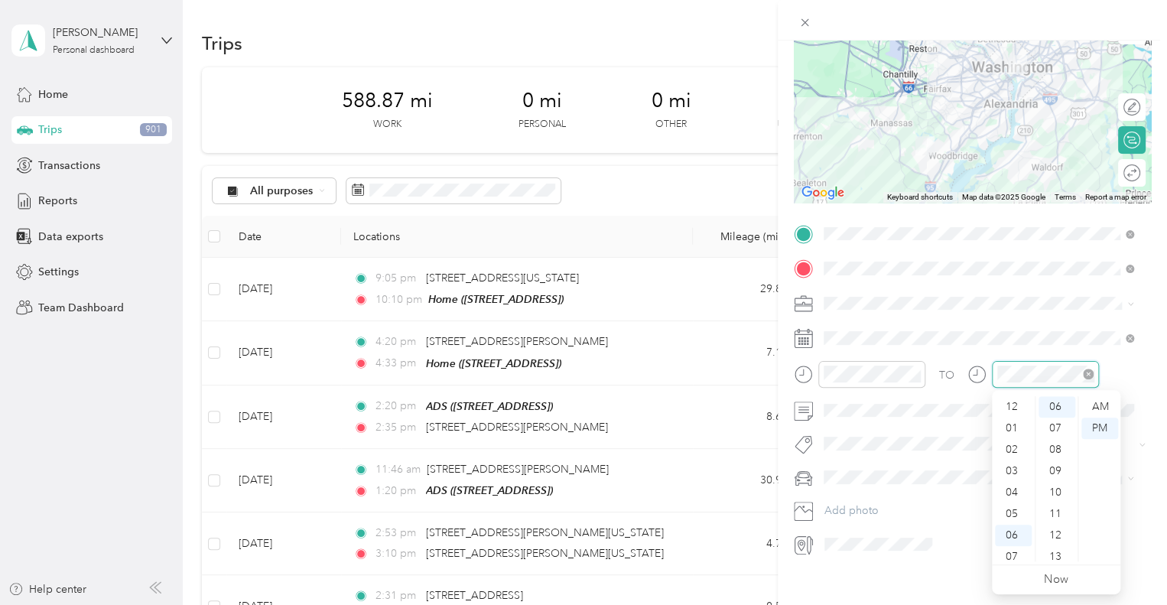
scroll to position [92, 0]
click at [1008, 397] on div "04" at bounding box center [1013, 400] width 37 height 21
click at [1103, 425] on div "PM" at bounding box center [1099, 427] width 37 height 21
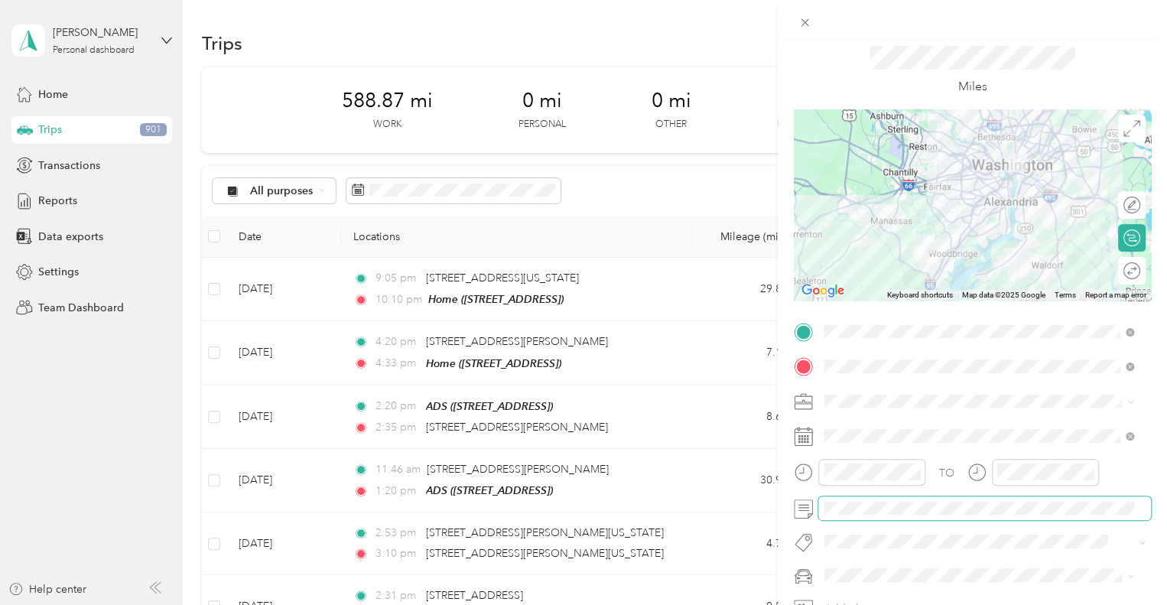
scroll to position [0, 0]
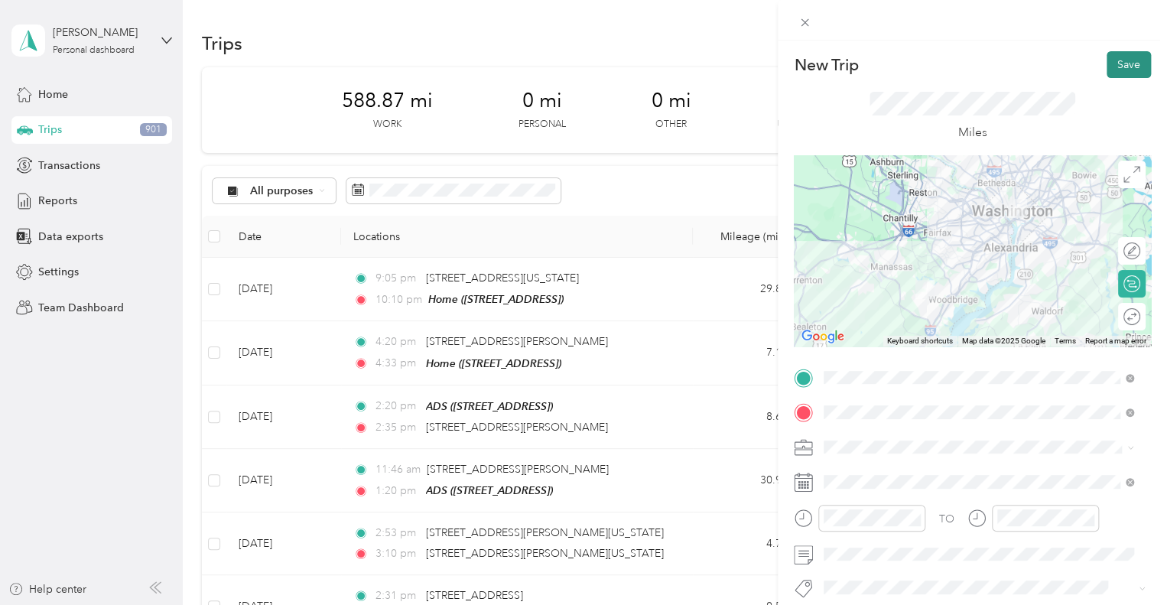
click at [1124, 63] on button "Save" at bounding box center [1128, 64] width 44 height 27
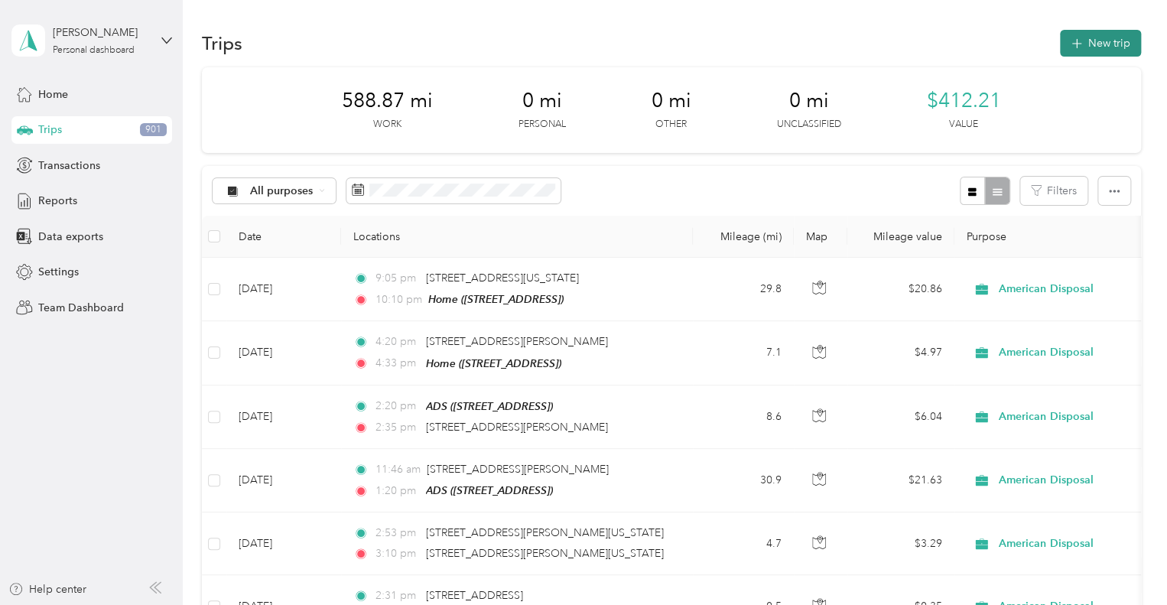
click at [1125, 33] on button "New trip" at bounding box center [1100, 43] width 81 height 27
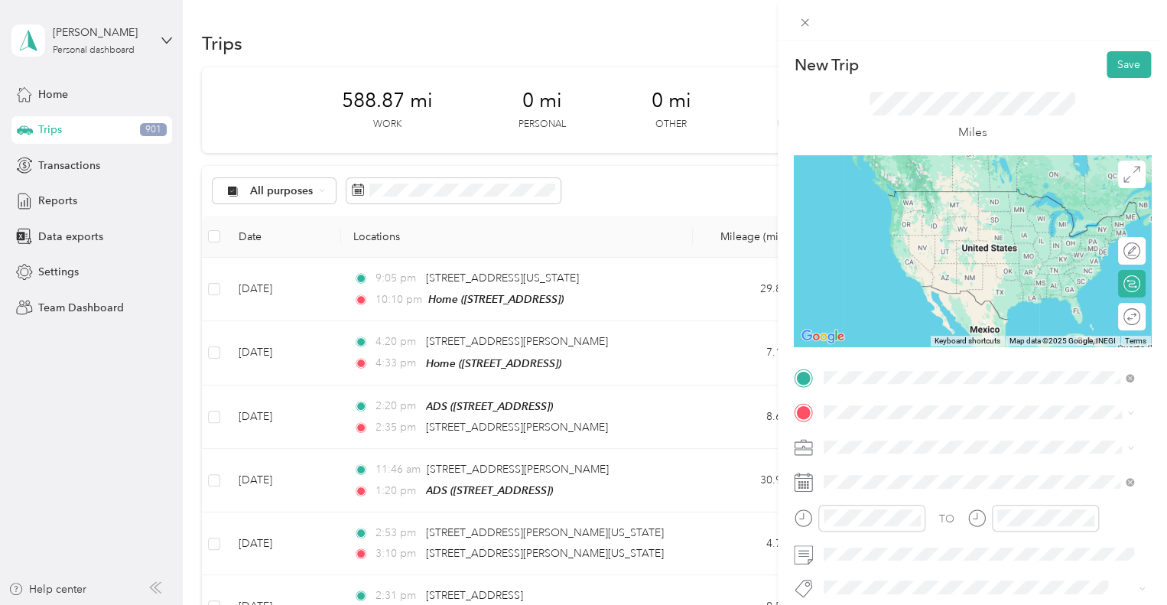
click at [964, 471] on span "[STREET_ADDRESS][US_STATE][US_STATE]" at bounding box center [956, 464] width 209 height 14
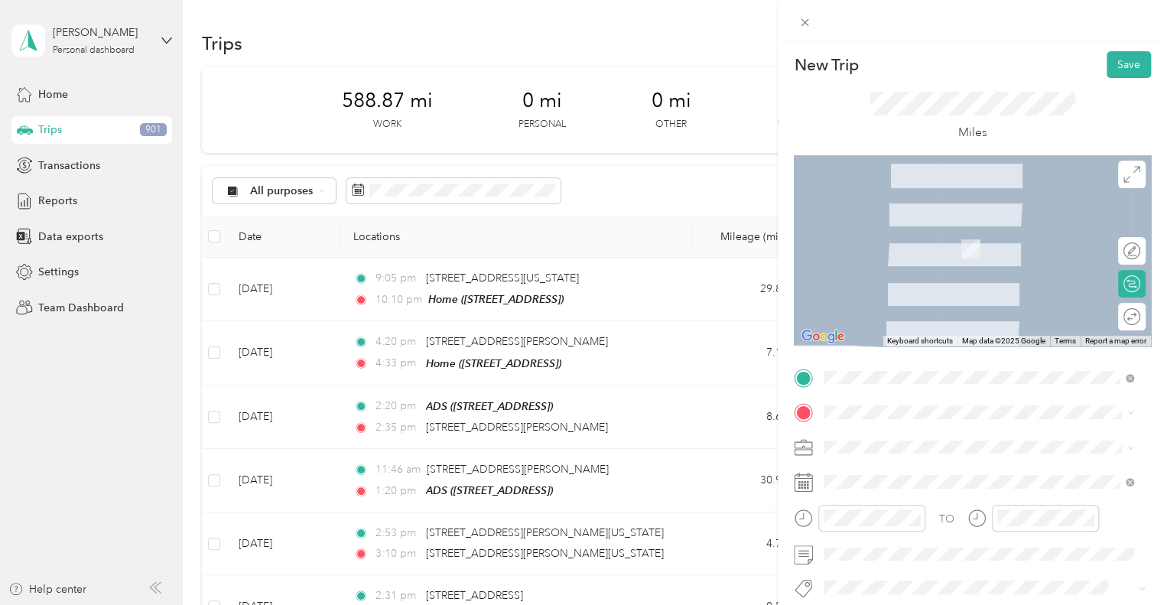
click at [891, 479] on div "Home [STREET_ADDRESS]" at bounding box center [900, 479] width 97 height 32
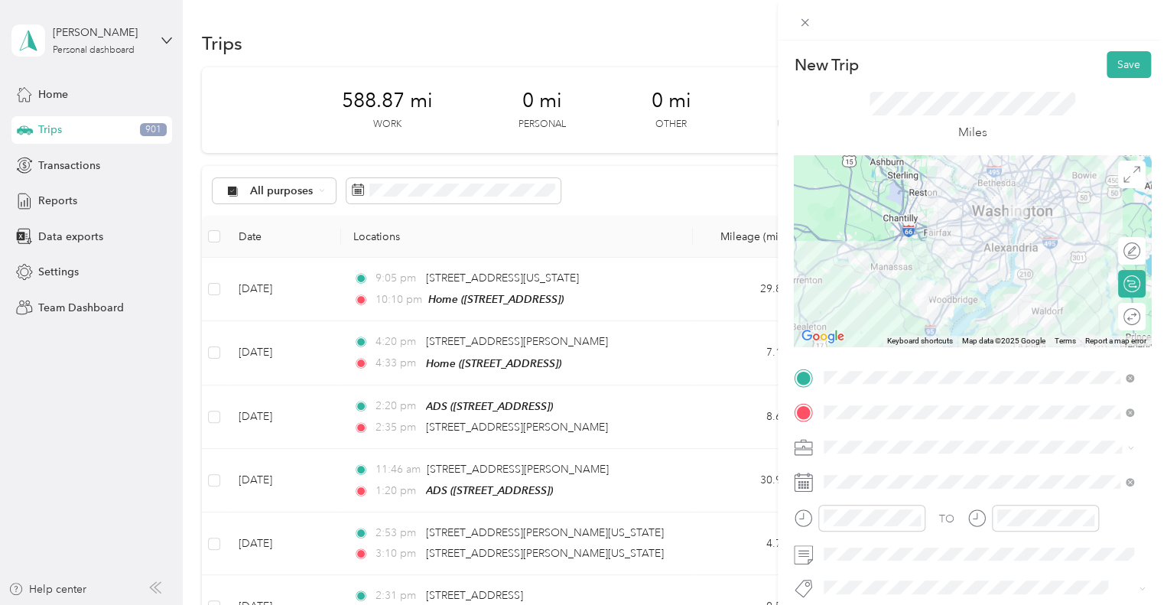
click at [875, 285] on li "American Disposal" at bounding box center [978, 281] width 320 height 27
click at [920, 489] on span at bounding box center [984, 481] width 333 height 24
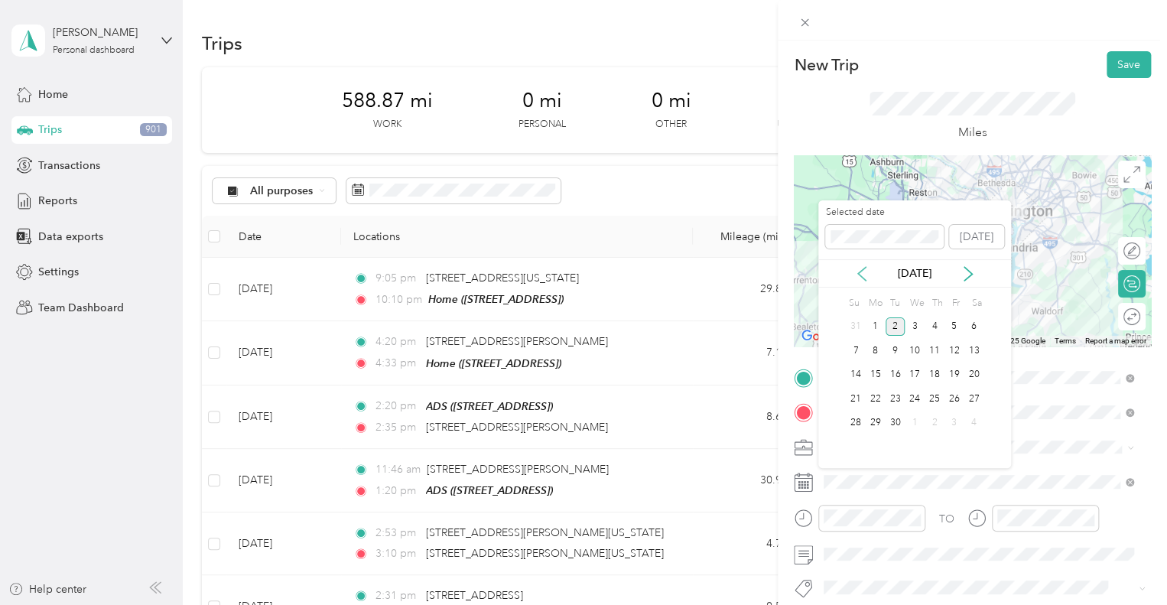
click at [857, 270] on icon at bounding box center [861, 273] width 15 height 15
click at [935, 395] on div "21" at bounding box center [934, 398] width 20 height 19
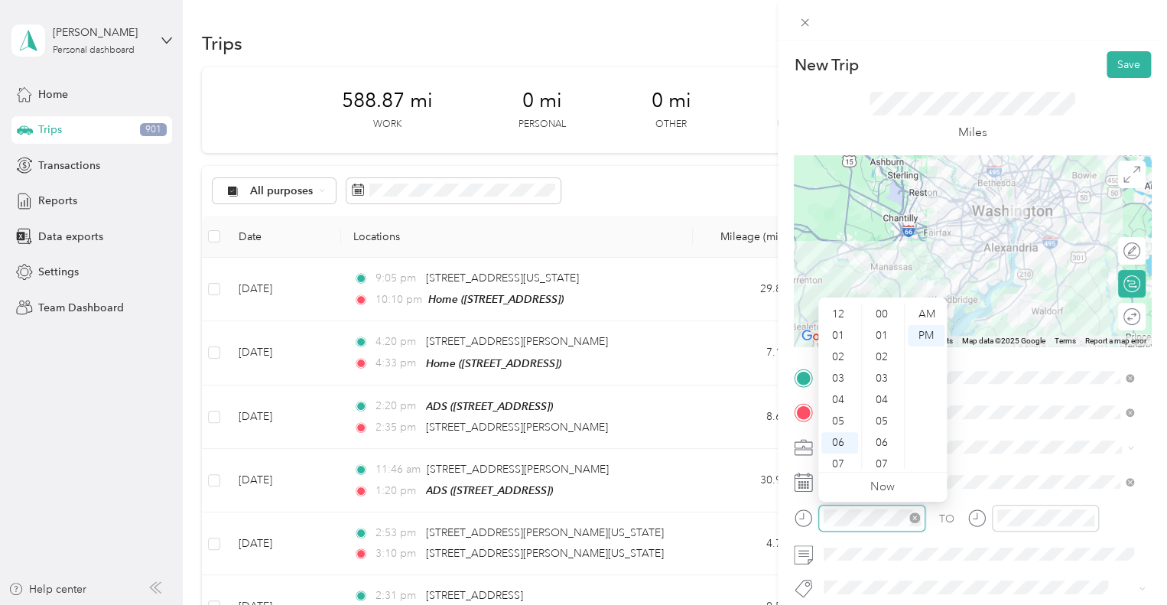
scroll to position [193, 0]
click at [841, 415] on div "09" at bounding box center [839, 414] width 37 height 21
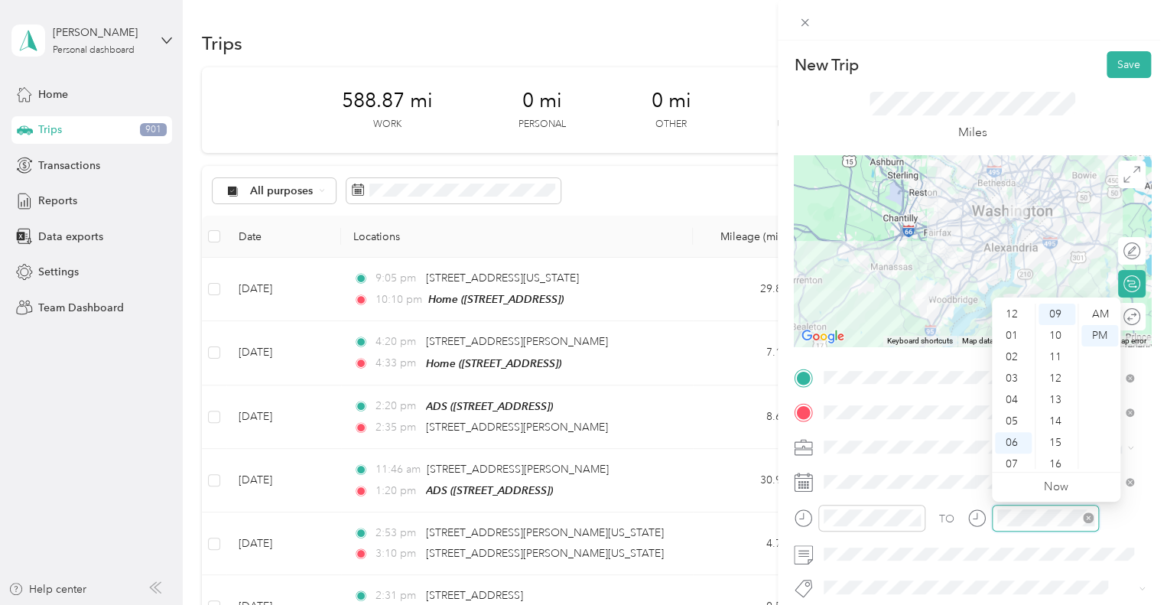
scroll to position [92, 0]
click at [1009, 436] on div "10" at bounding box center [1013, 436] width 37 height 21
click at [1056, 440] on div "15" at bounding box center [1056, 442] width 37 height 21
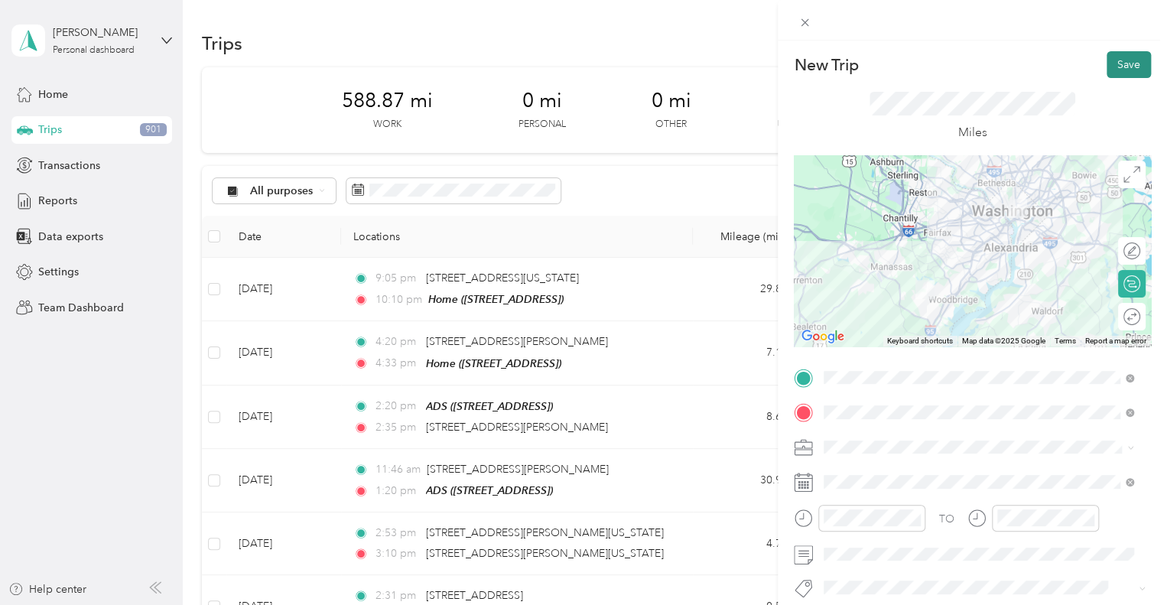
click at [1112, 64] on button "Save" at bounding box center [1128, 64] width 44 height 27
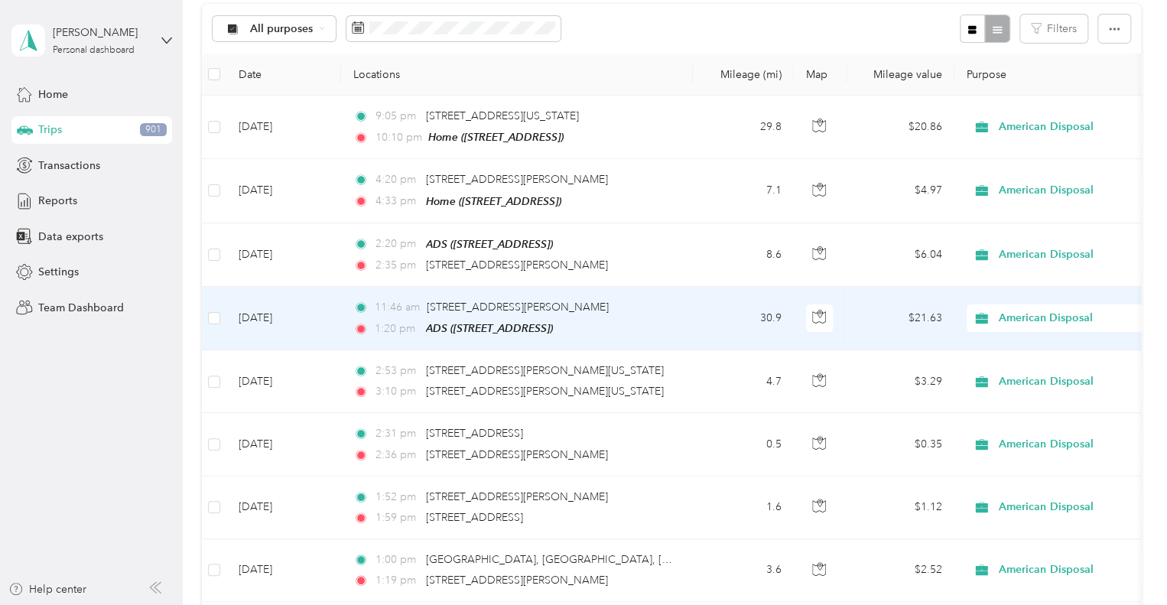
scroll to position [165, 0]
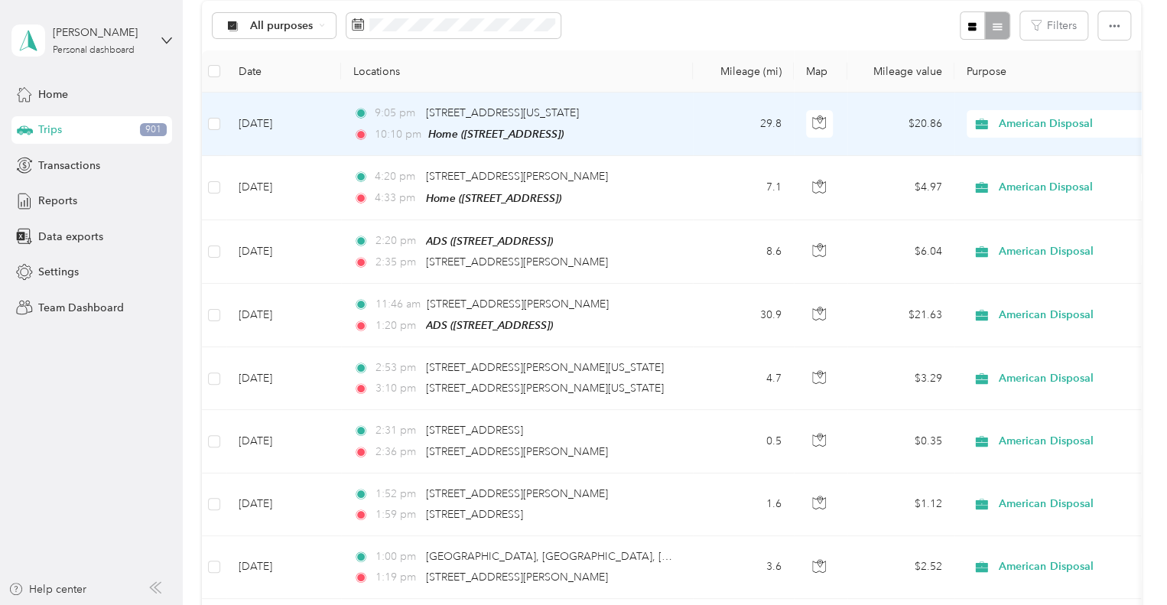
click at [294, 119] on td "[DATE]" at bounding box center [283, 124] width 115 height 63
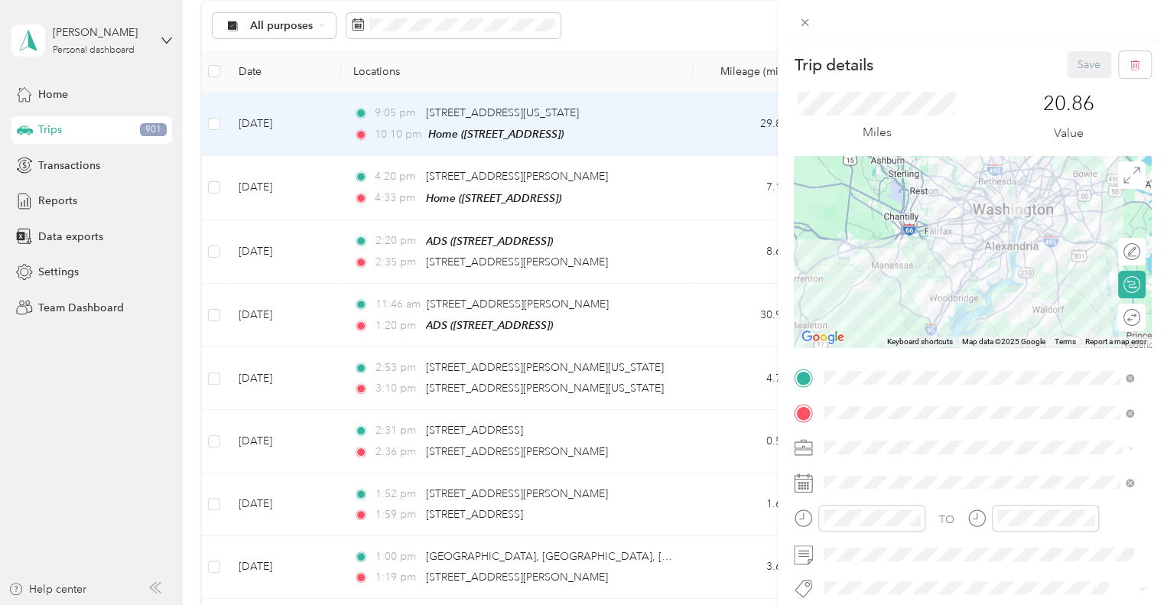
click at [654, 99] on div "Trip details Save This trip cannot be edited because it is either under review,…" at bounding box center [583, 302] width 1167 height 605
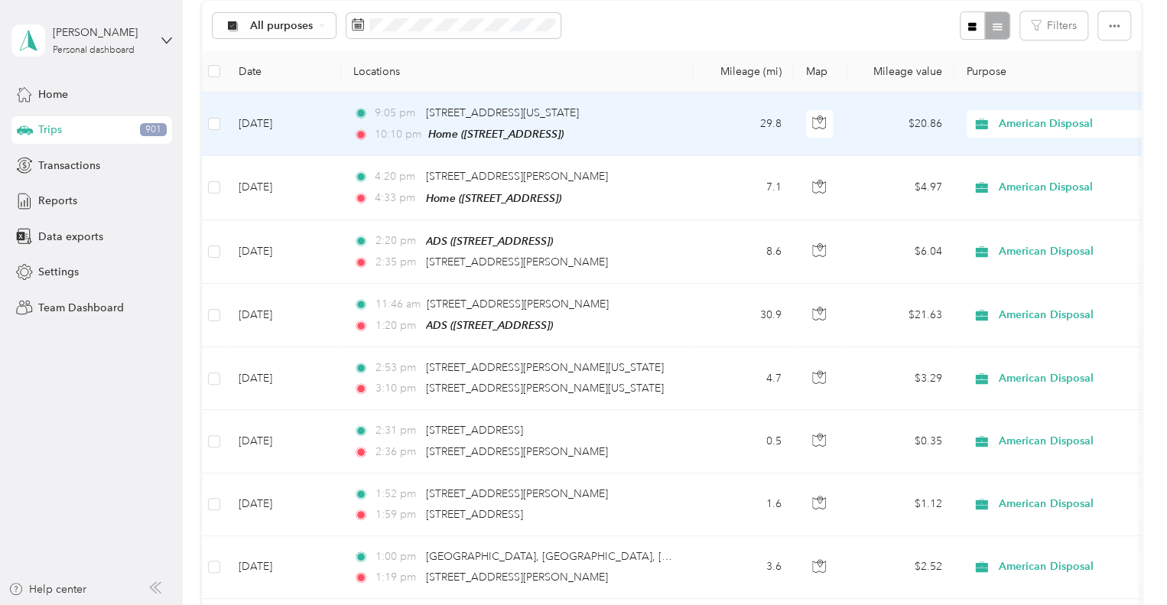
click at [319, 124] on td "[DATE]" at bounding box center [283, 124] width 115 height 63
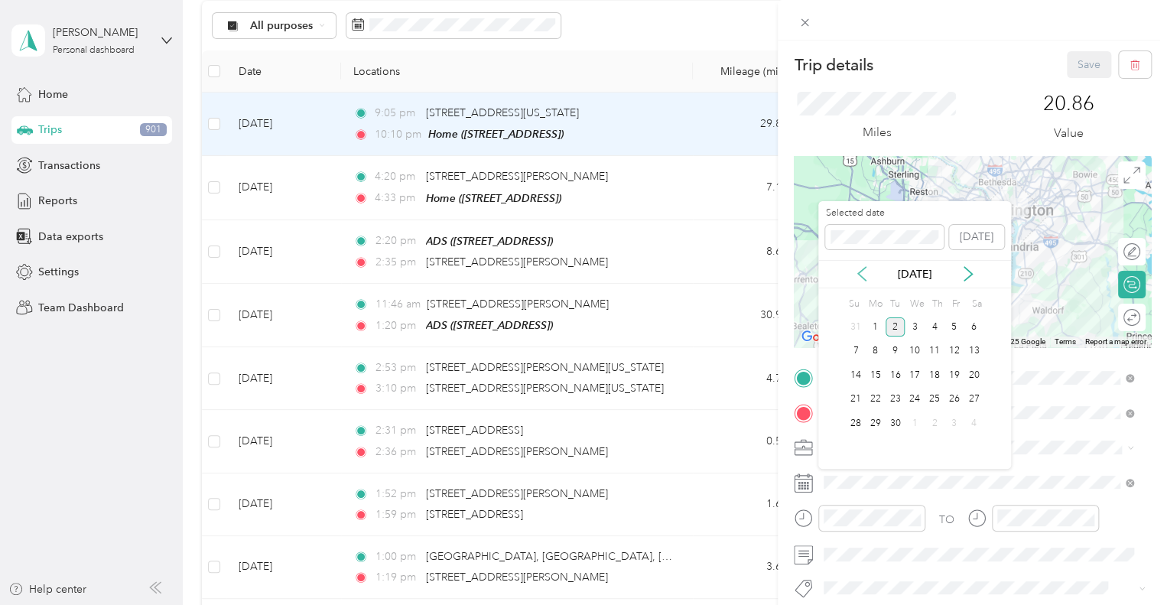
click at [862, 269] on icon at bounding box center [862, 274] width 8 height 14
click at [933, 396] on div "21" at bounding box center [934, 399] width 20 height 19
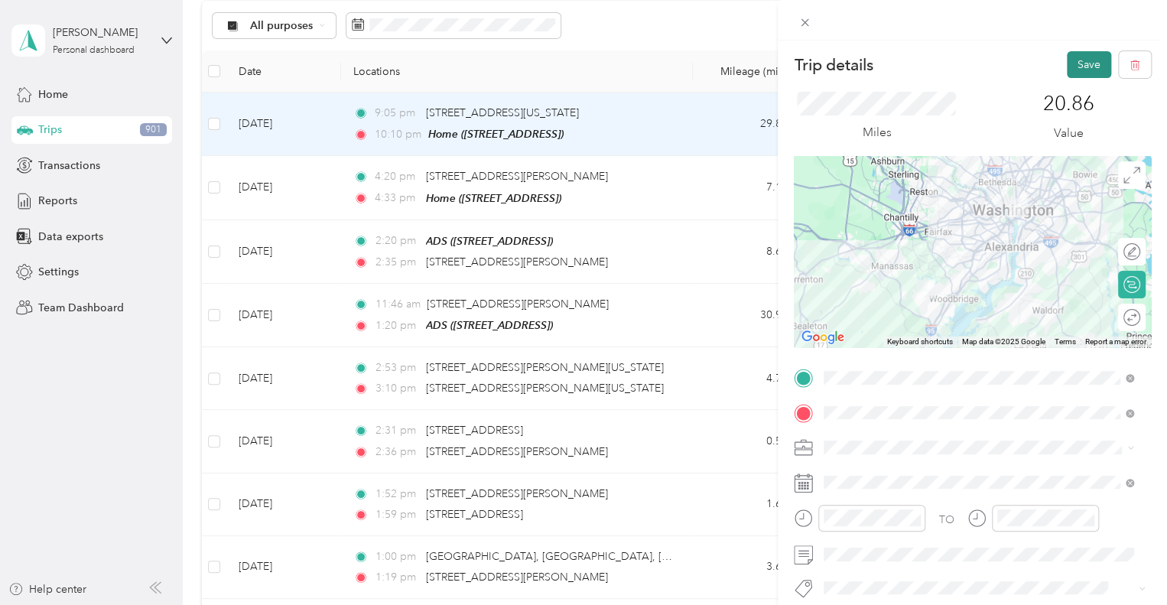
click at [1080, 61] on button "Save" at bounding box center [1089, 64] width 44 height 27
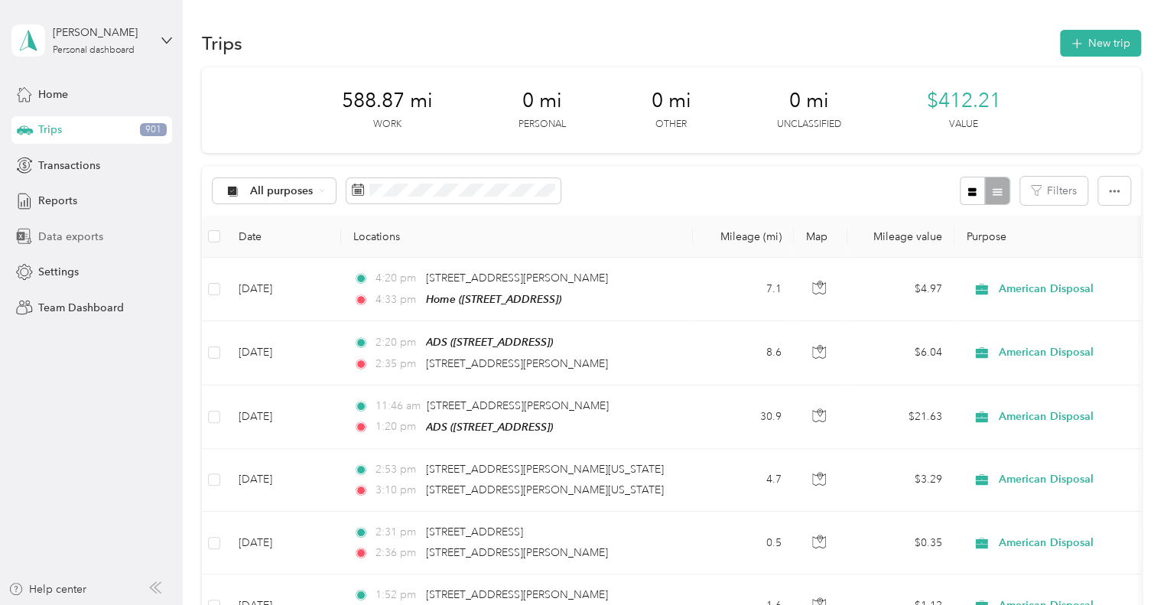
click at [72, 235] on span "Data exports" at bounding box center [70, 237] width 65 height 16
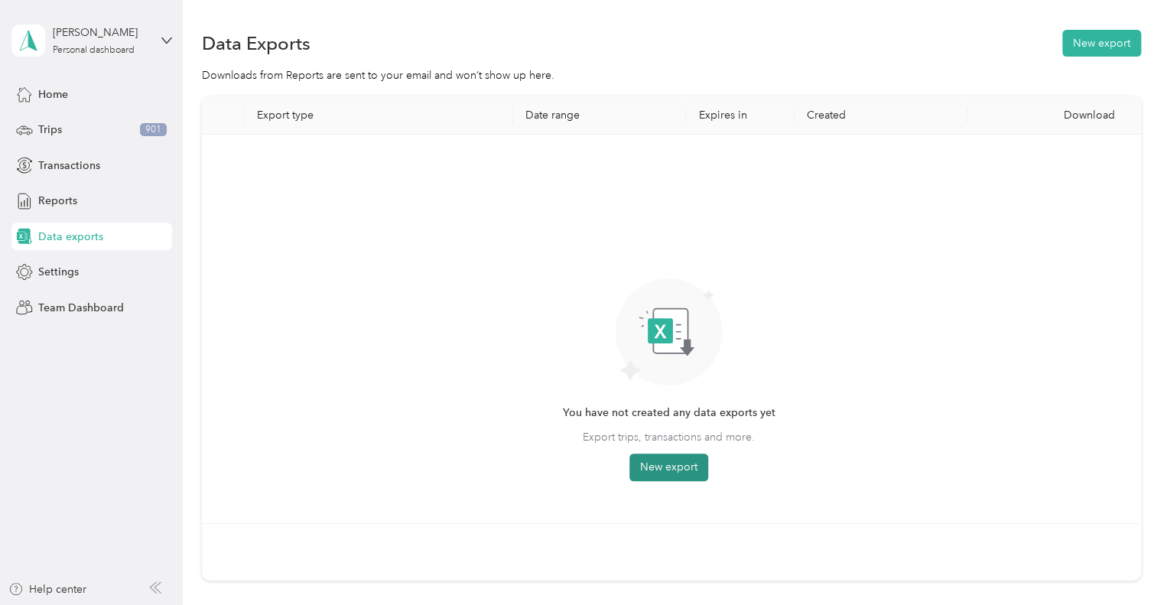
click at [660, 461] on button "New export" at bounding box center [668, 467] width 79 height 28
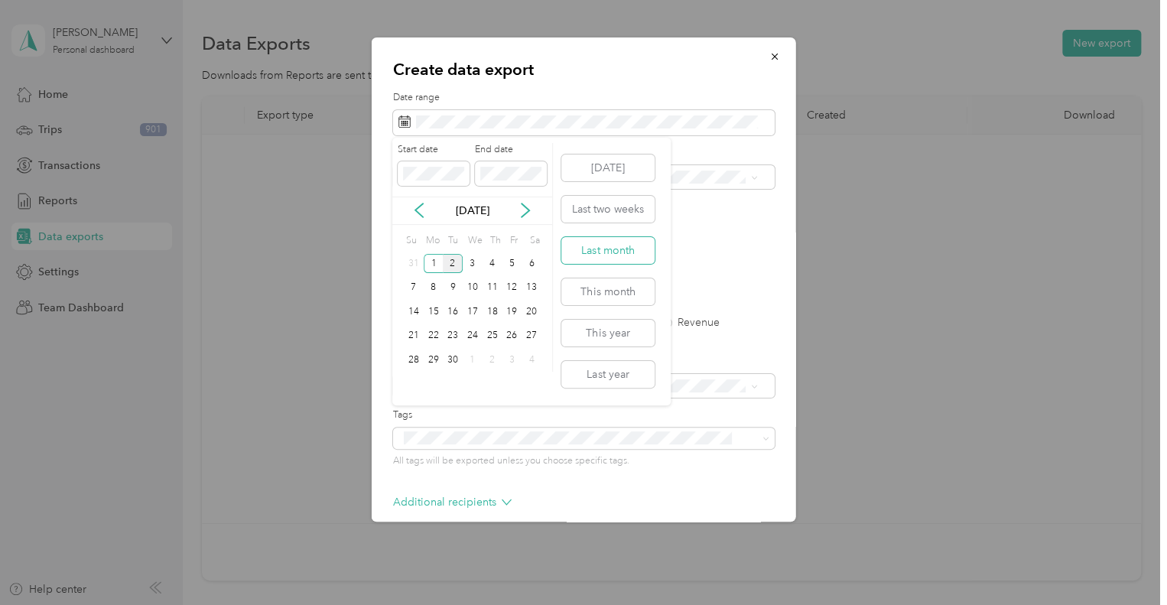
click at [614, 255] on button "Last month" at bounding box center [607, 250] width 93 height 27
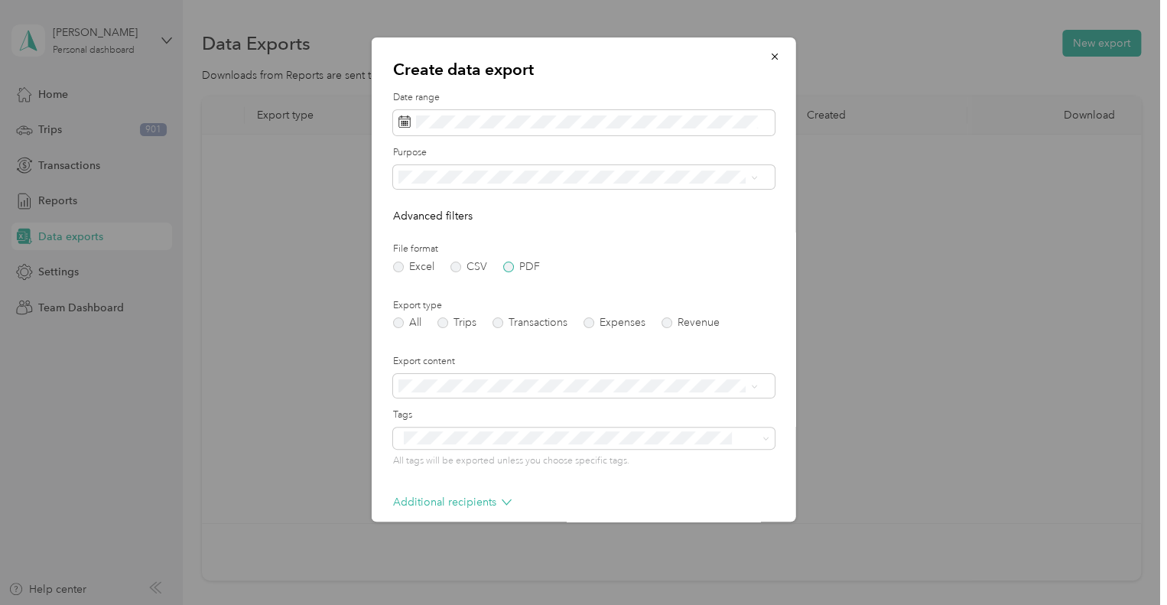
click at [507, 268] on label "PDF" at bounding box center [521, 266] width 37 height 11
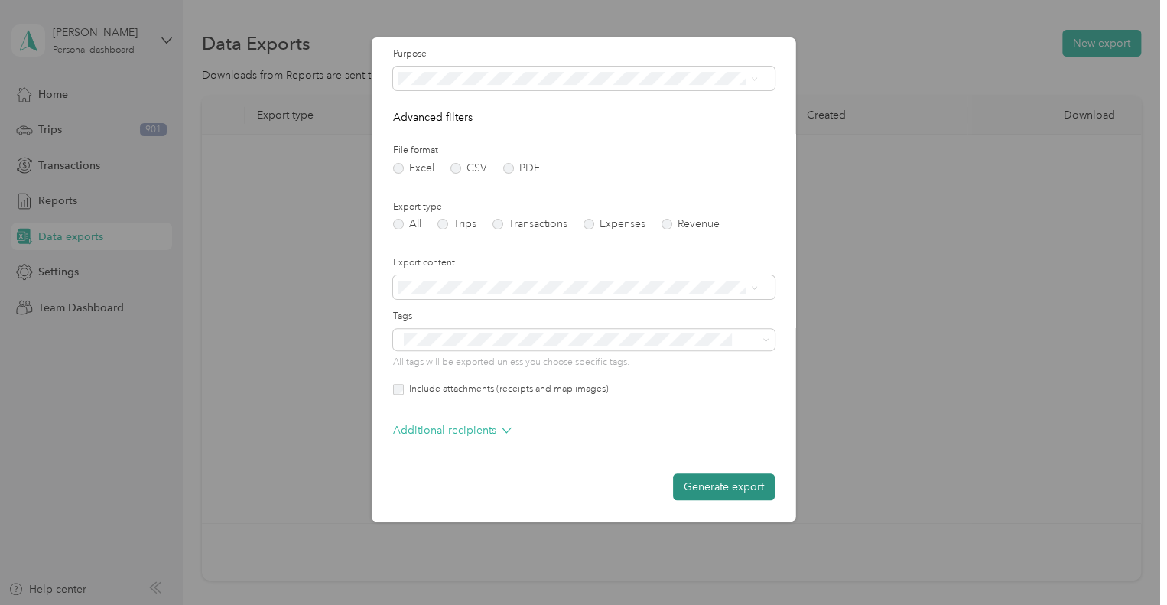
click at [691, 482] on button "Generate export" at bounding box center [724, 486] width 102 height 27
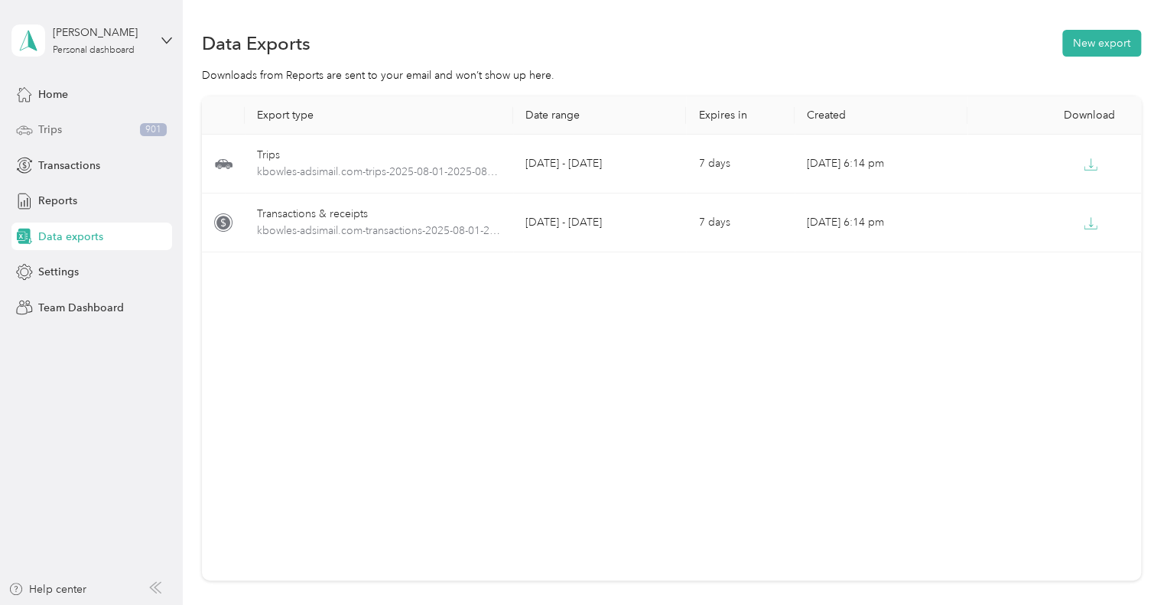
click at [67, 131] on div "Trips 901" at bounding box center [91, 130] width 161 height 28
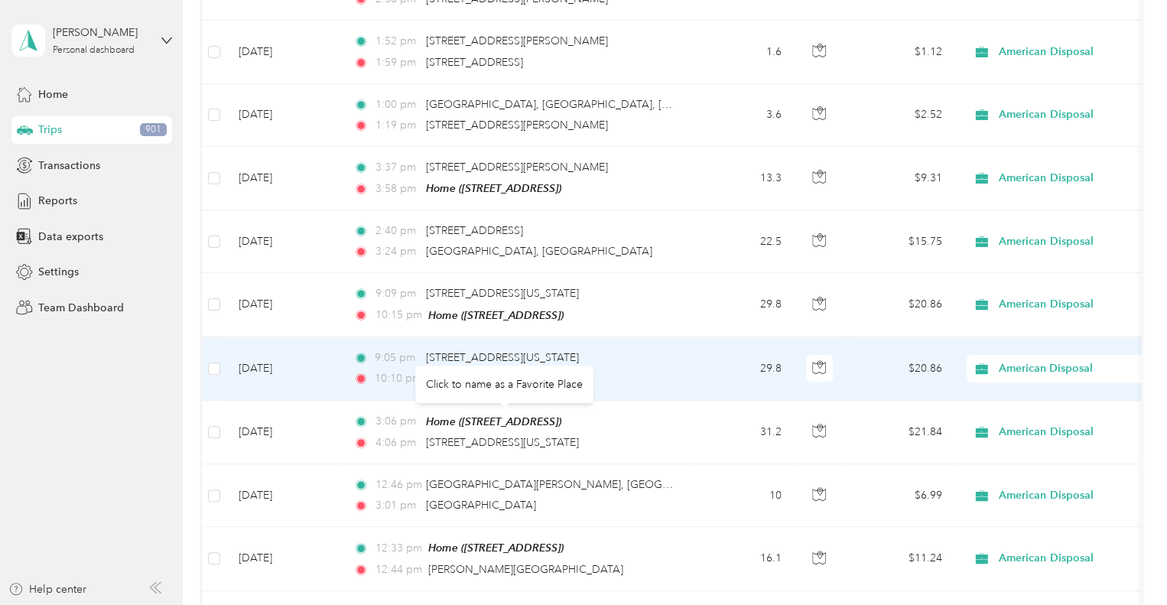
scroll to position [547, 0]
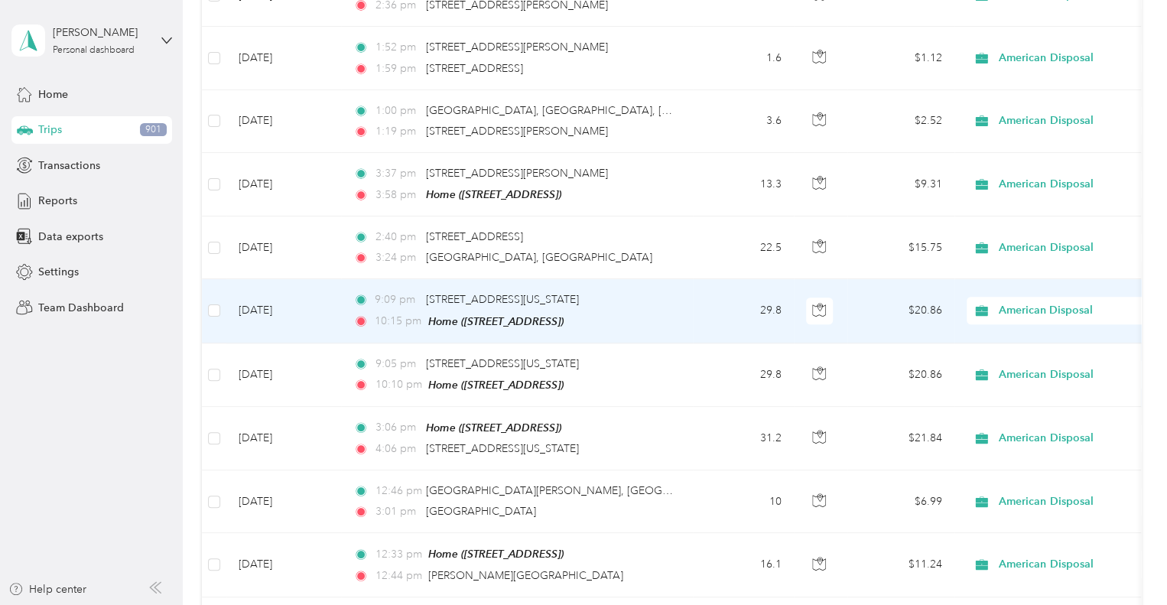
click at [318, 311] on td "[DATE]" at bounding box center [283, 310] width 115 height 63
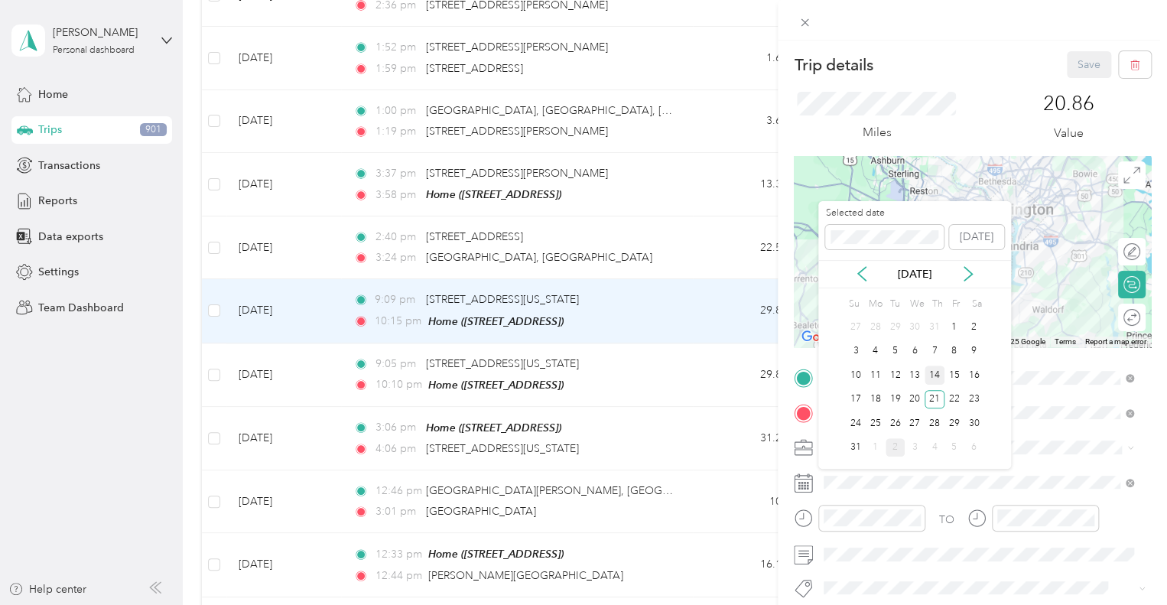
click at [936, 369] on div "14" at bounding box center [934, 374] width 20 height 19
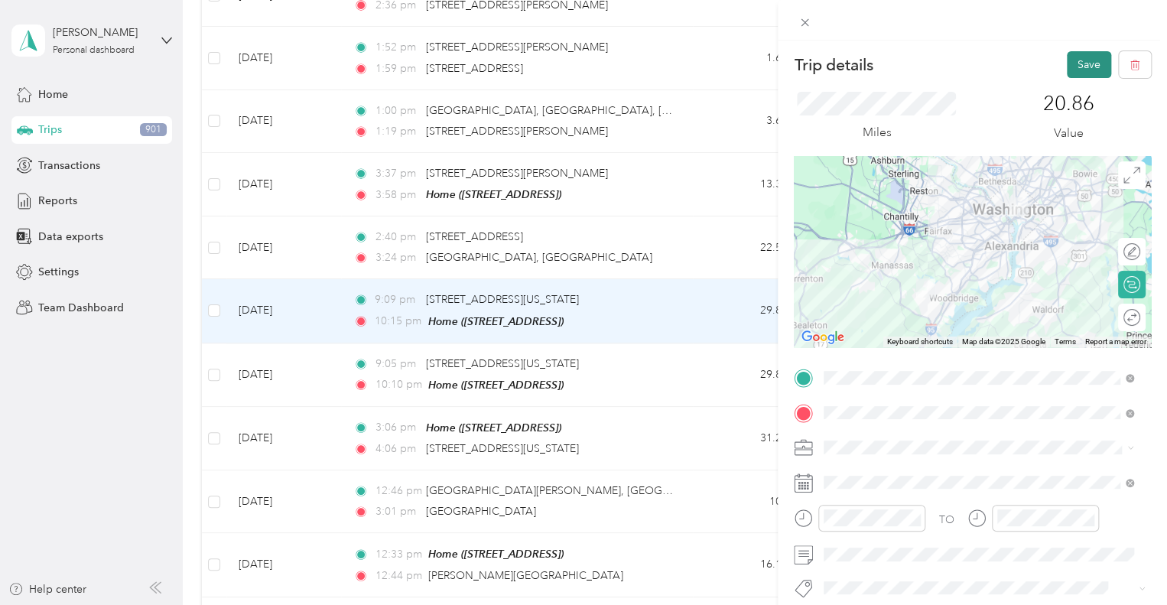
click at [1067, 72] on button "Save" at bounding box center [1089, 64] width 44 height 27
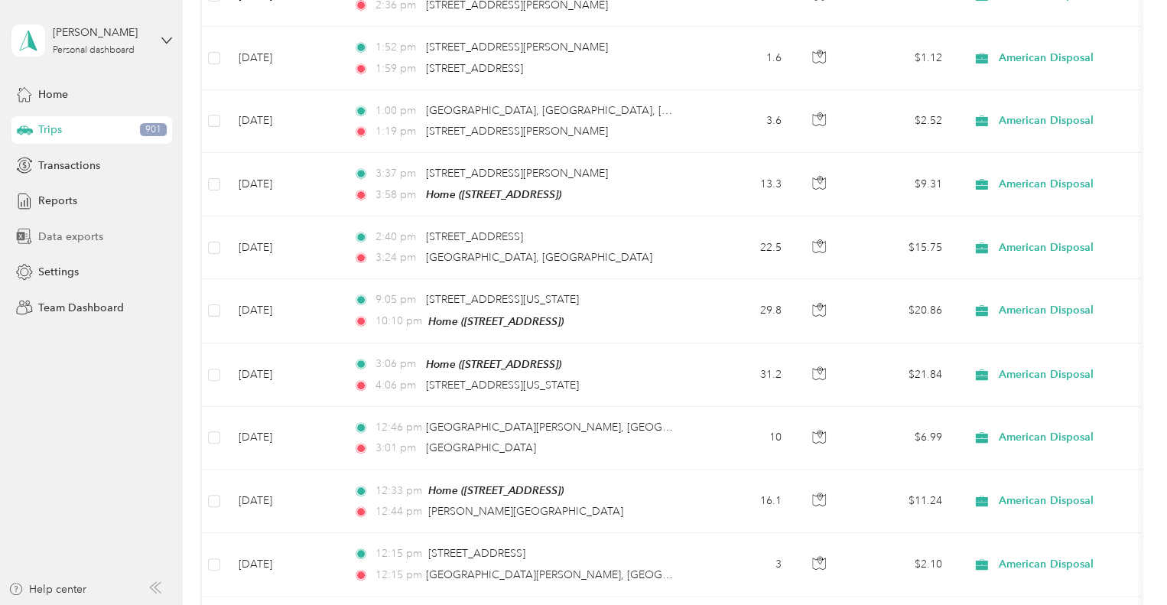
click at [89, 235] on span "Data exports" at bounding box center [70, 237] width 65 height 16
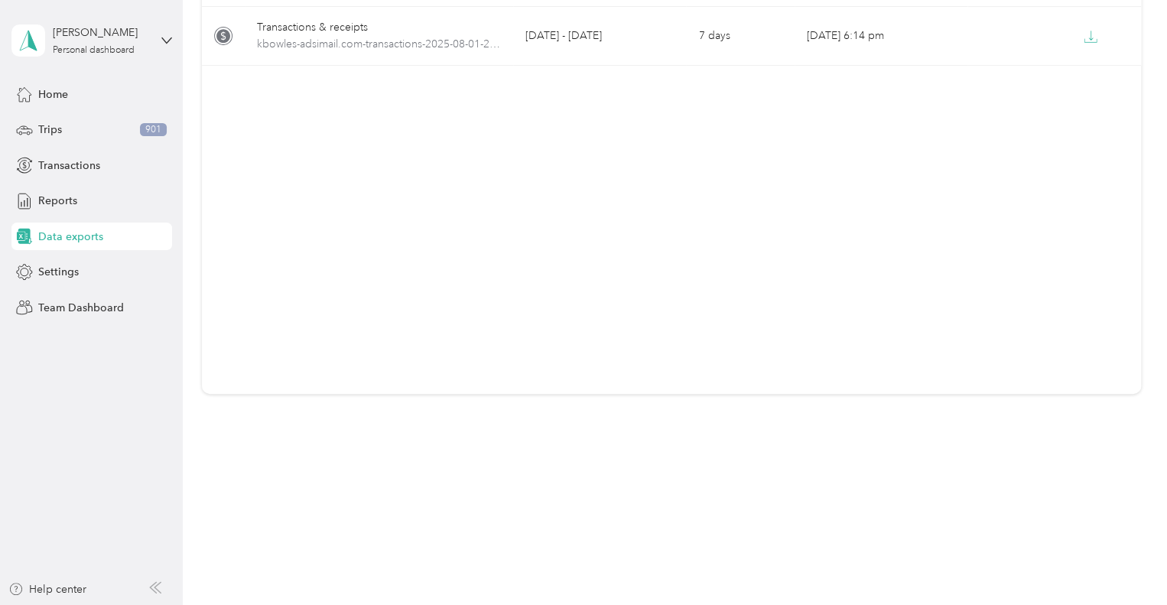
scroll to position [187, 0]
click at [73, 235] on span "Data exports" at bounding box center [70, 237] width 65 height 16
click at [83, 128] on div "Trips 901" at bounding box center [91, 130] width 161 height 28
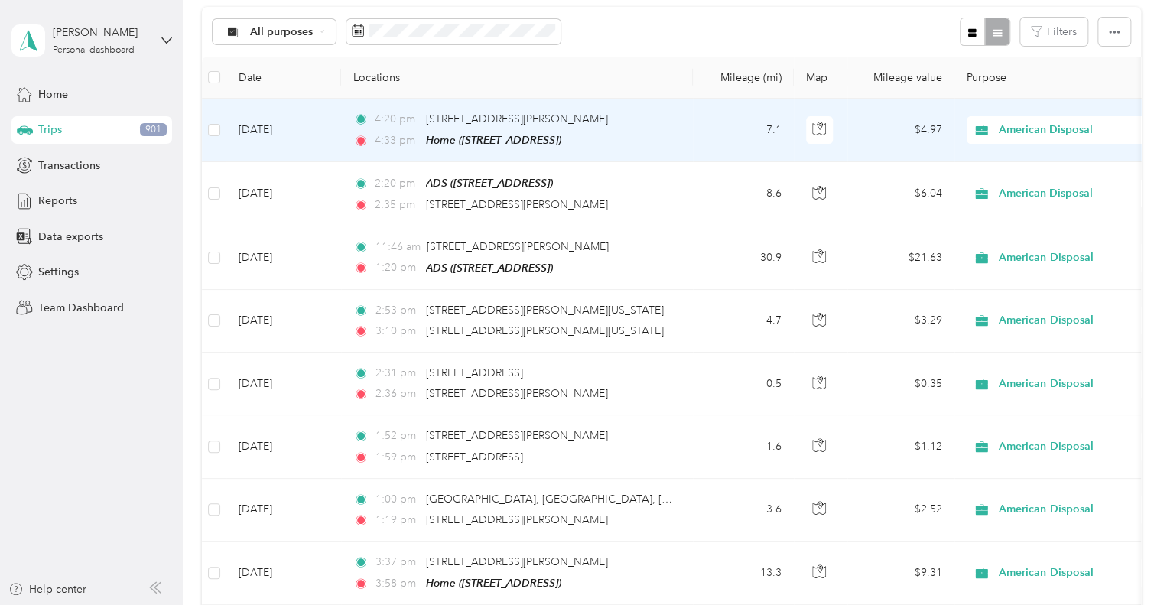
scroll to position [164, 0]
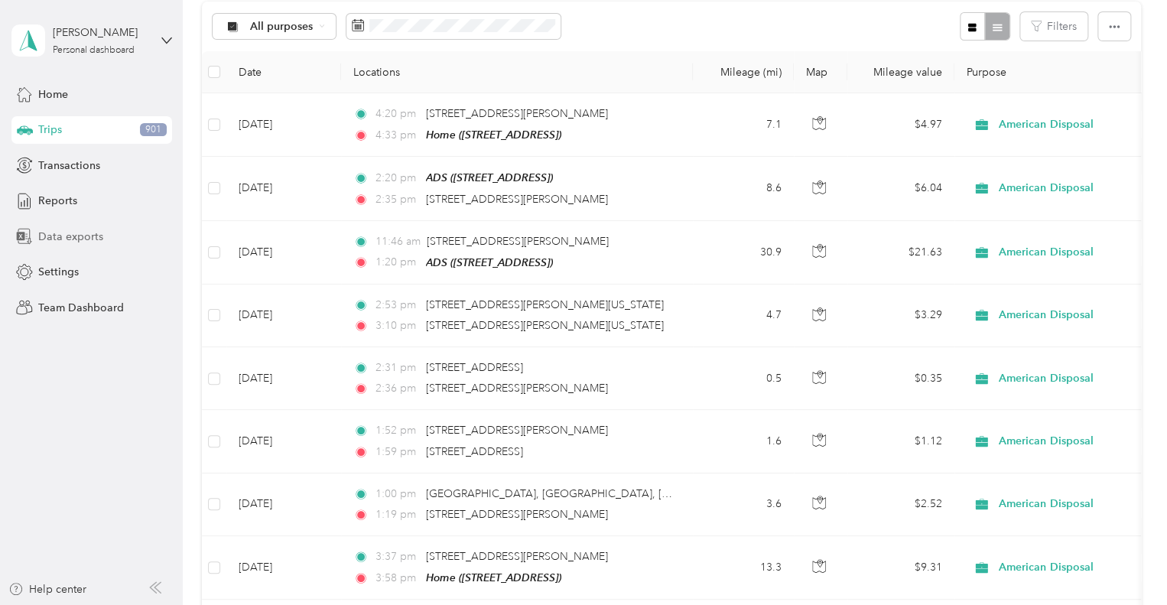
click at [94, 233] on span "Data exports" at bounding box center [70, 237] width 65 height 16
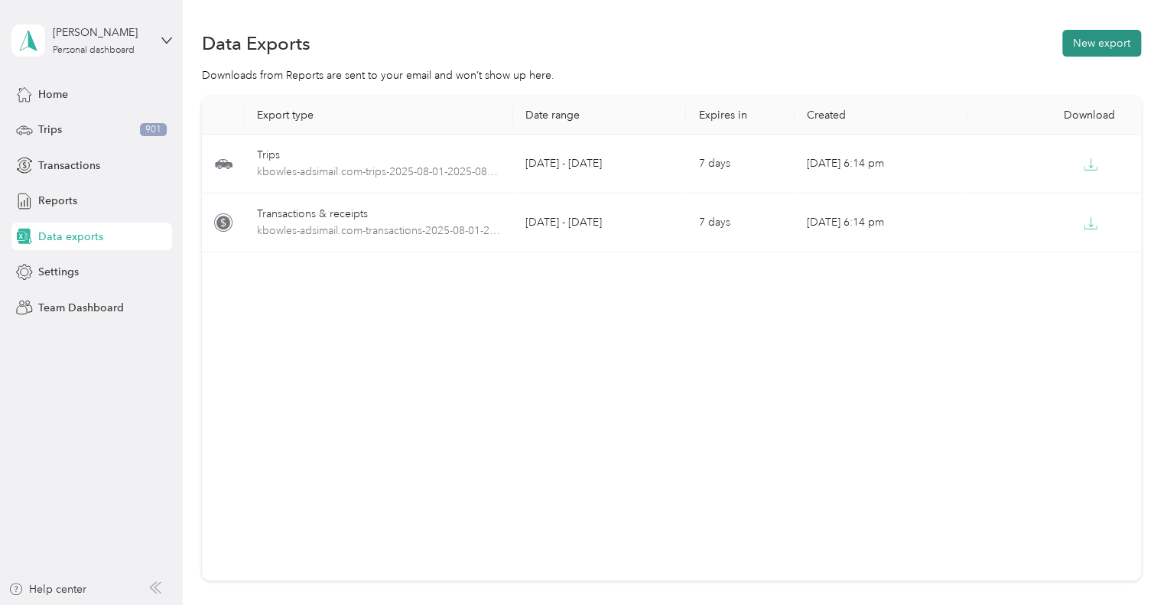
click at [1082, 36] on button "New export" at bounding box center [1101, 43] width 79 height 27
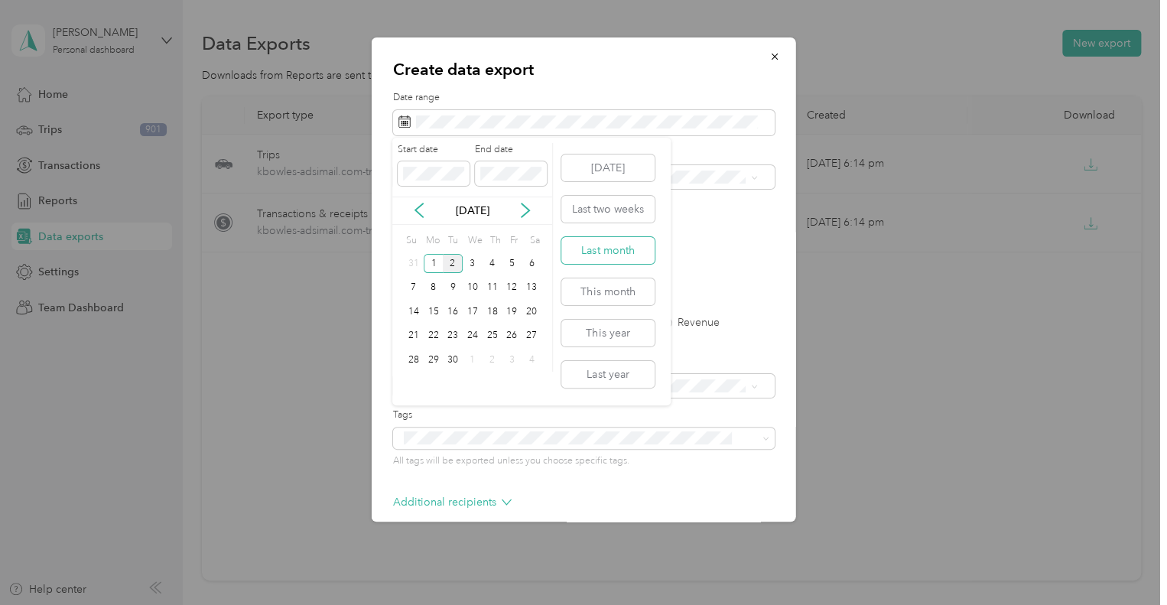
click at [629, 250] on button "Last month" at bounding box center [607, 250] width 93 height 27
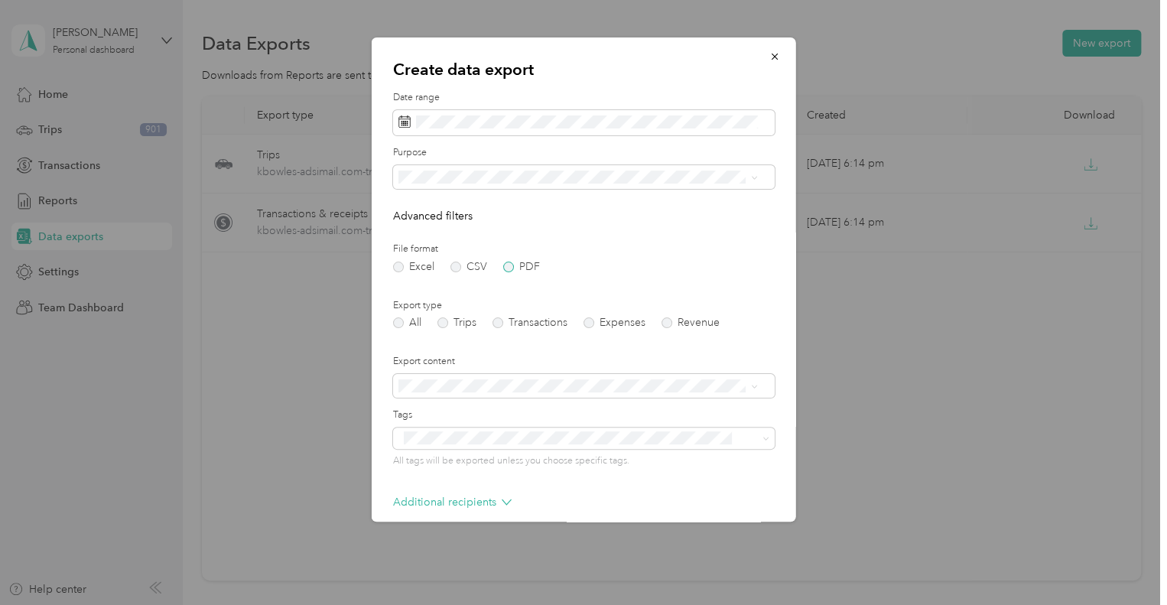
click at [510, 268] on label "PDF" at bounding box center [521, 266] width 37 height 11
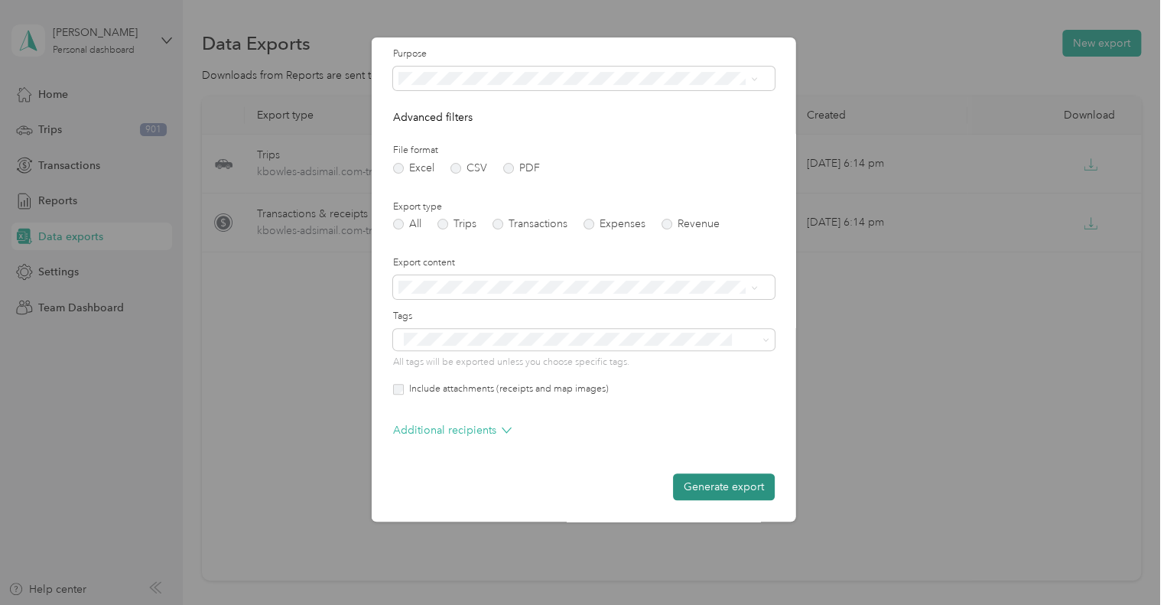
click at [702, 488] on button "Generate export" at bounding box center [724, 486] width 102 height 27
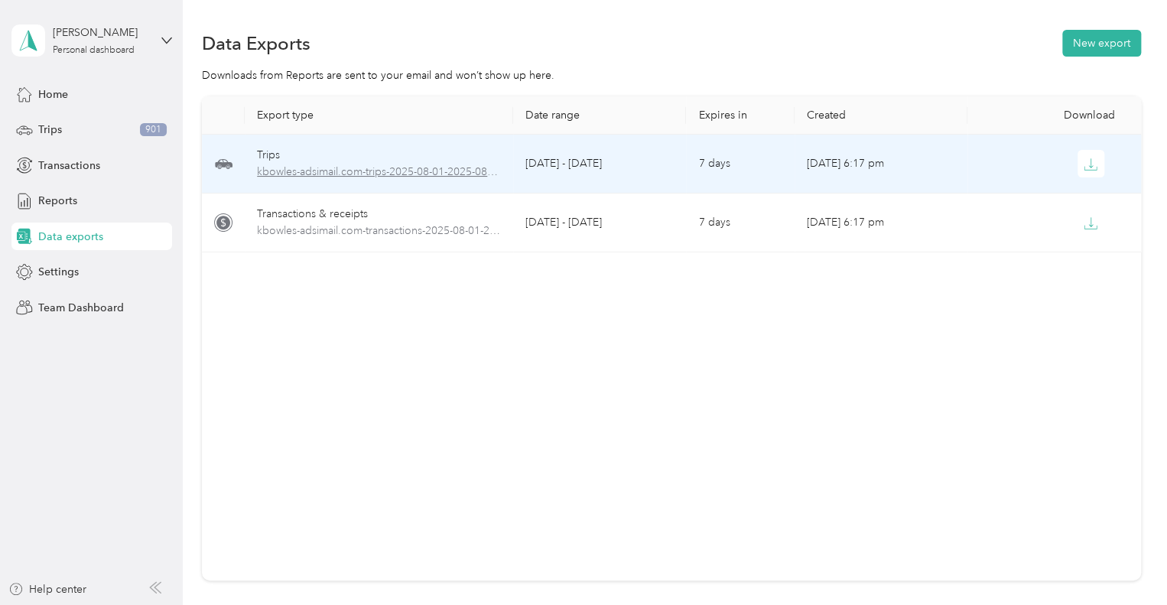
click at [378, 167] on span "kbowles-adsimail.com-trips-2025-08-01-2025-08-31.pdf" at bounding box center [379, 172] width 244 height 17
